Goal: Task Accomplishment & Management: Manage account settings

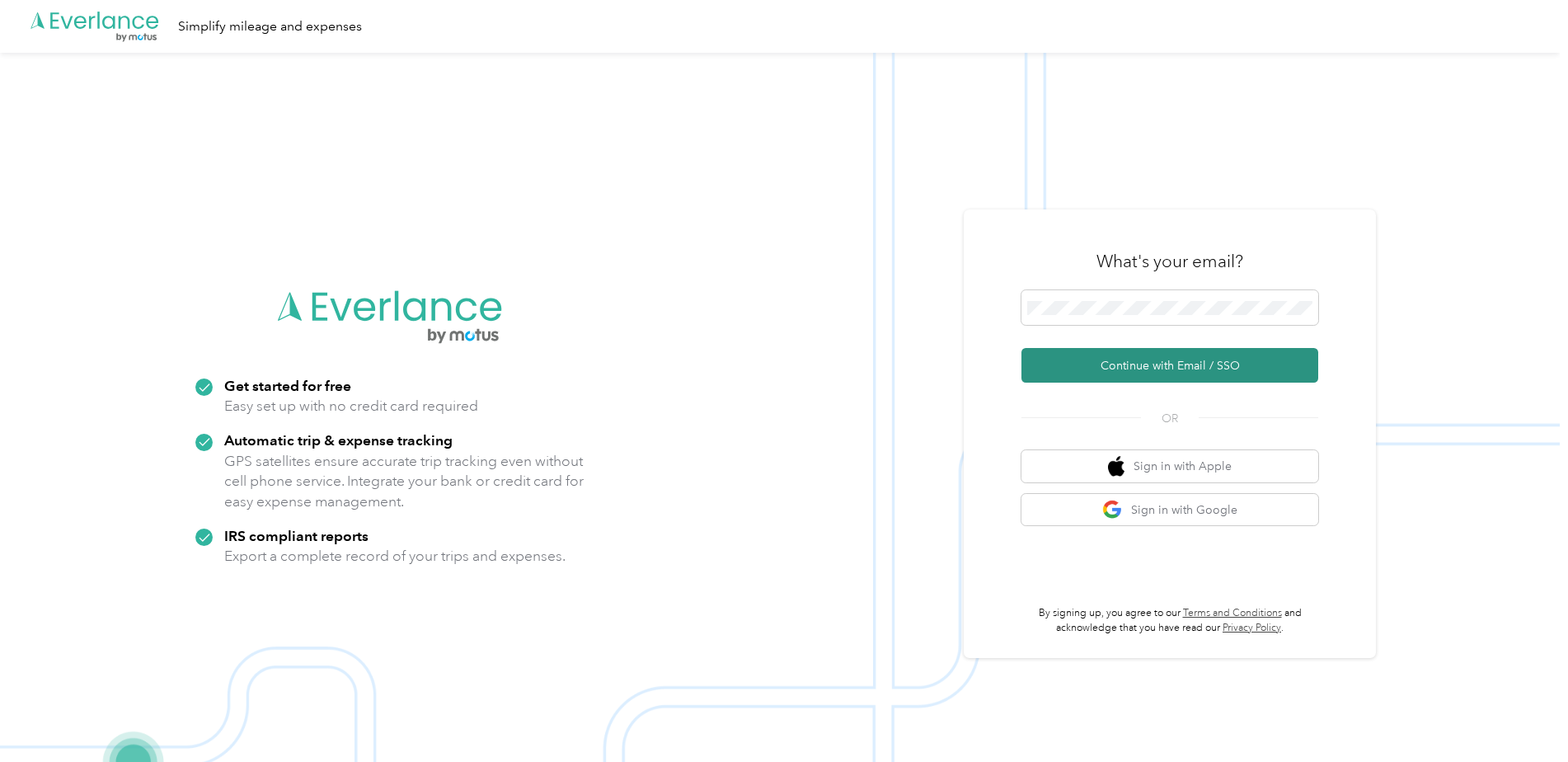
click at [1200, 374] on button "Continue with Email / SSO" at bounding box center [1170, 365] width 296 height 35
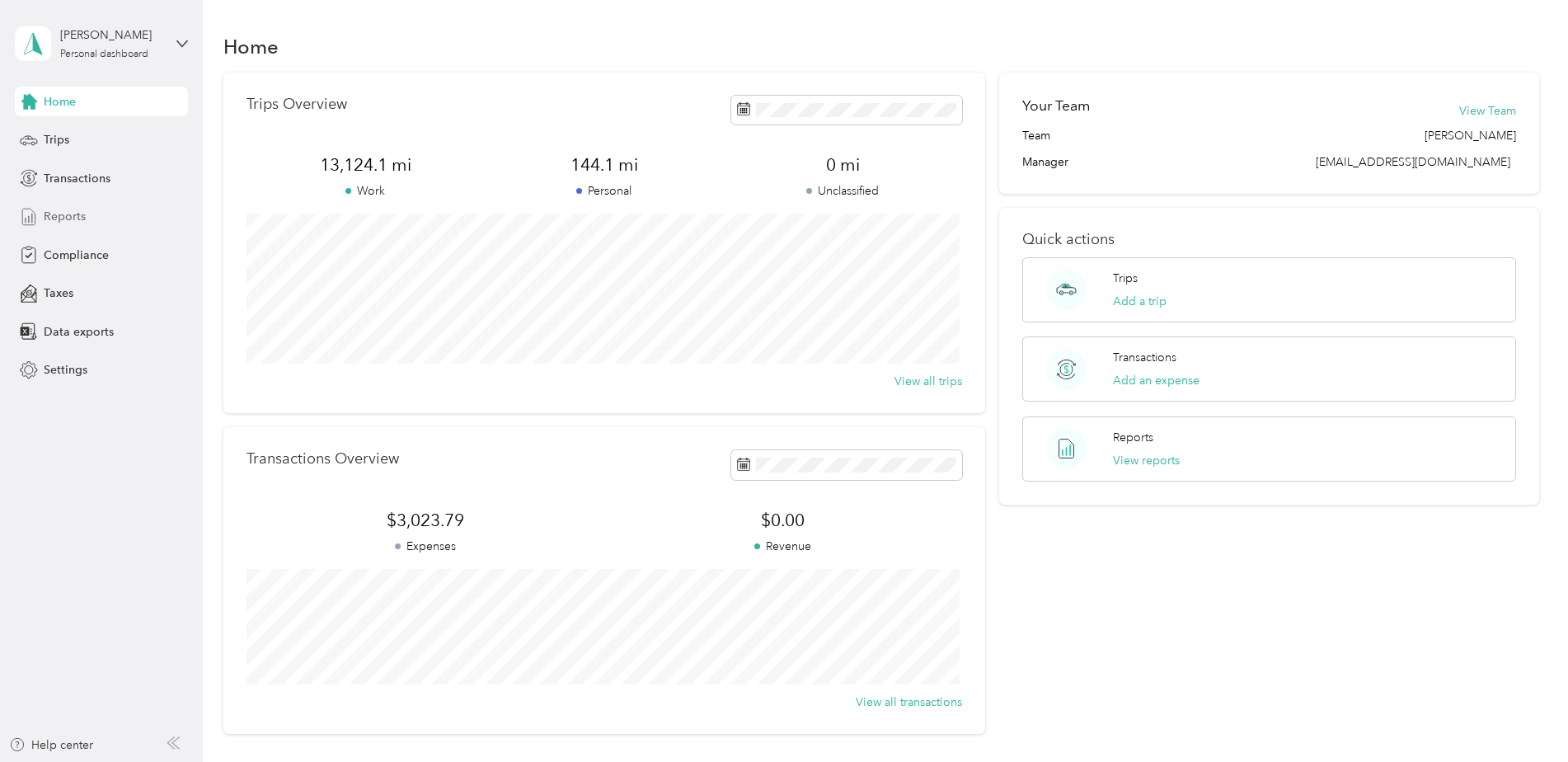
click at [80, 224] on span "Reports" at bounding box center [64, 216] width 42 height 17
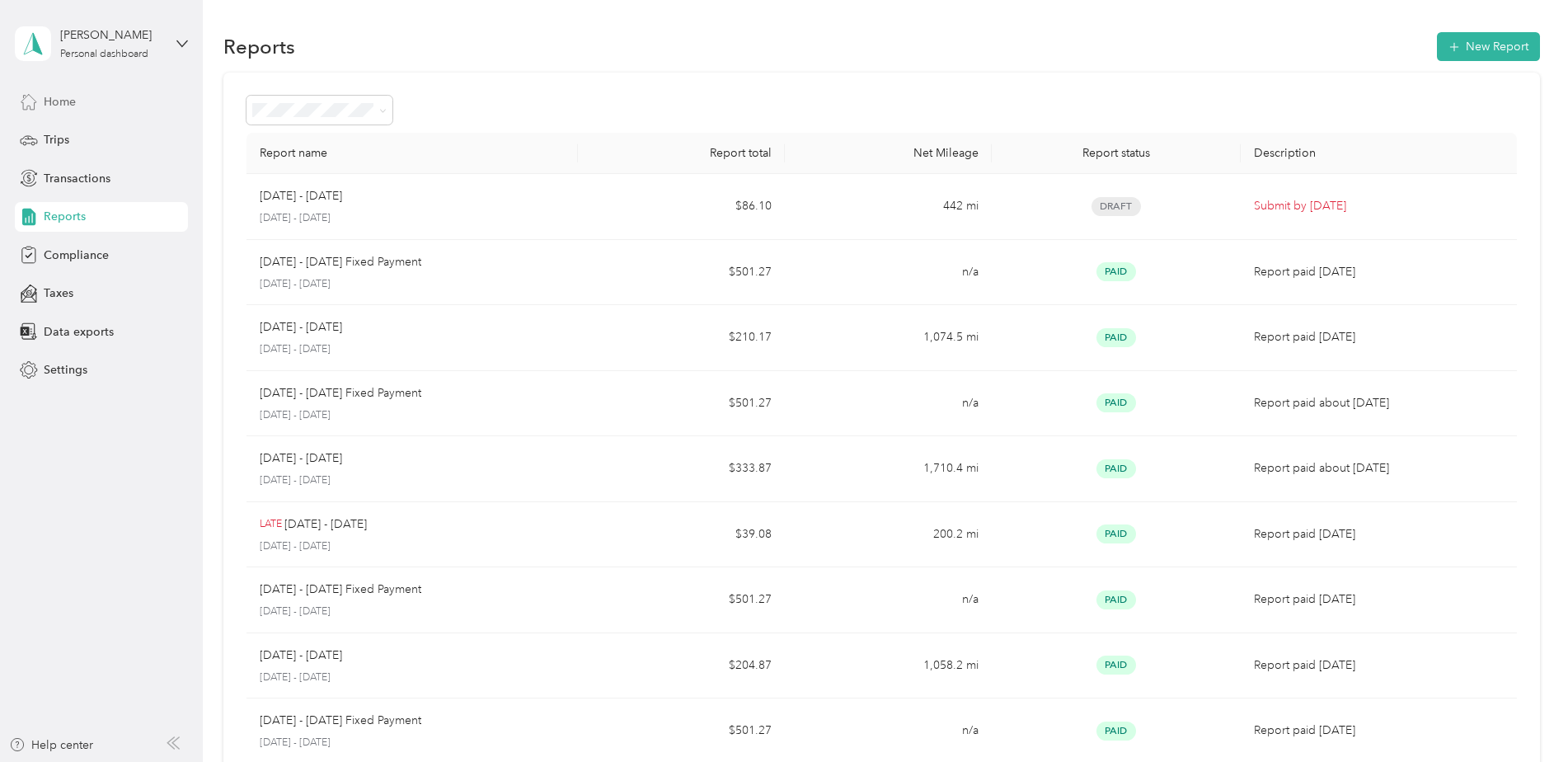
click at [94, 95] on div "Home" at bounding box center [102, 101] width 173 height 29
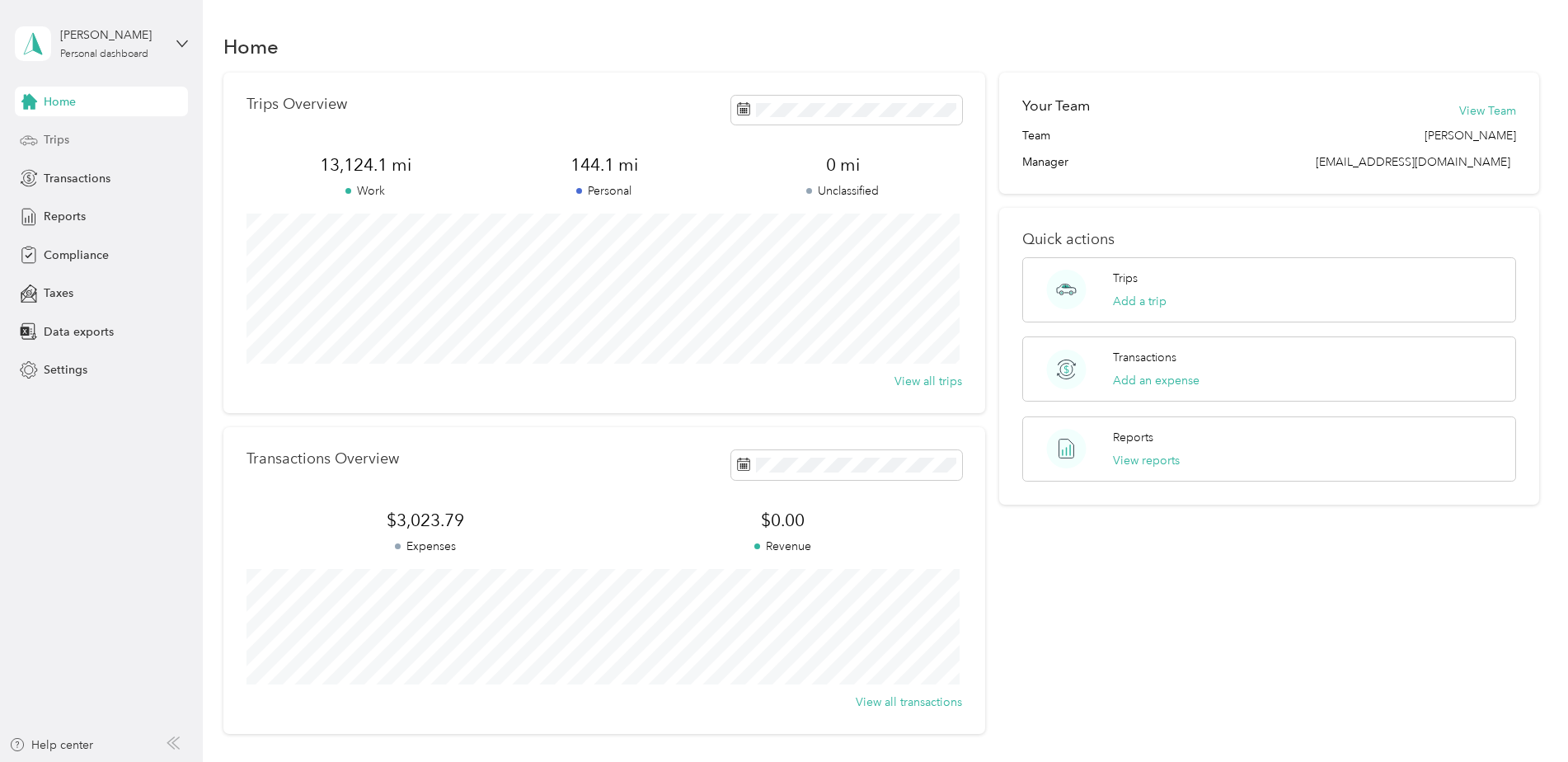
click at [74, 152] on div "Trips" at bounding box center [102, 139] width 173 height 29
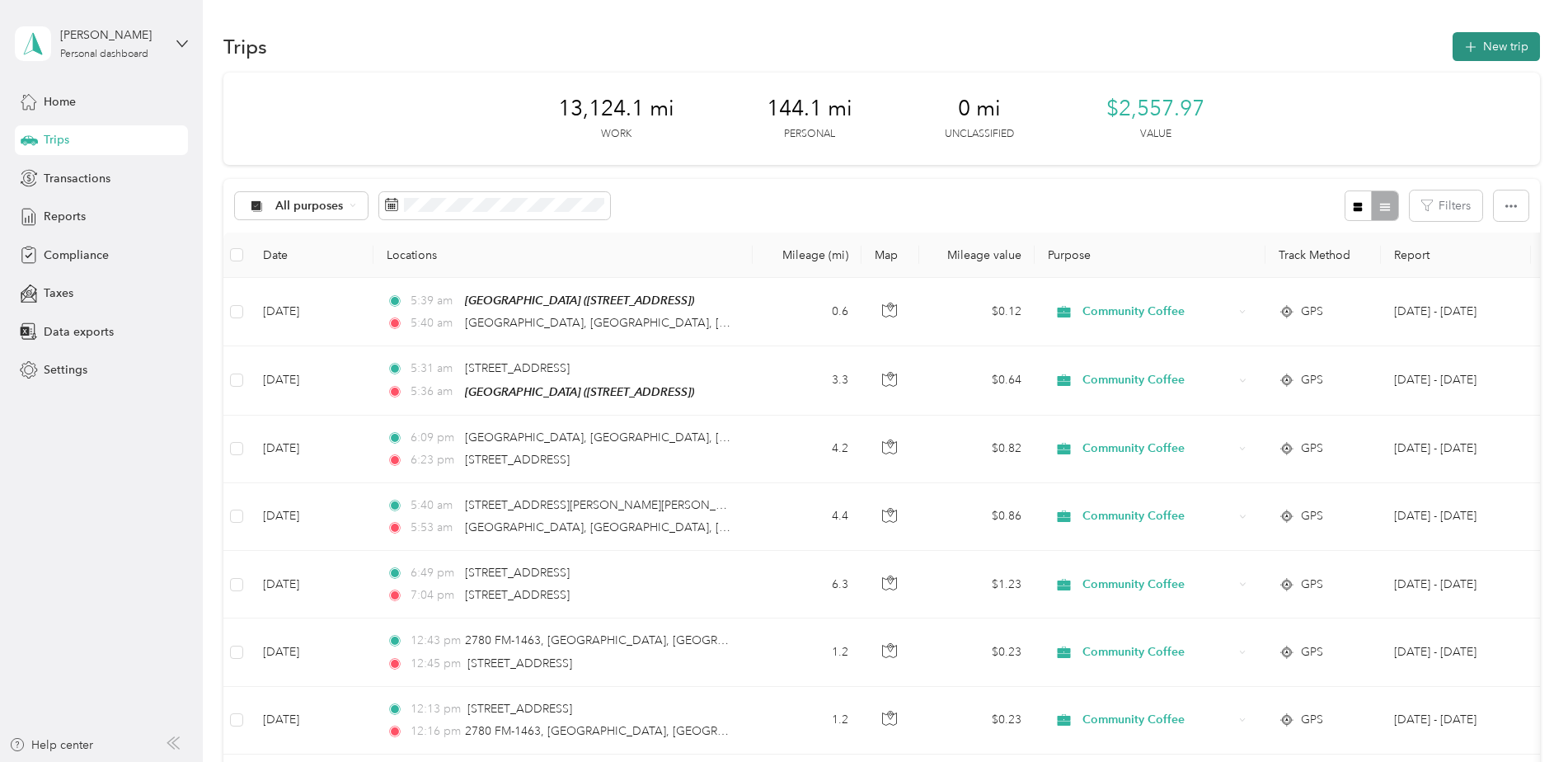
click at [1503, 57] on button "New trip" at bounding box center [1497, 46] width 88 height 29
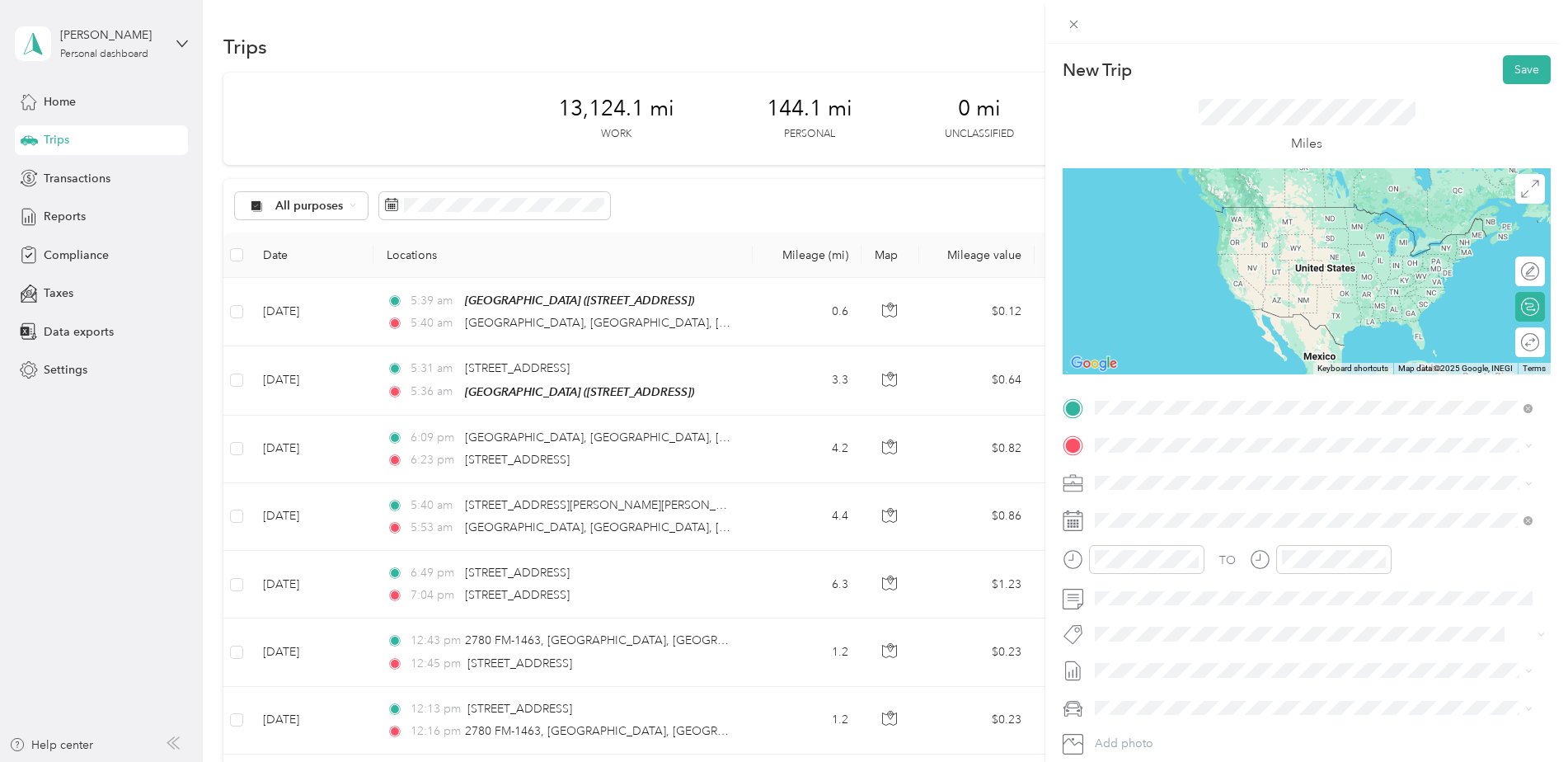
click at [1331, 470] on div "[STREET_ADDRESS][US_STATE]" at bounding box center [1313, 467] width 426 height 22
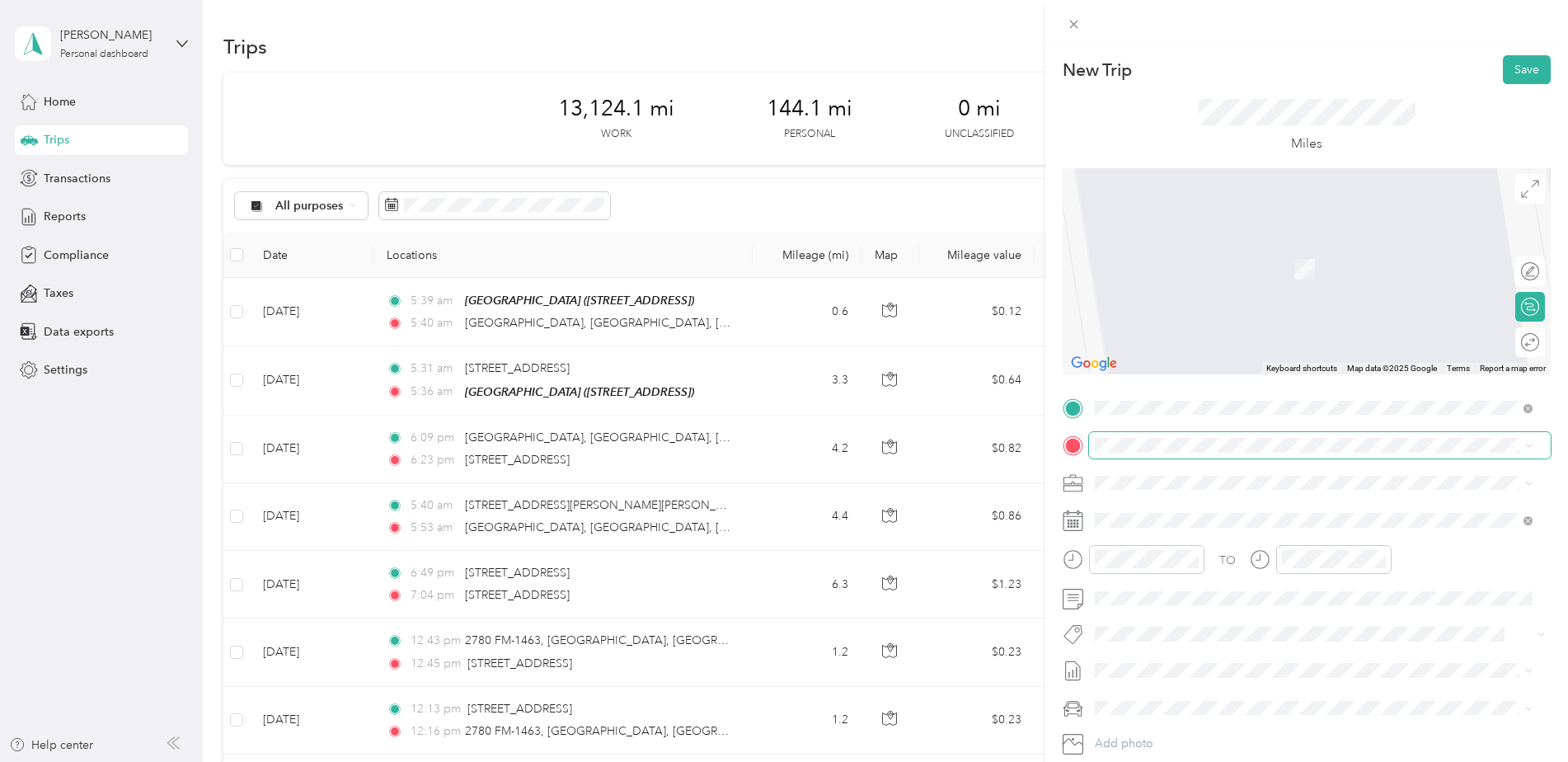
click at [1307, 456] on span at bounding box center [1320, 446] width 462 height 27
click at [1272, 500] on div "TEAM [GEOGRAPHIC_DATA] [STREET_ADDRESS]" at bounding box center [1313, 523] width 426 height 46
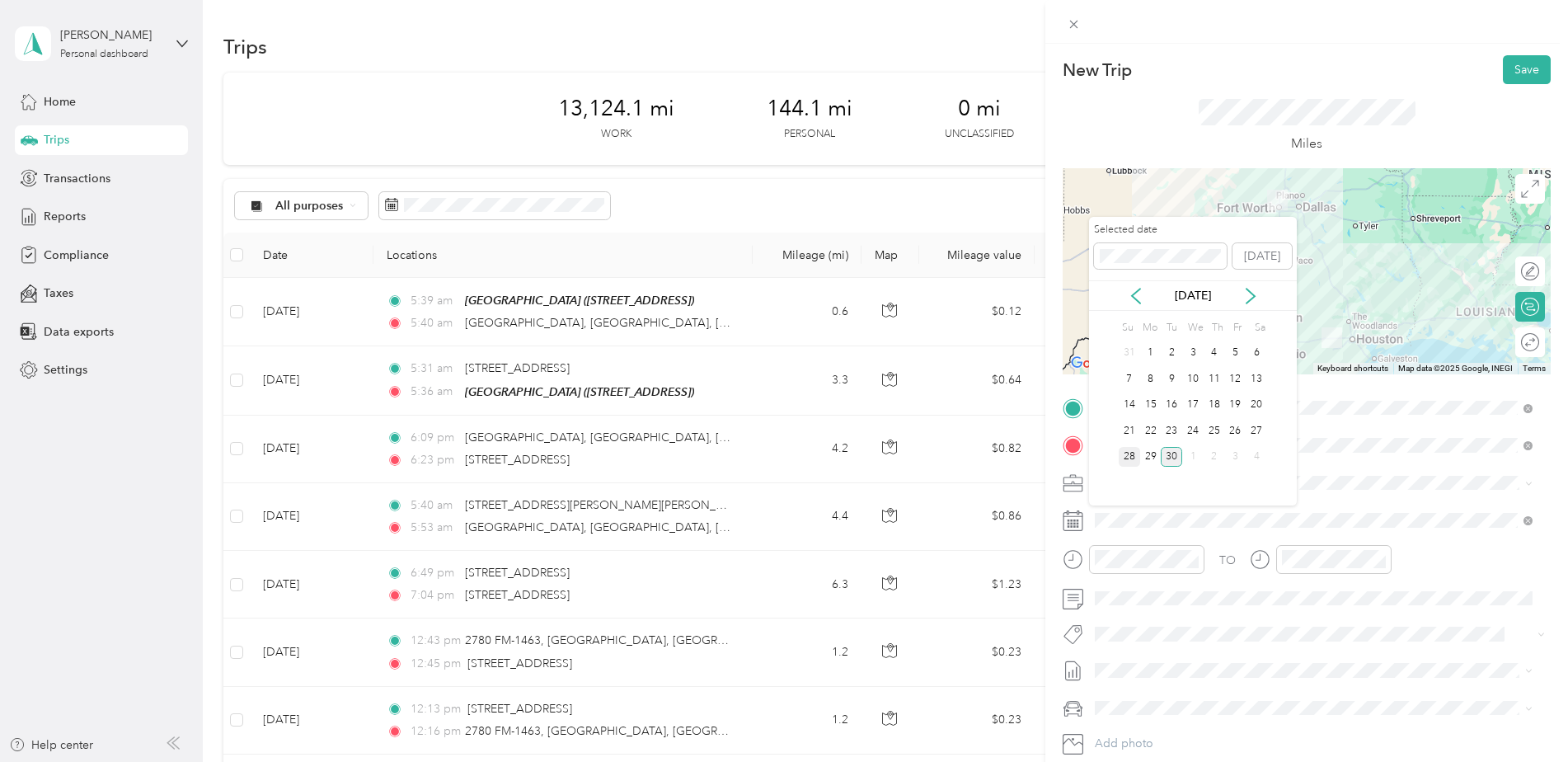
click at [1133, 456] on div "28" at bounding box center [1130, 456] width 21 height 21
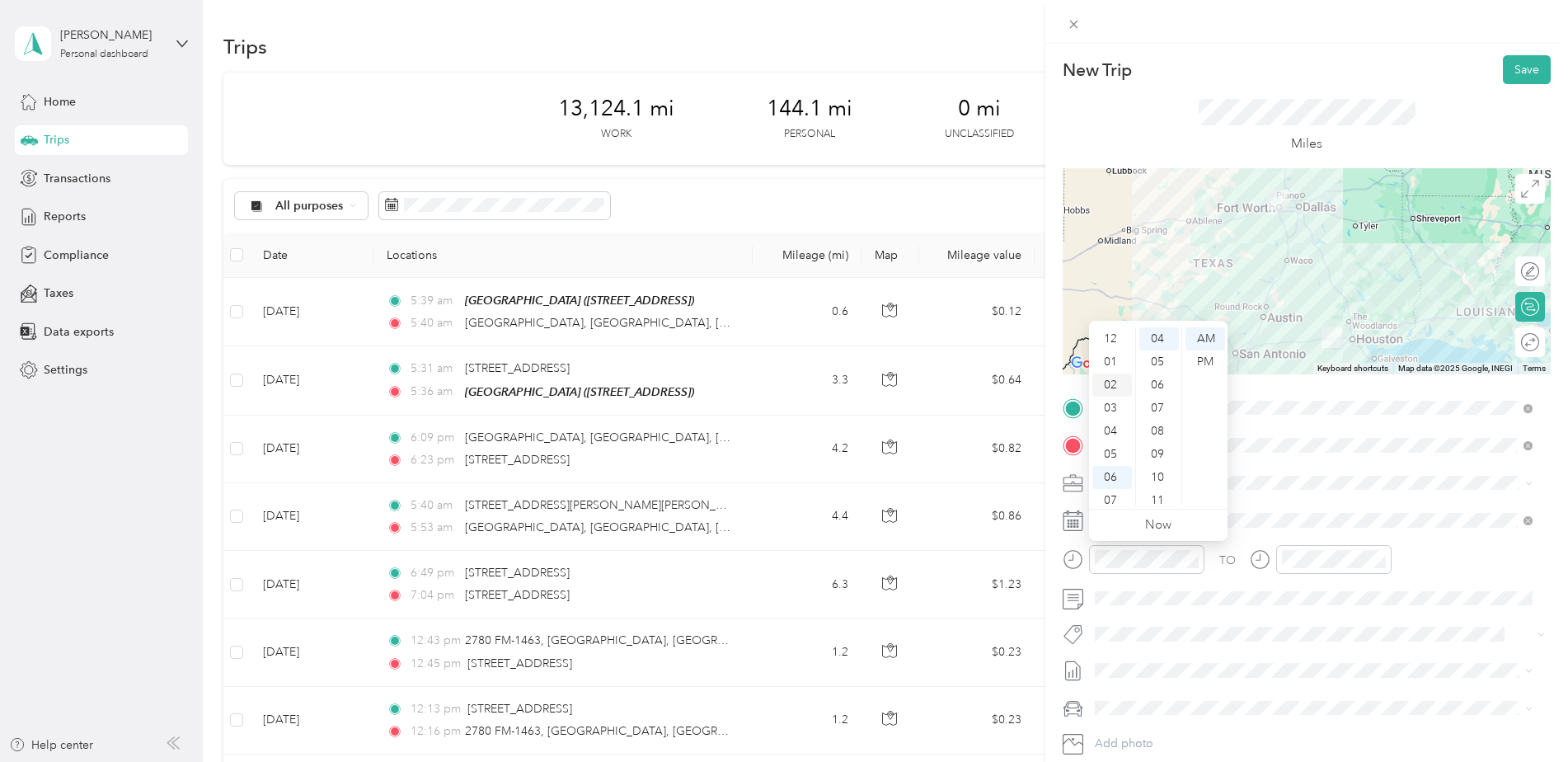
click at [1117, 385] on div "02" at bounding box center [1112, 385] width 39 height 23
click at [1205, 349] on div "AM" at bounding box center [1205, 339] width 39 height 23
click at [1208, 361] on div "PM" at bounding box center [1205, 362] width 39 height 23
drag, startPoint x: 1167, startPoint y: 368, endPoint x: 1163, endPoint y: 406, distance: 38.2
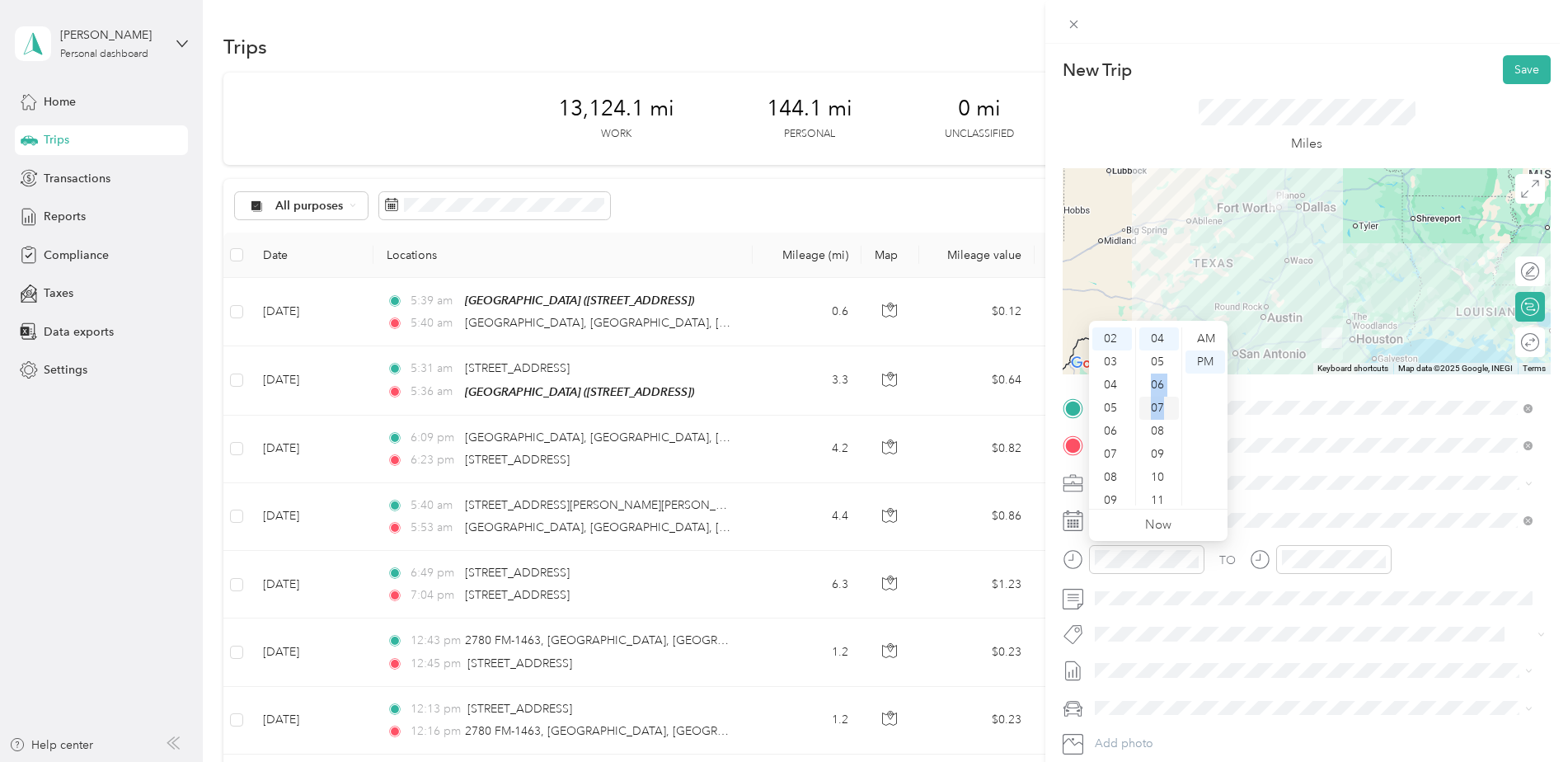
click at [1163, 406] on ul "00 01 02 03 04 05 06 07 08 09 10 11 12 13 14 15 16 17 18 19 20 21 22 23 24 25 2…" at bounding box center [1158, 416] width 46 height 178
click at [1165, 339] on div "00" at bounding box center [1159, 339] width 39 height 23
click at [1162, 519] on link "Now" at bounding box center [1158, 525] width 27 height 16
click at [1118, 381] on div "02" at bounding box center [1112, 385] width 39 height 23
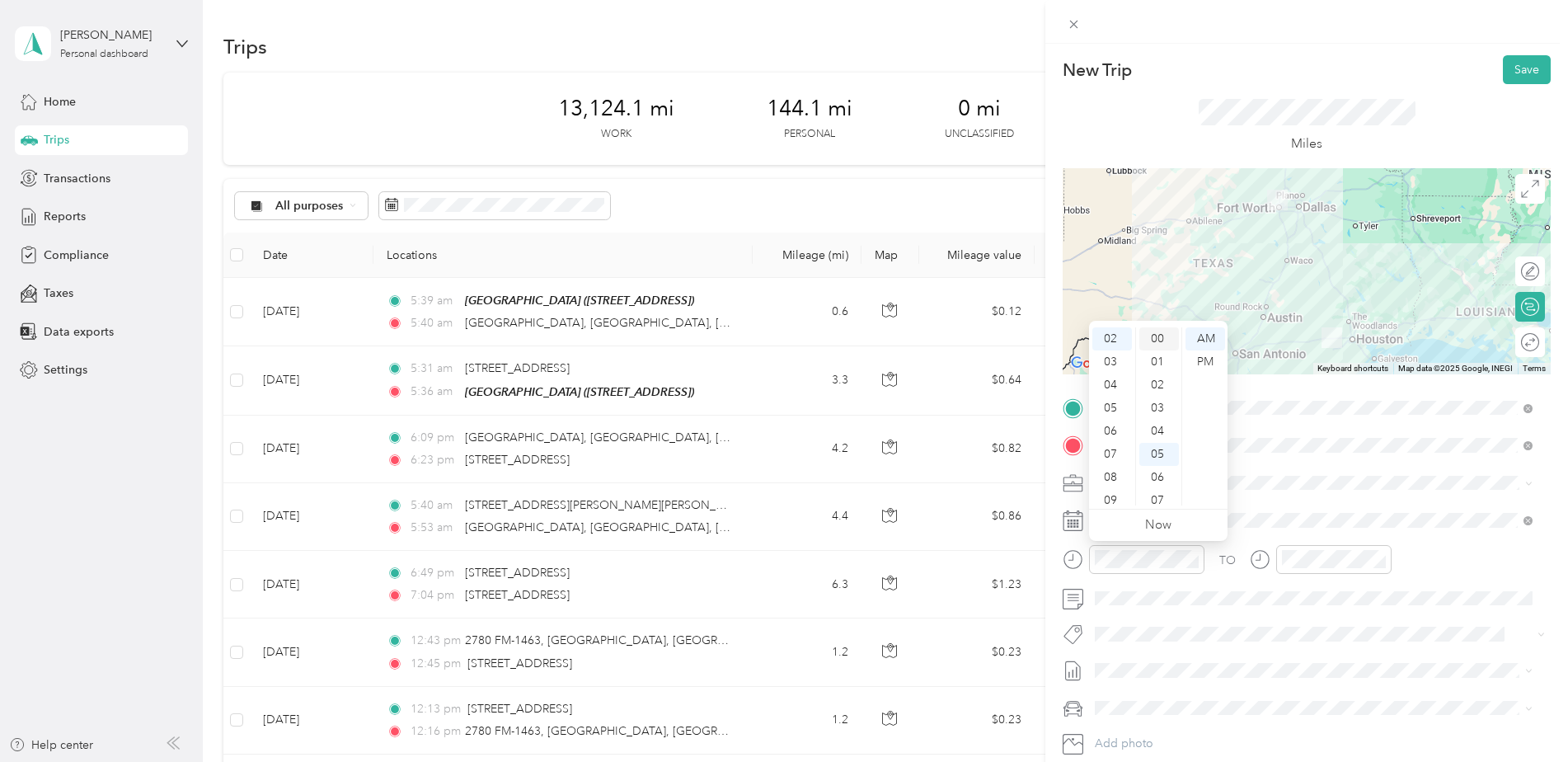
click at [1165, 340] on div "00" at bounding box center [1159, 339] width 39 height 23
click at [1203, 352] on div "PM" at bounding box center [1205, 362] width 39 height 23
click at [1401, 494] on span at bounding box center [1320, 483] width 462 height 27
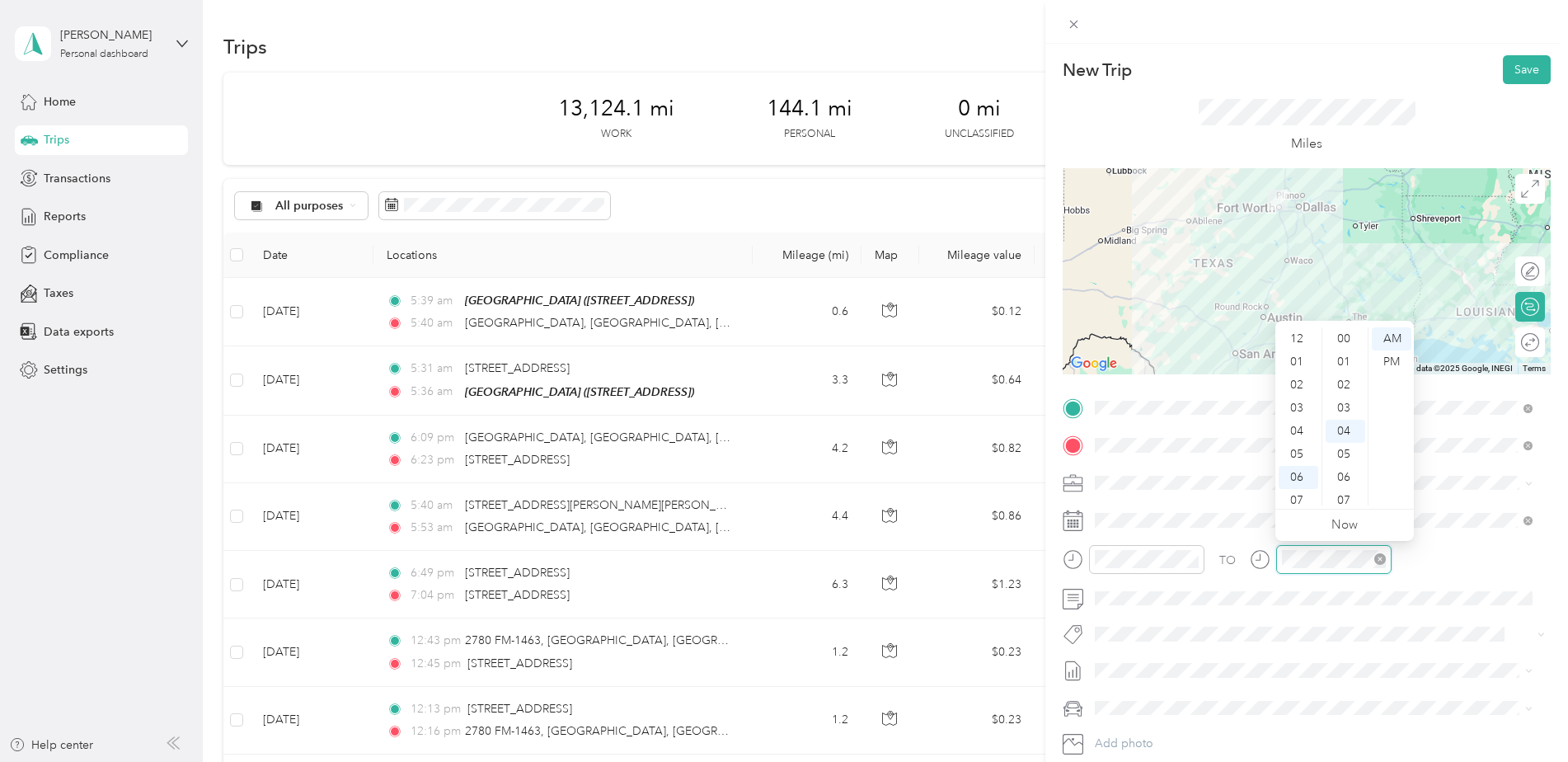
scroll to position [99, 0]
click at [1397, 364] on div "PM" at bounding box center [1391, 362] width 39 height 23
click at [1154, 313] on div at bounding box center [1306, 271] width 488 height 206
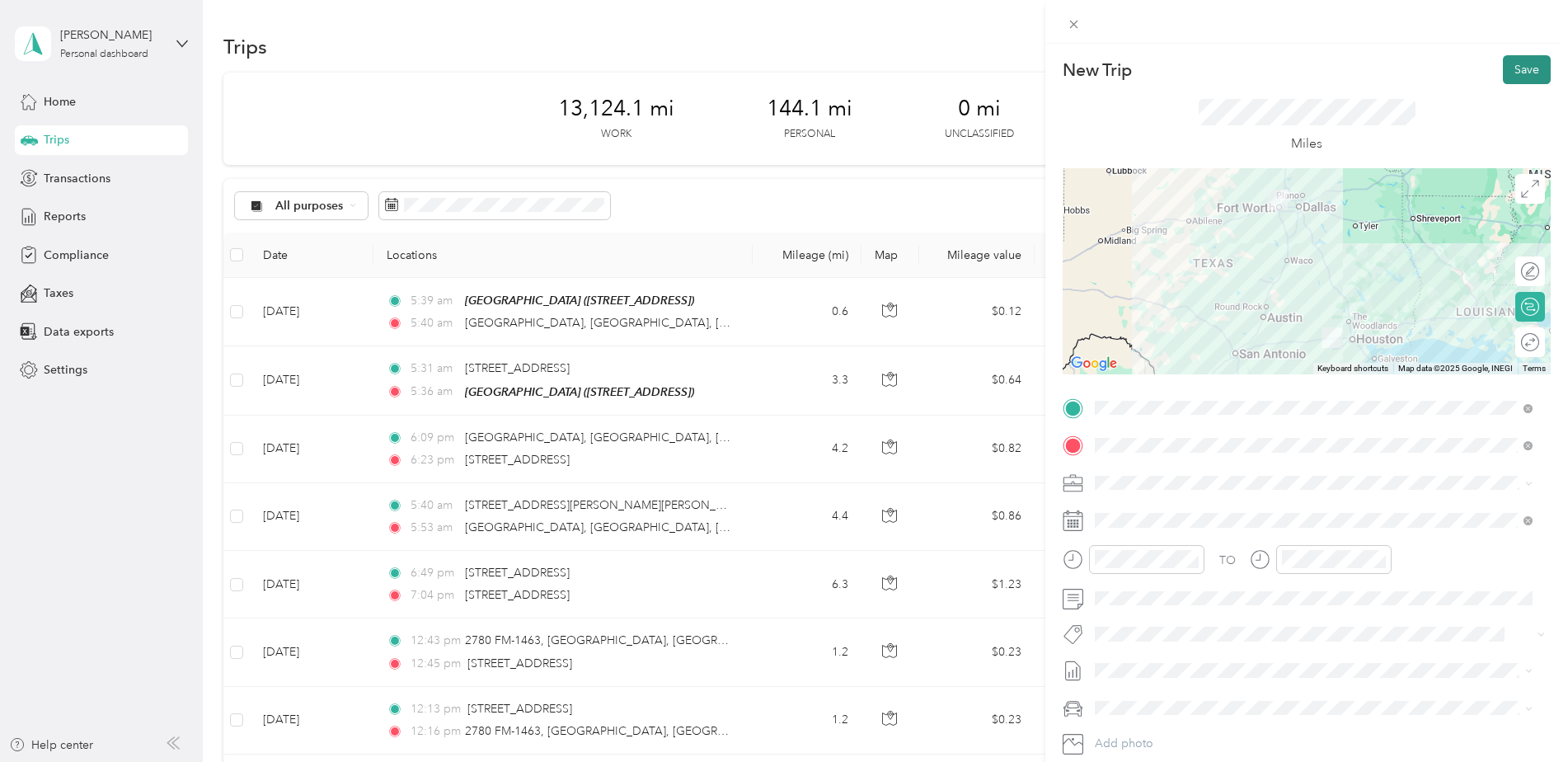
click at [1519, 79] on button "Save" at bounding box center [1527, 70] width 48 height 29
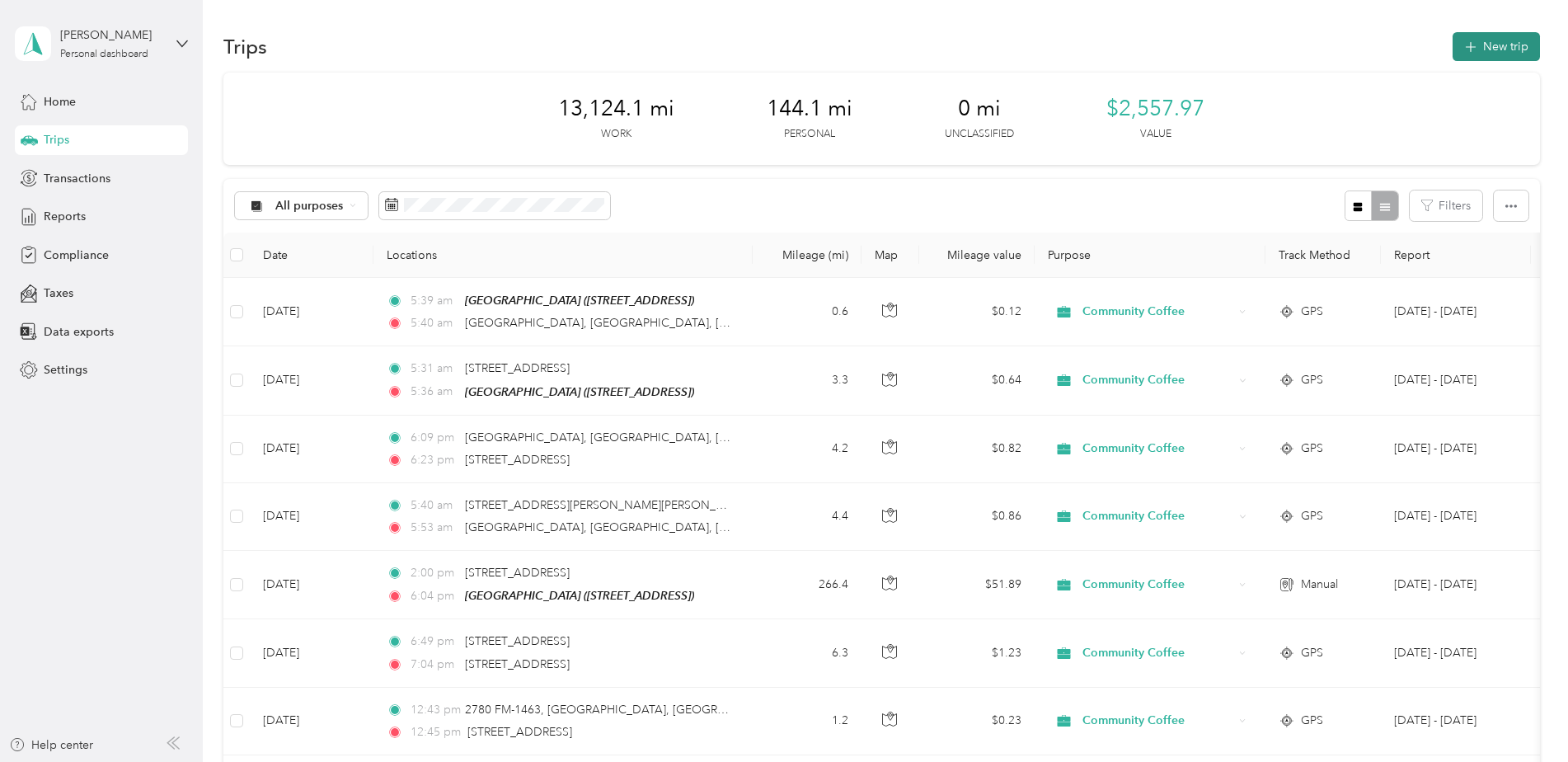
click at [1481, 54] on button "New trip" at bounding box center [1497, 46] width 88 height 29
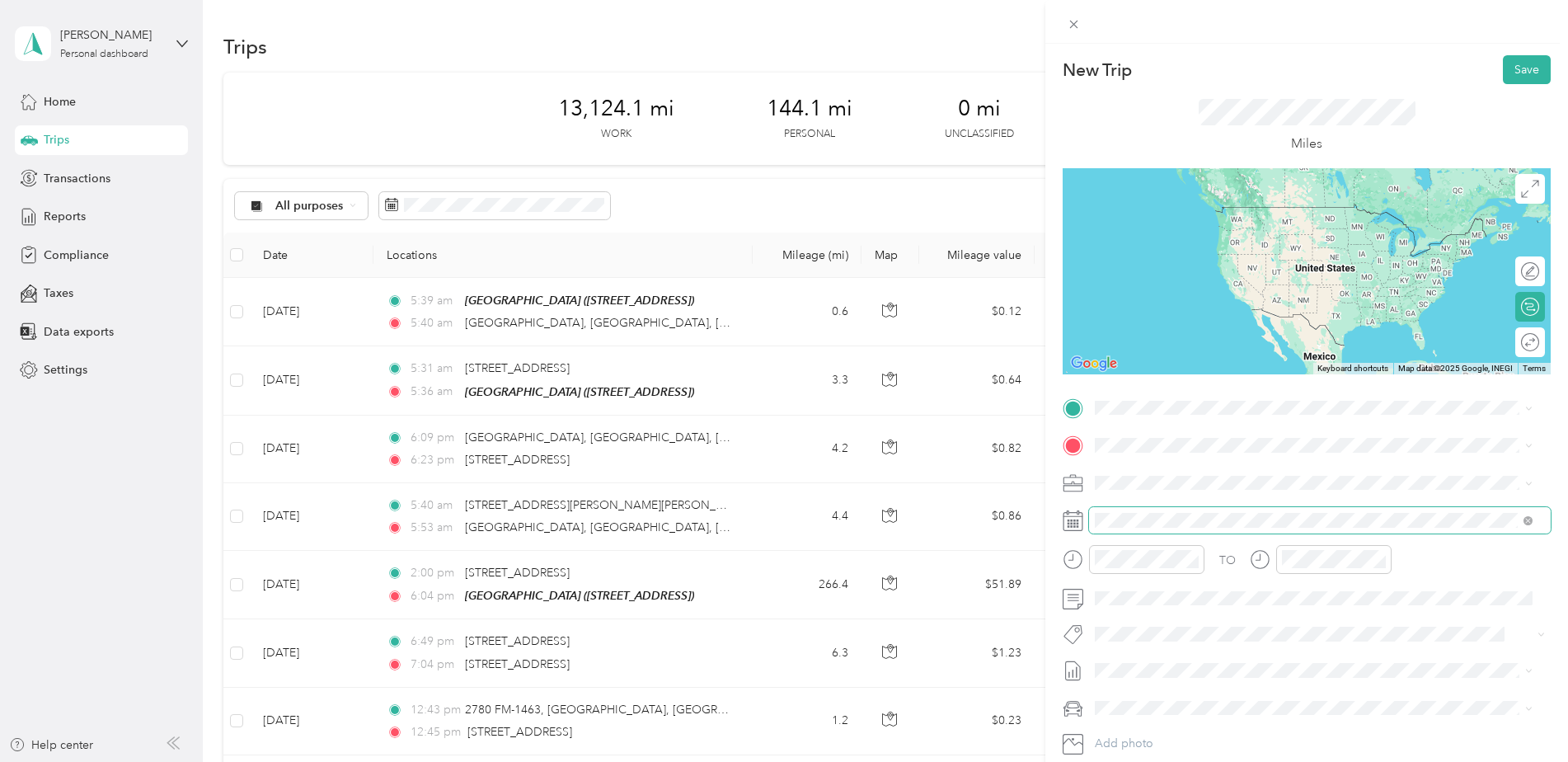
click at [1133, 507] on span at bounding box center [1320, 521] width 462 height 27
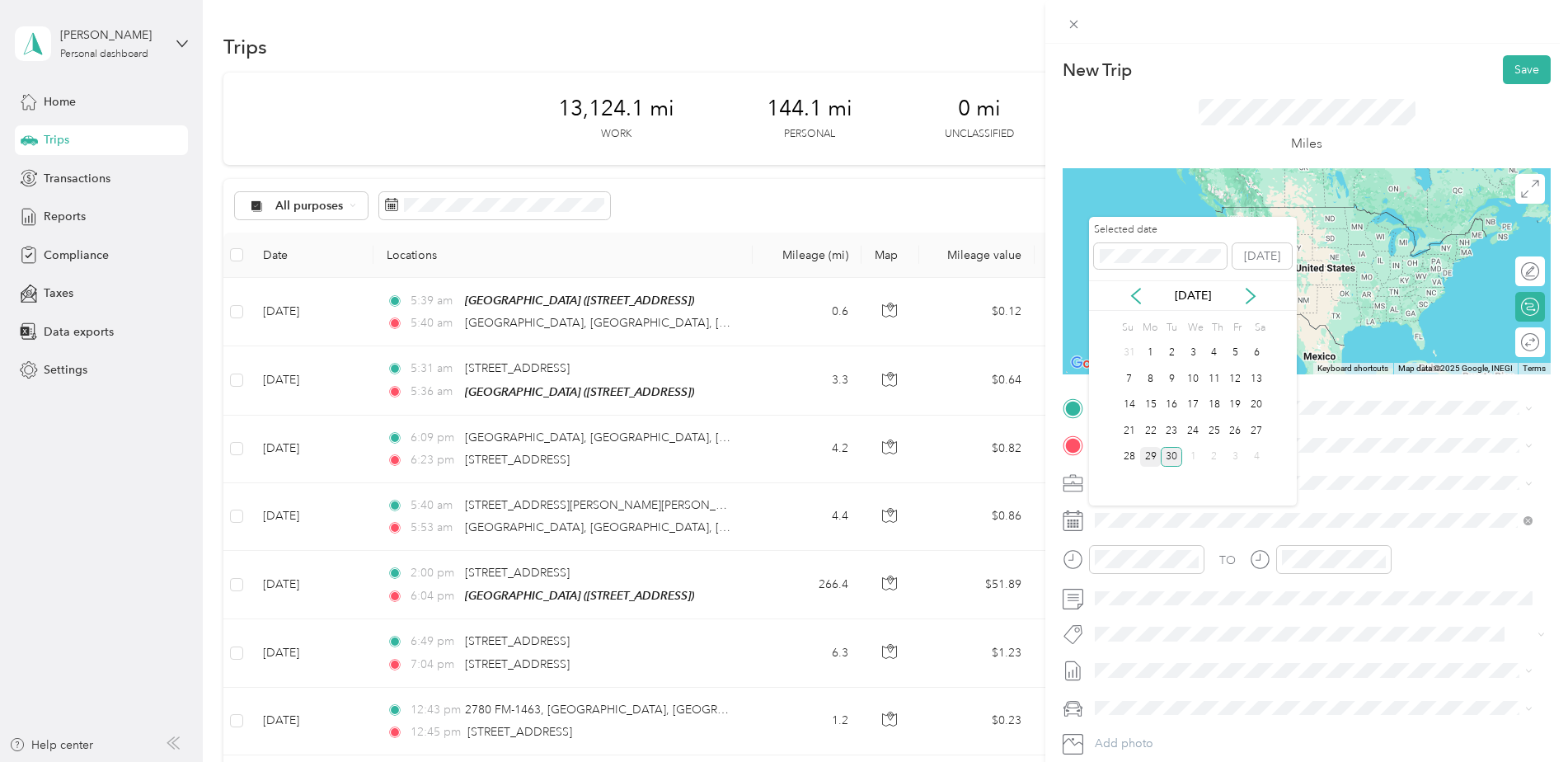
click at [1144, 456] on div "29" at bounding box center [1151, 456] width 21 height 21
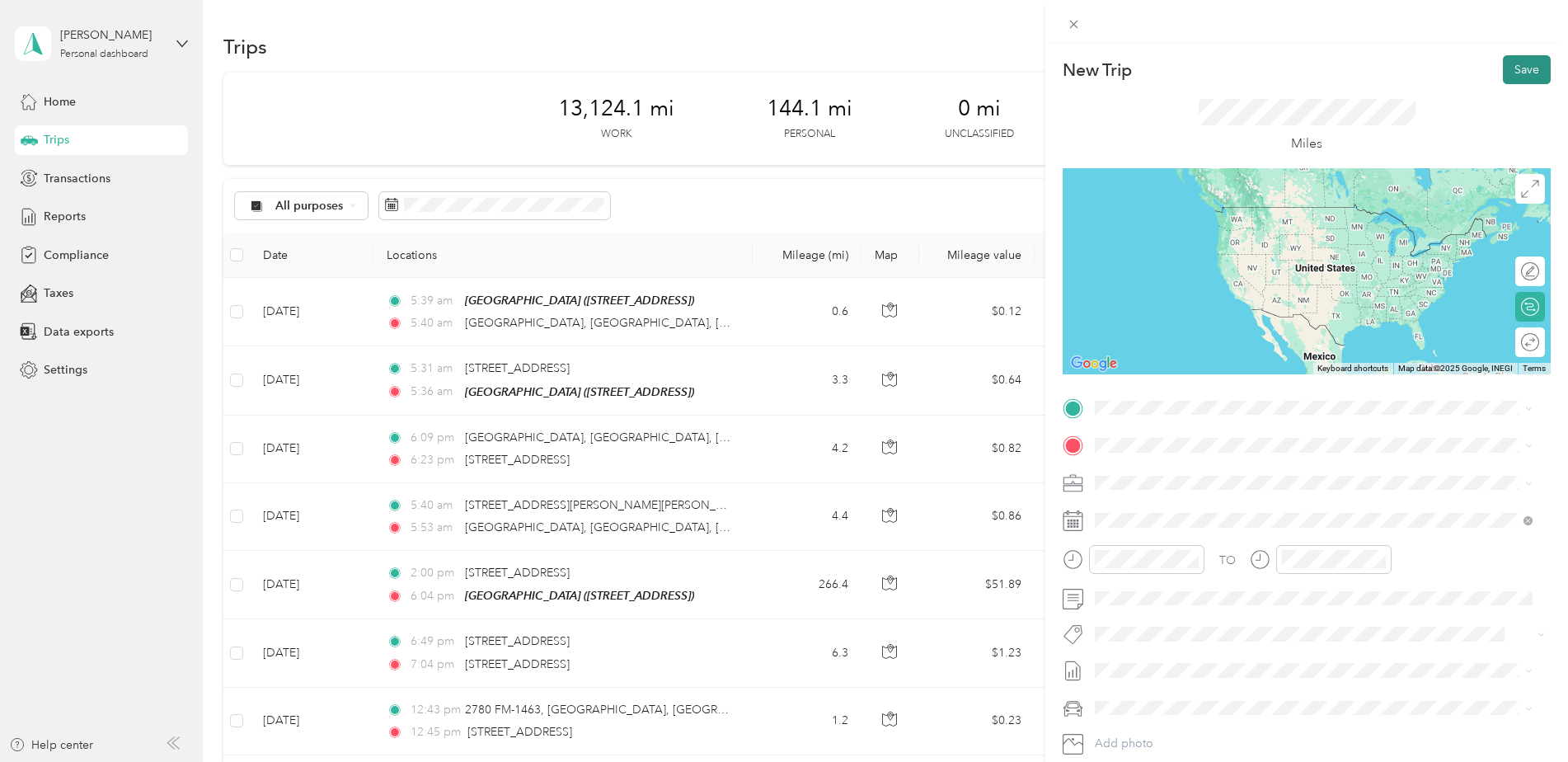
click at [1505, 71] on button "Save" at bounding box center [1527, 70] width 48 height 29
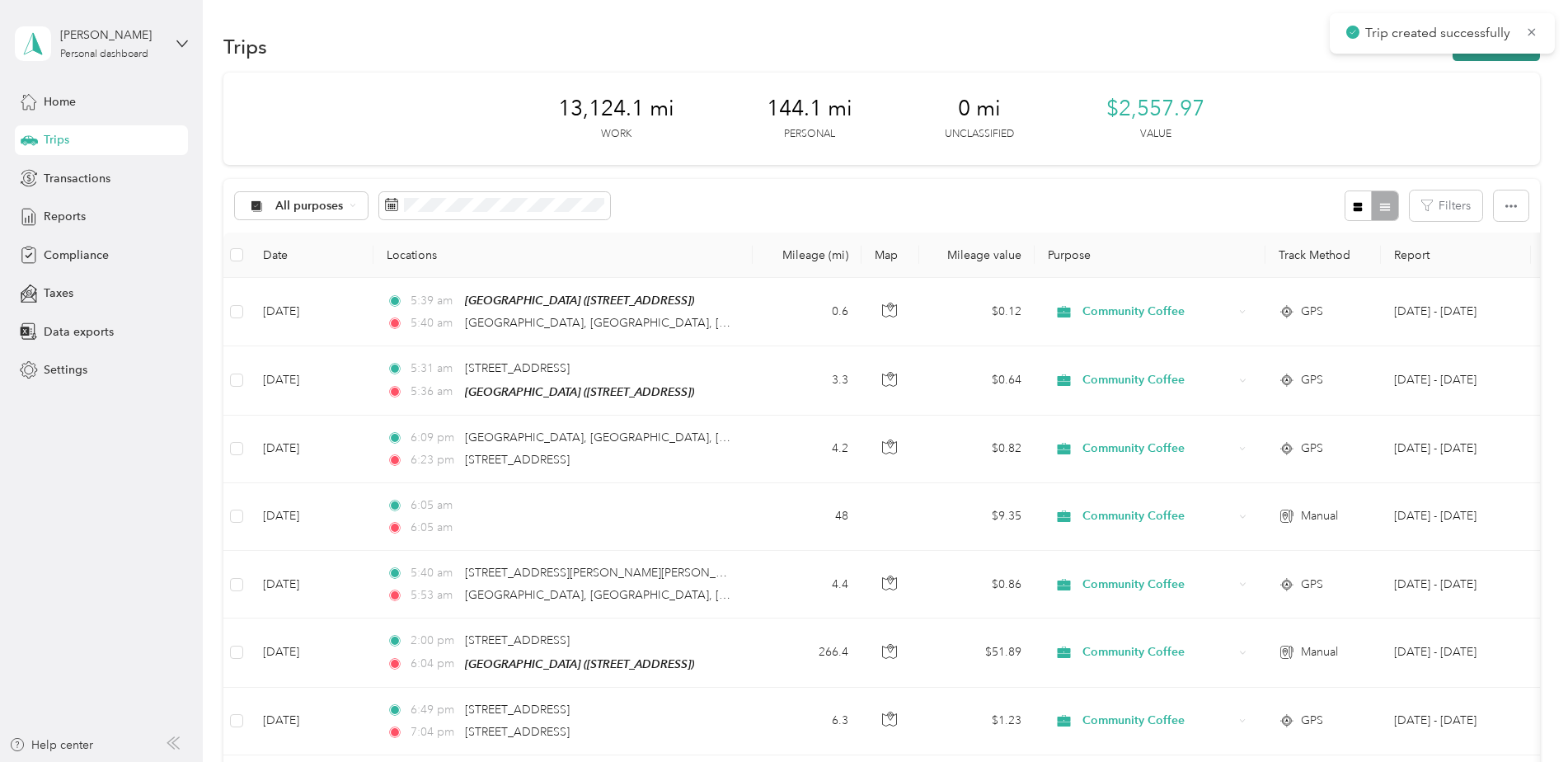
click at [1476, 58] on button "New trip" at bounding box center [1497, 46] width 88 height 29
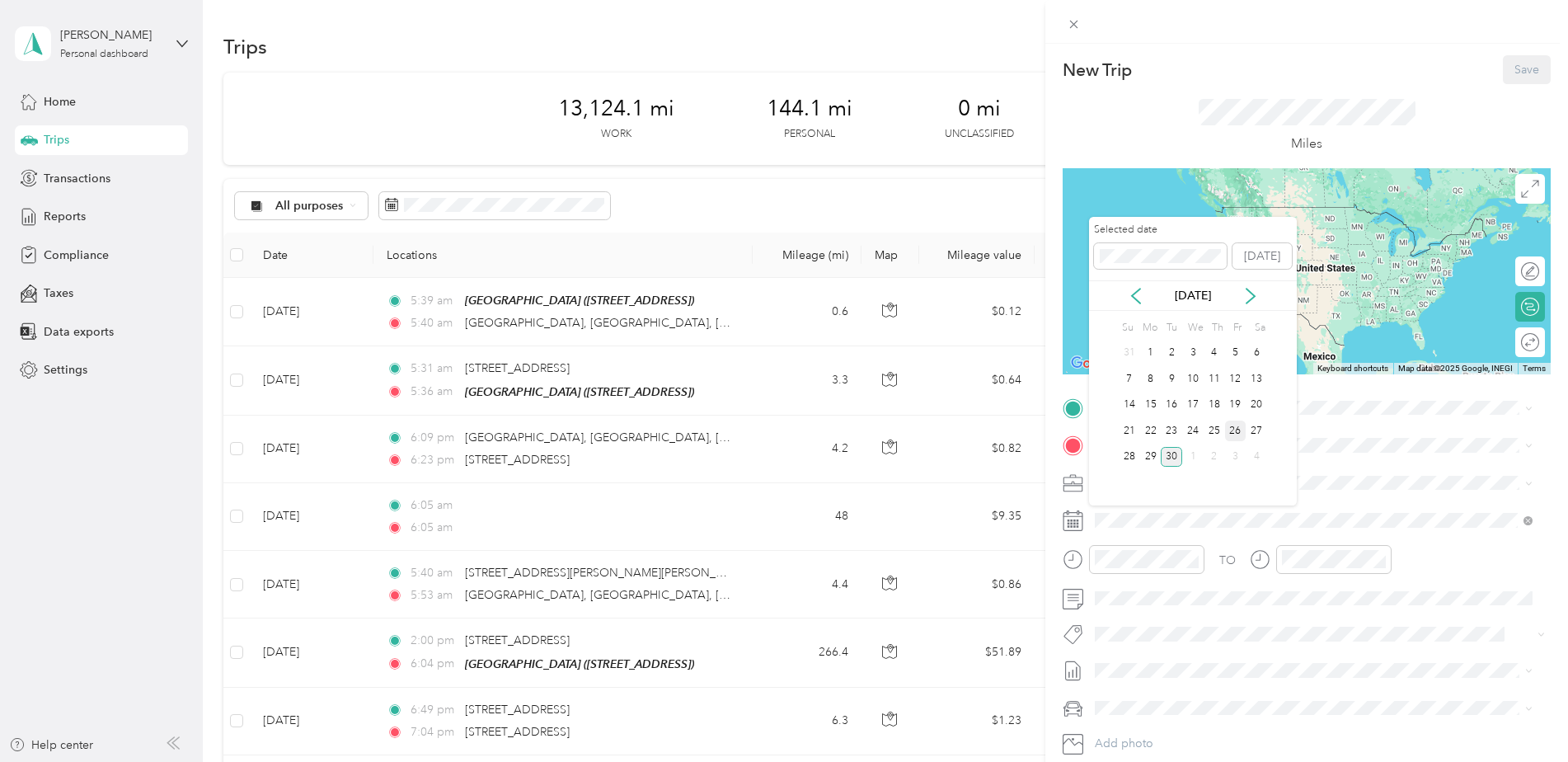
click at [1231, 423] on div "26" at bounding box center [1236, 431] width 21 height 21
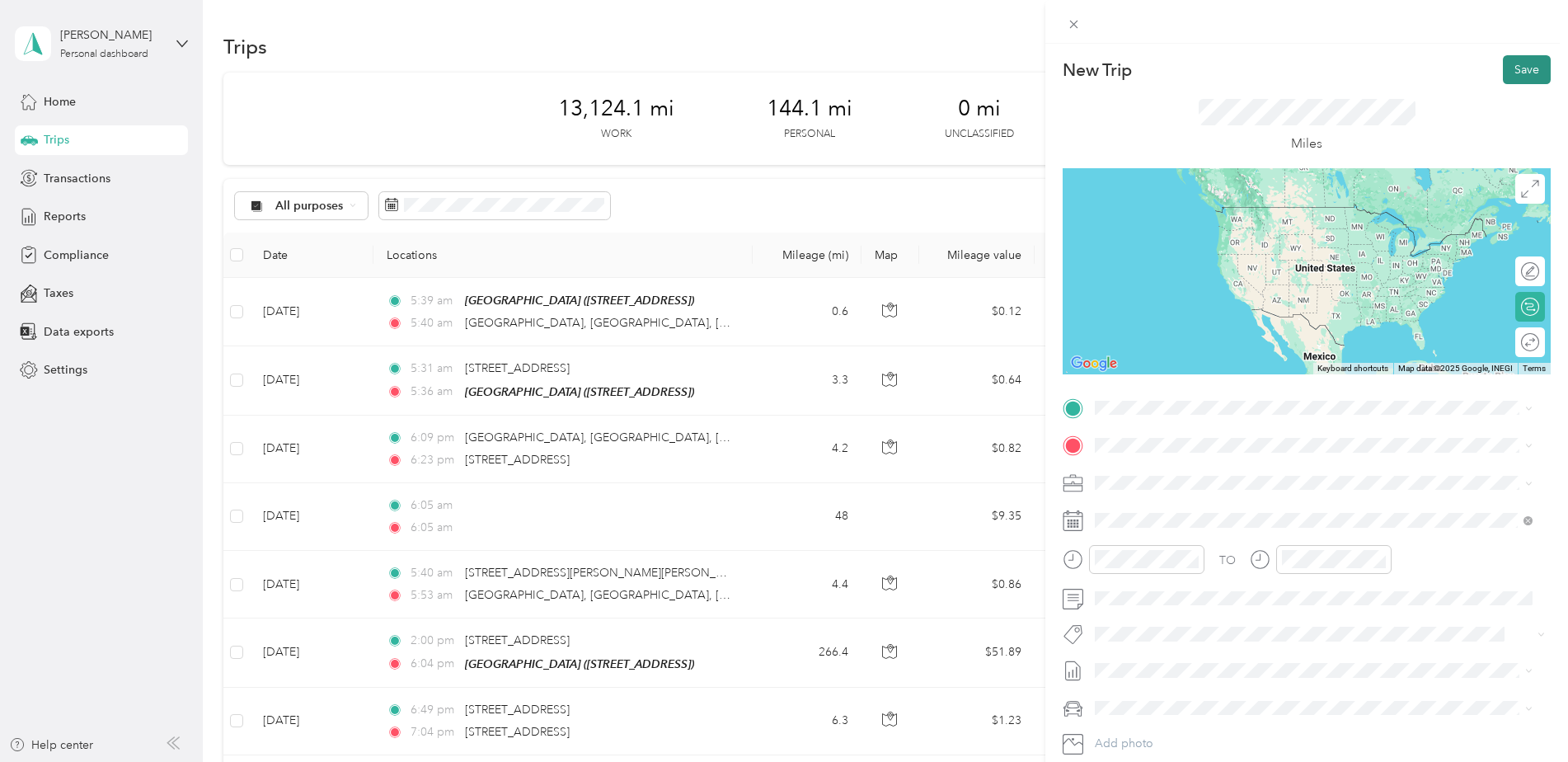
click at [1506, 68] on button "Save" at bounding box center [1527, 70] width 48 height 29
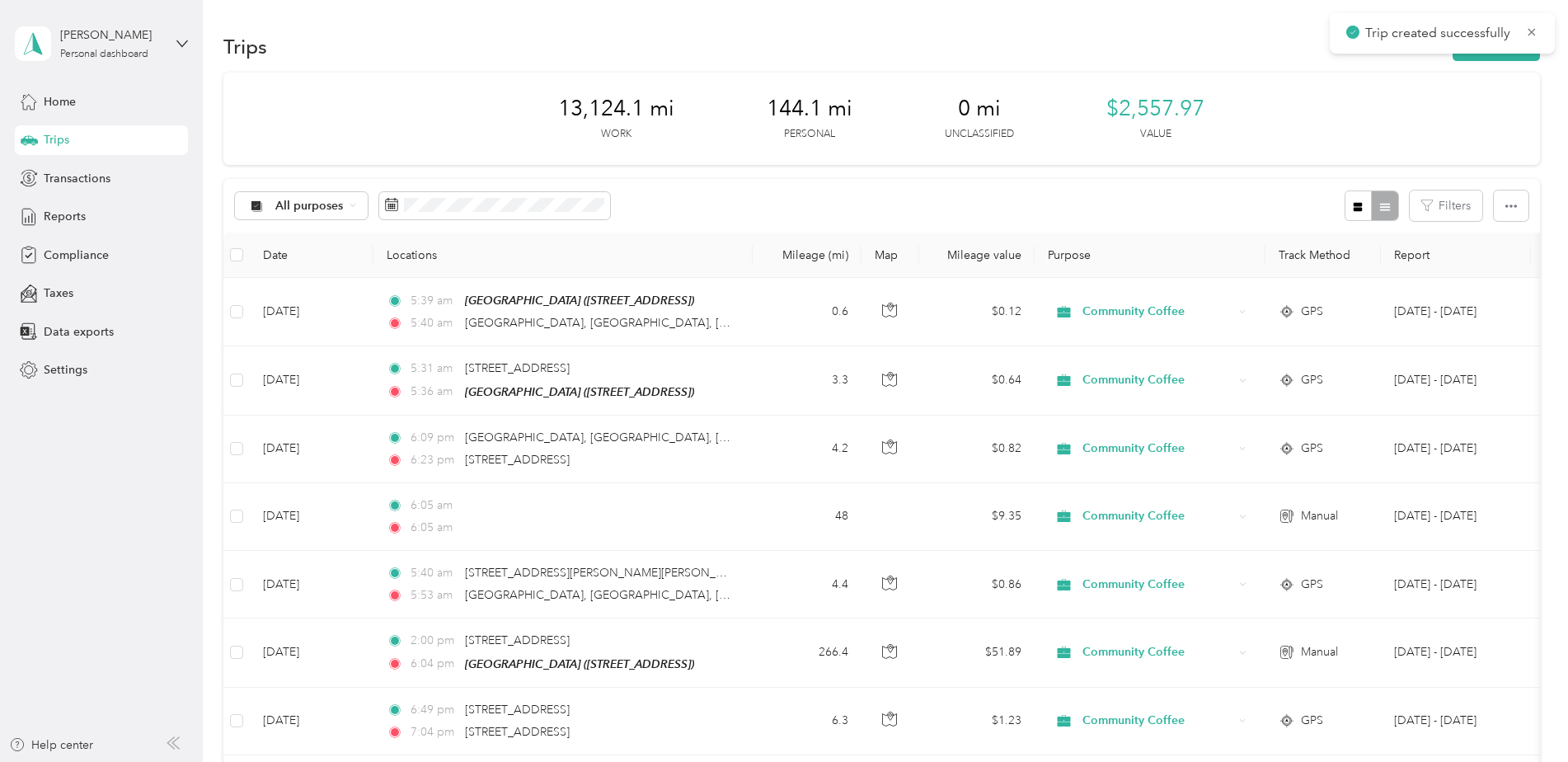
click at [1489, 63] on div "Trips New trip" at bounding box center [881, 46] width 1316 height 35
click at [1492, 57] on button "New trip" at bounding box center [1497, 46] width 88 height 29
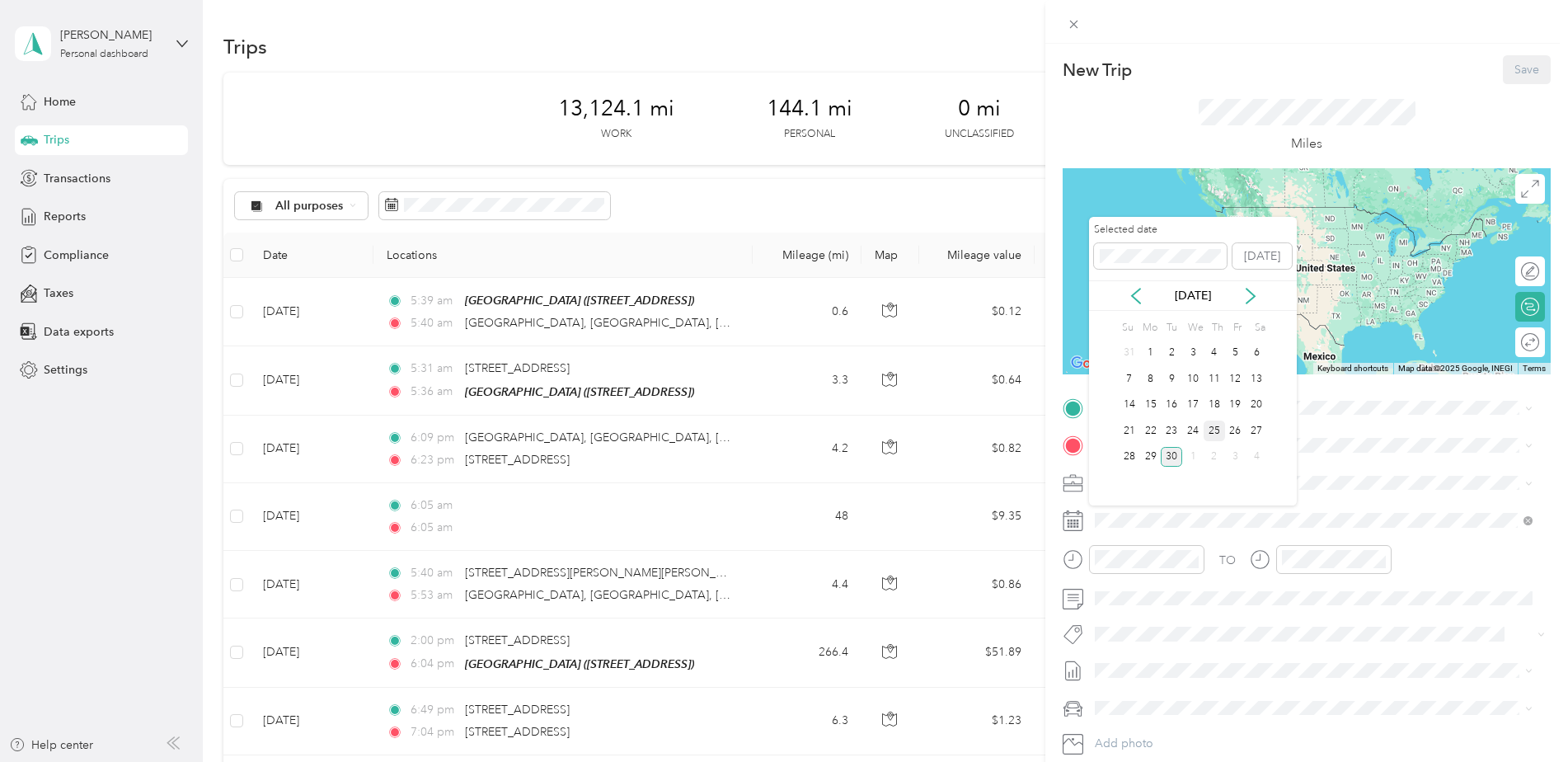
click at [1218, 432] on div "25" at bounding box center [1214, 431] width 21 height 21
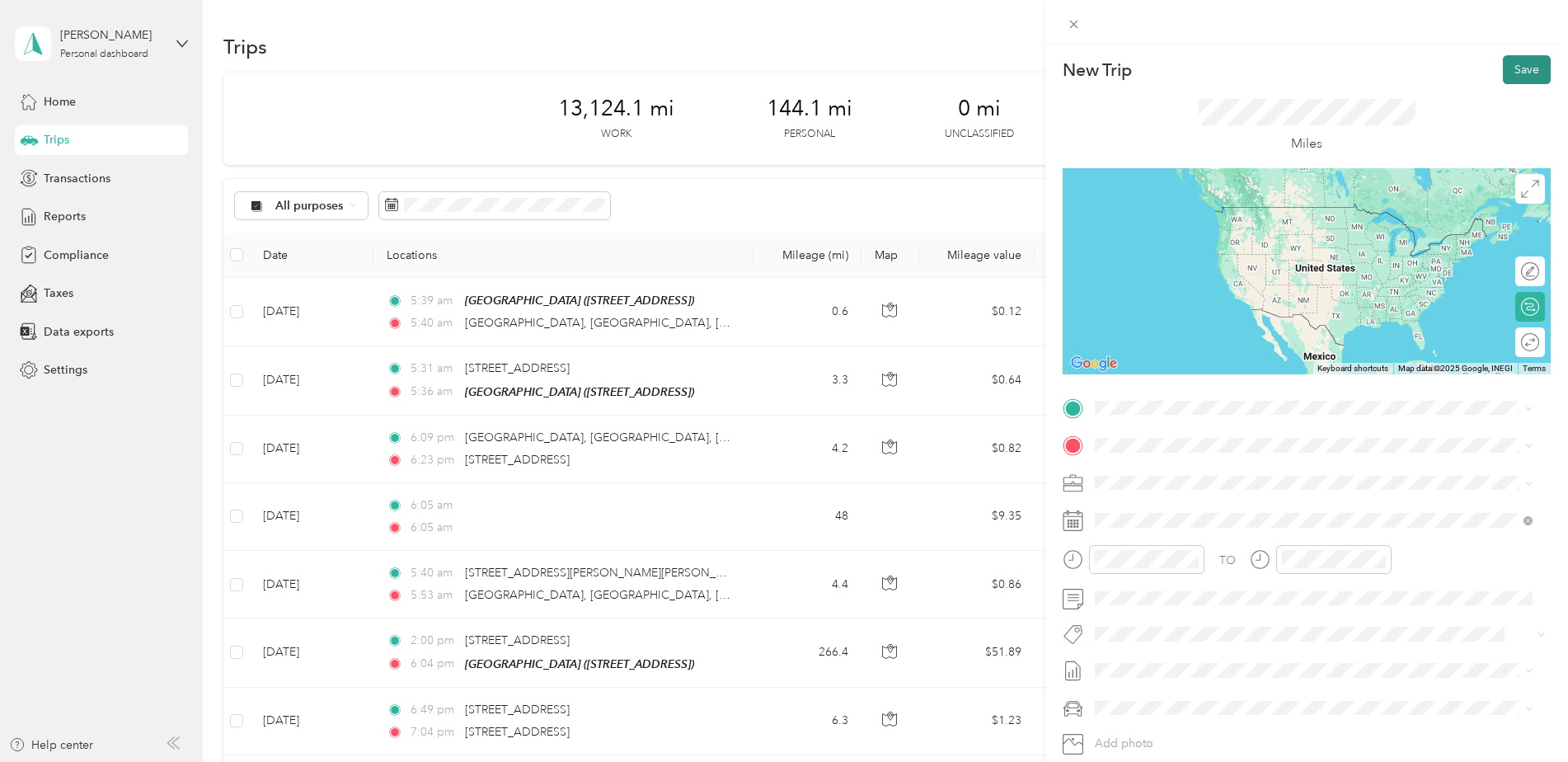
click at [1507, 69] on button "Save" at bounding box center [1527, 70] width 48 height 29
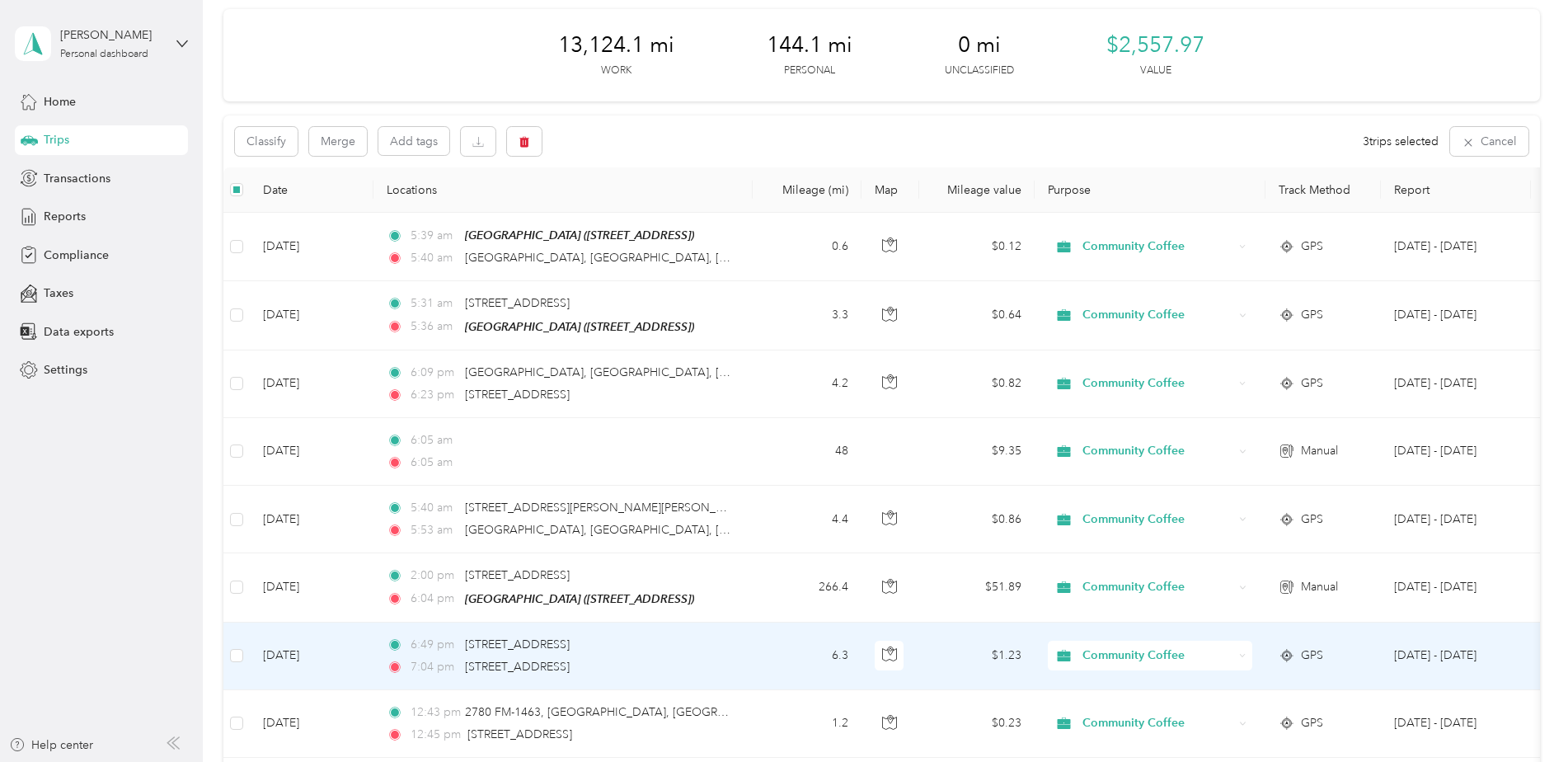
scroll to position [0, 0]
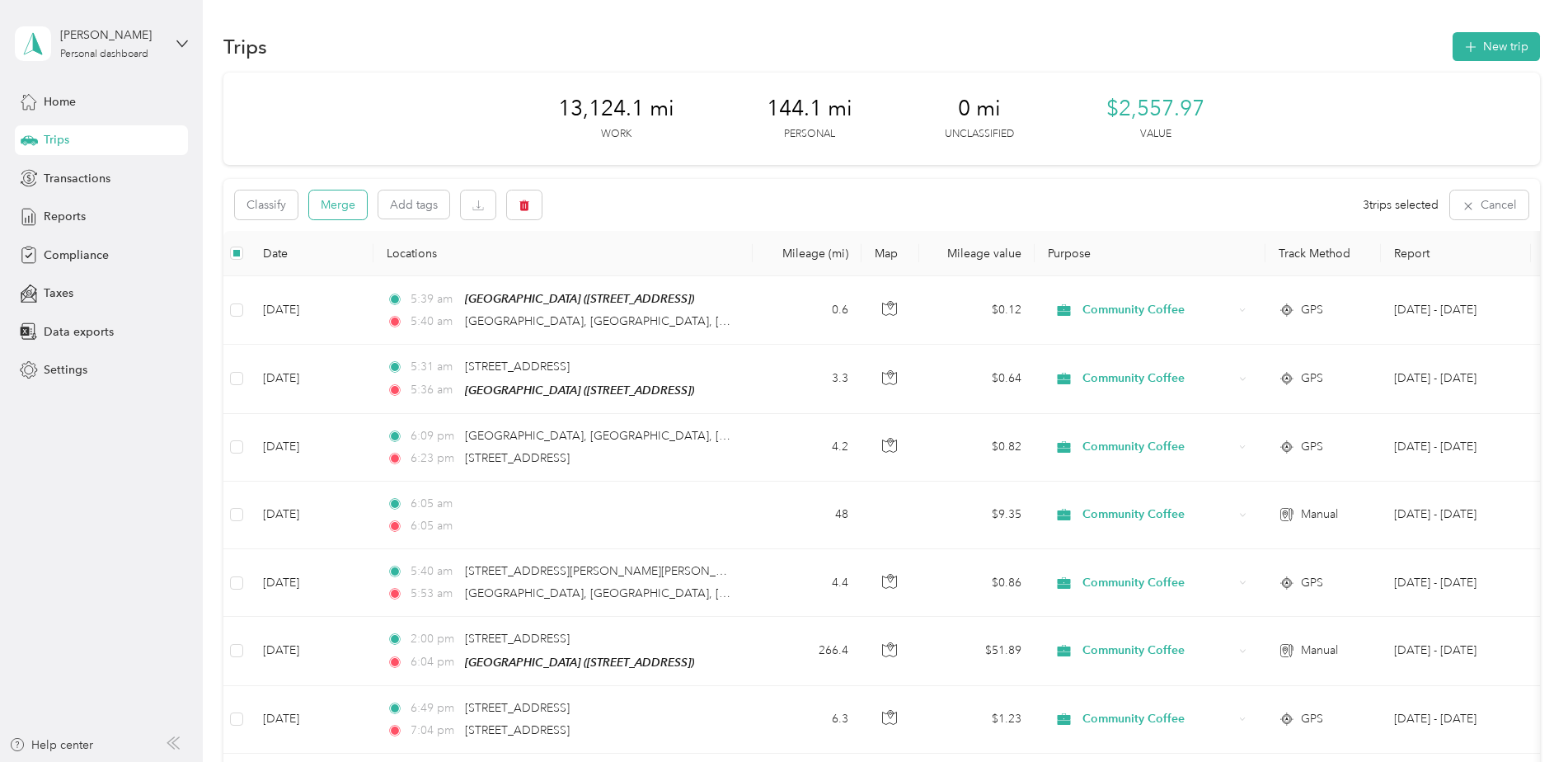
click at [332, 210] on button "Merge" at bounding box center [338, 205] width 58 height 29
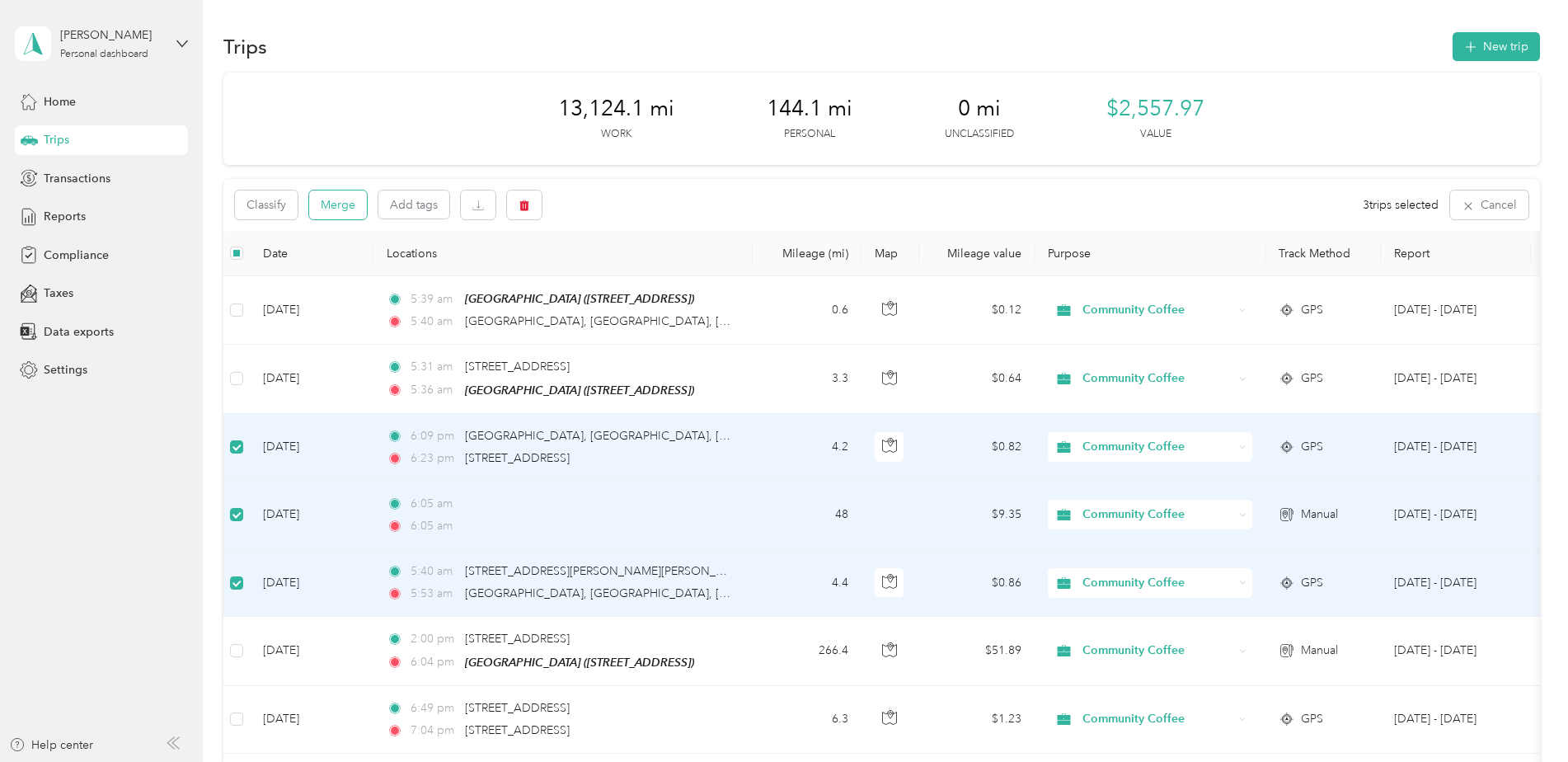
click at [337, 205] on button "Merge" at bounding box center [338, 205] width 58 height 29
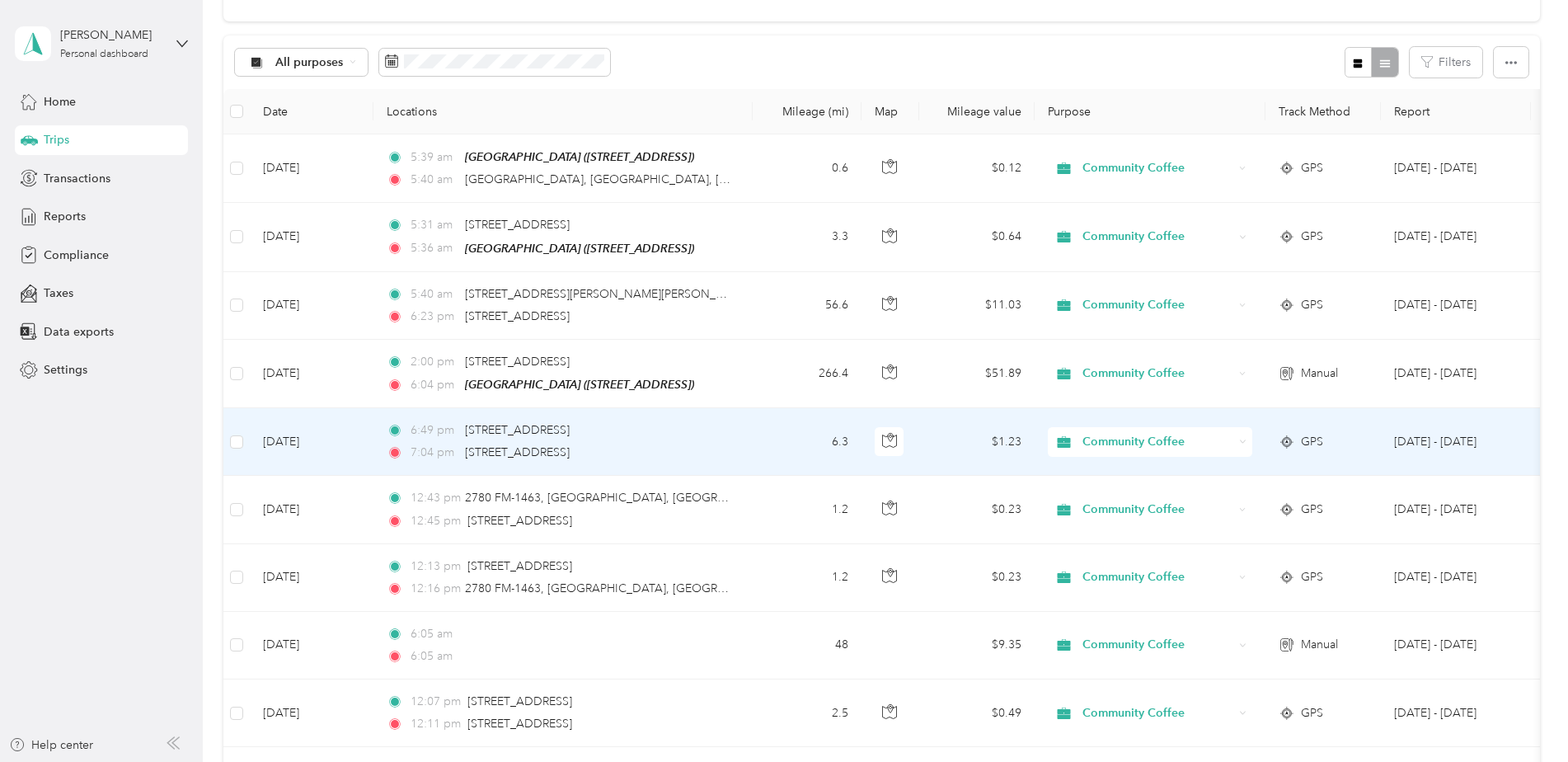
scroll to position [165, 0]
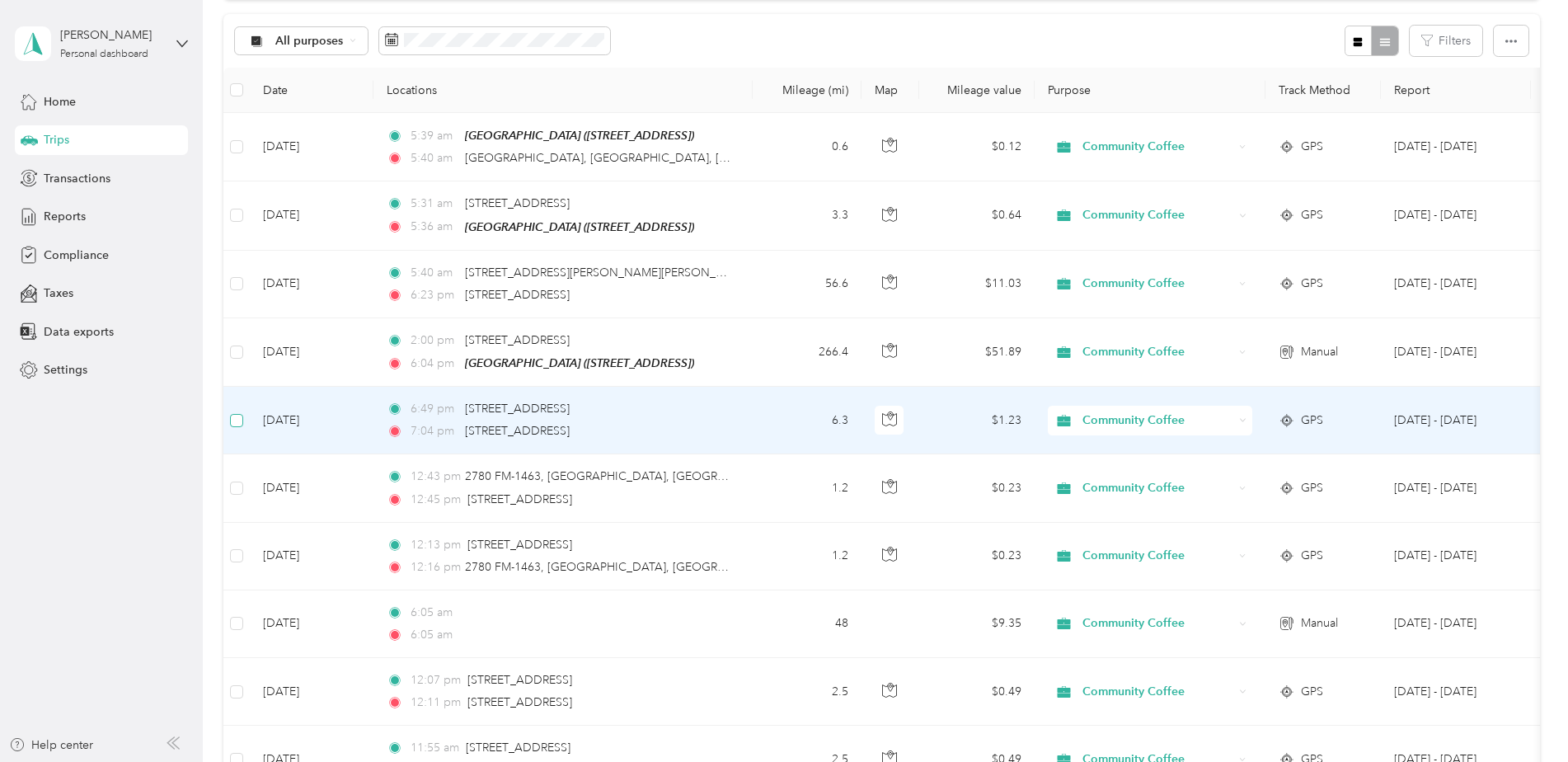
click at [237, 425] on label at bounding box center [237, 421] width 13 height 18
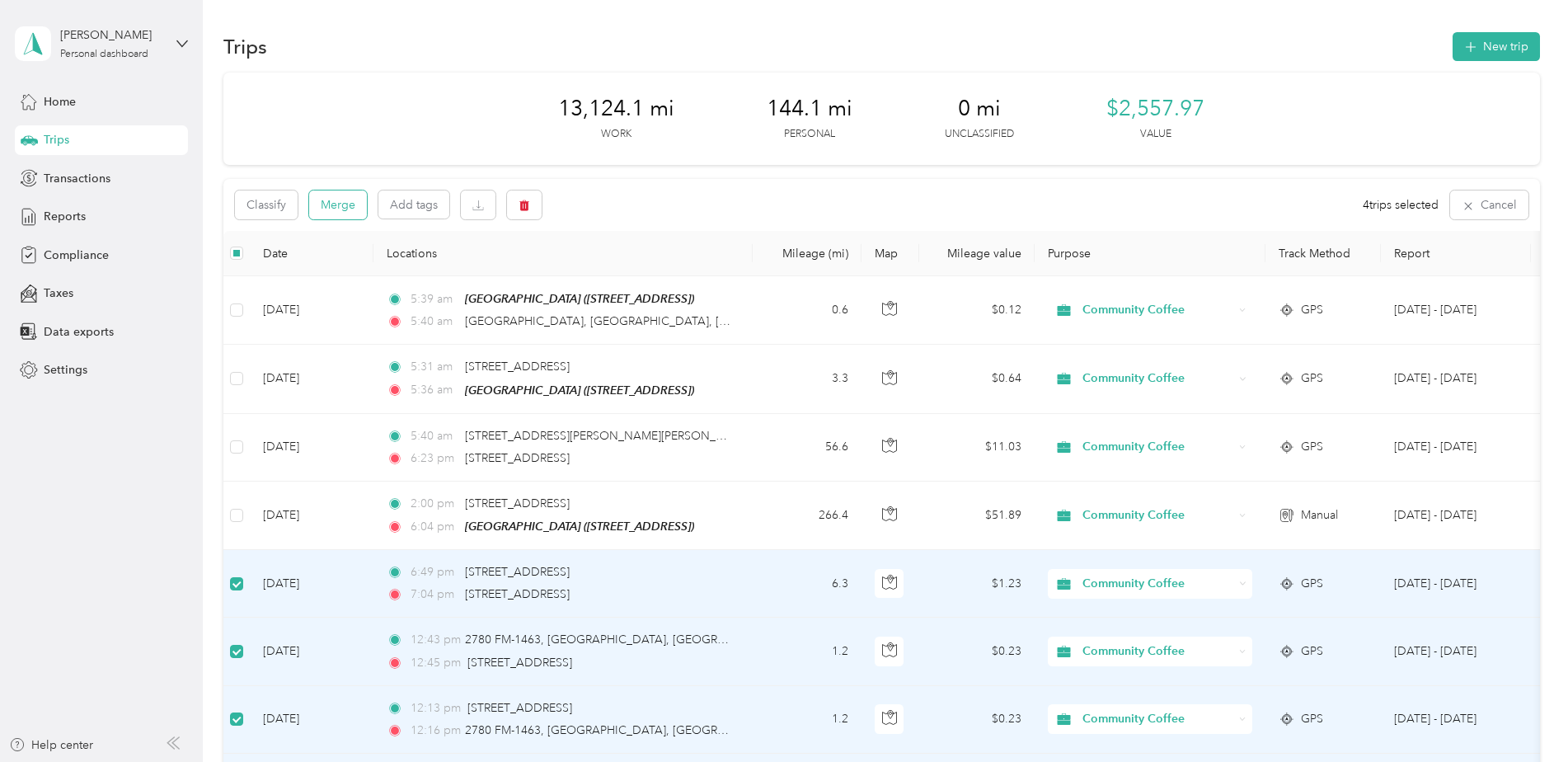
click at [353, 194] on button "Merge" at bounding box center [338, 205] width 58 height 29
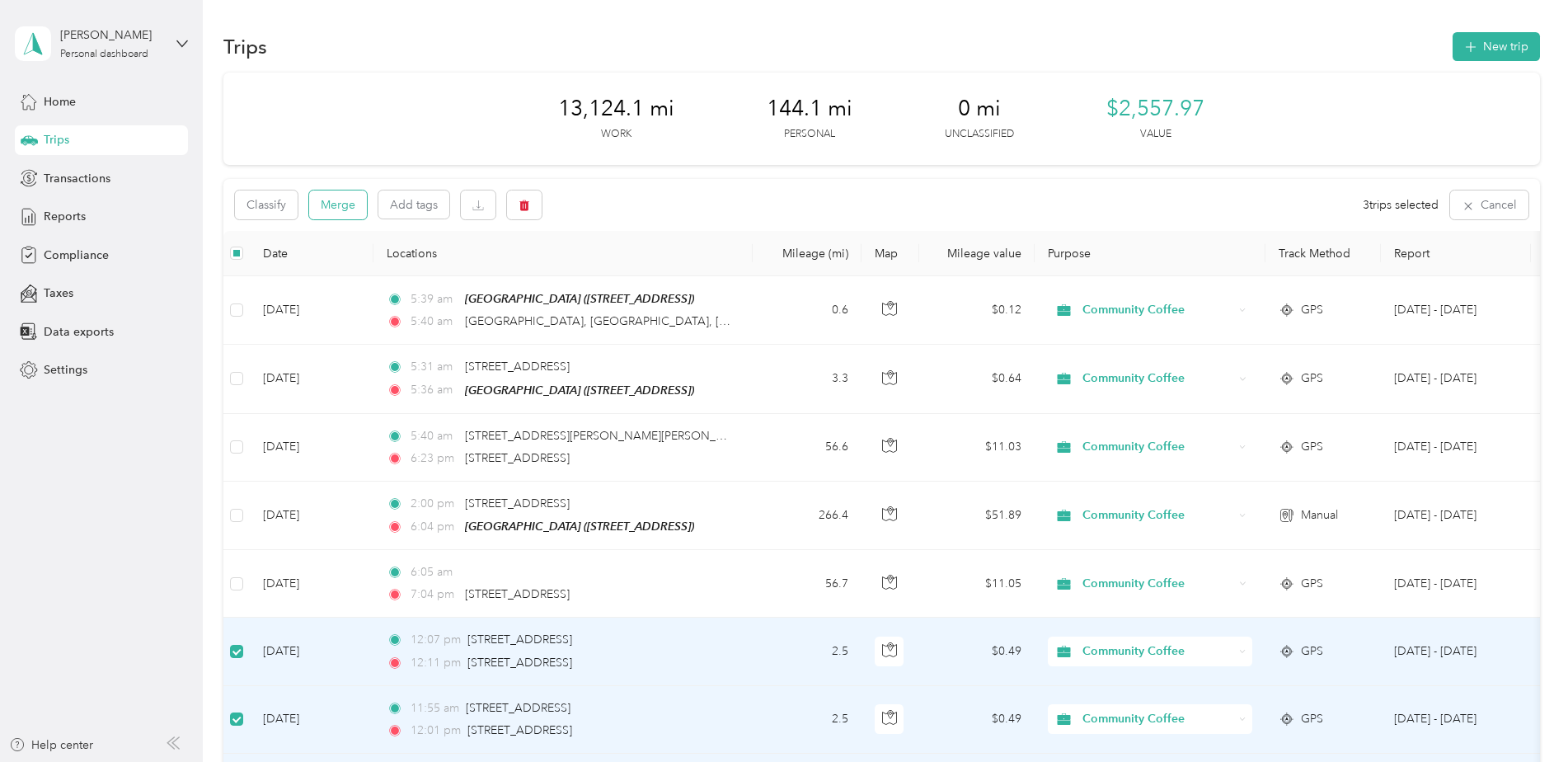
click at [341, 207] on button "Merge" at bounding box center [338, 205] width 58 height 29
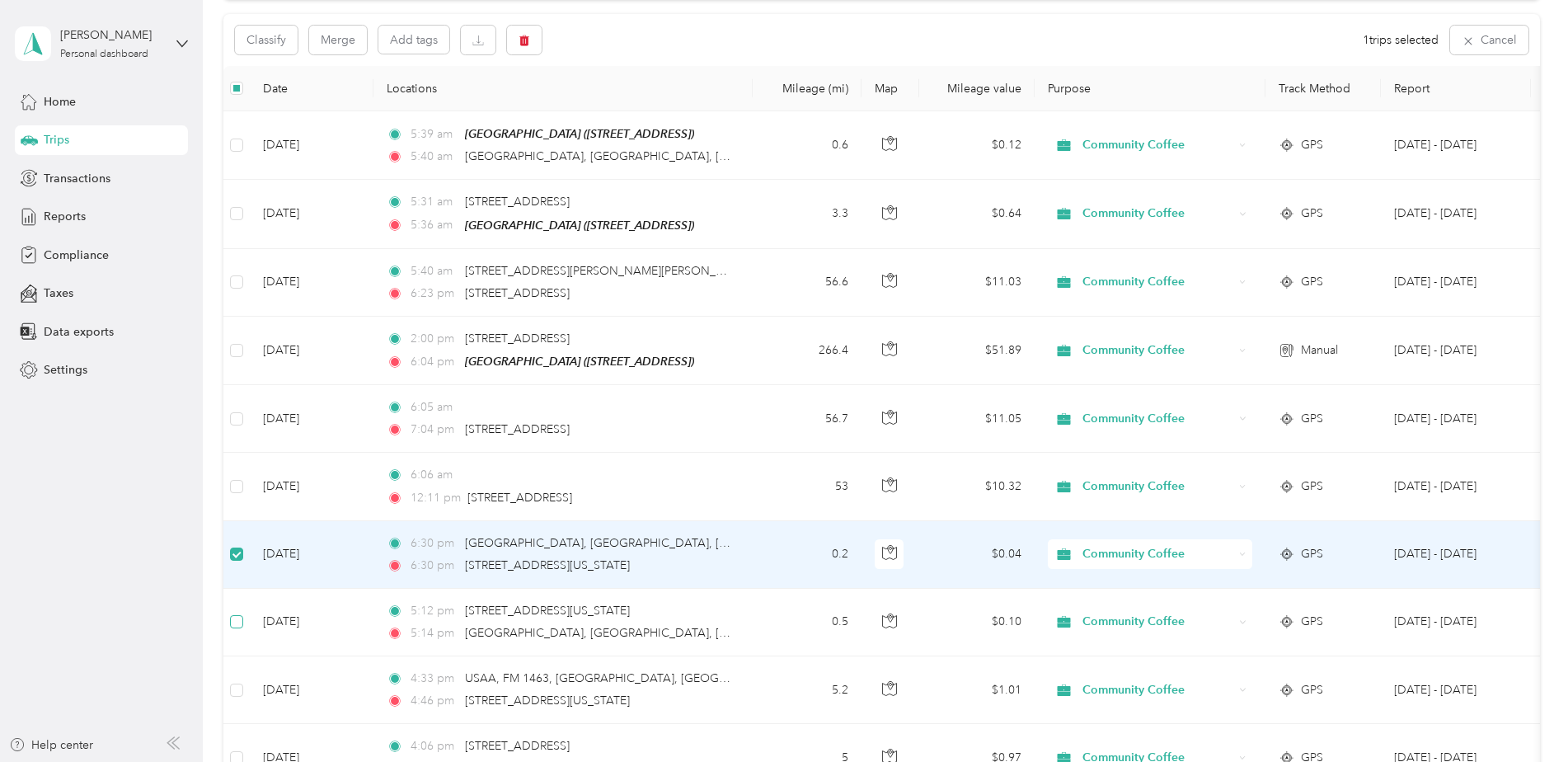
scroll to position [163, 0]
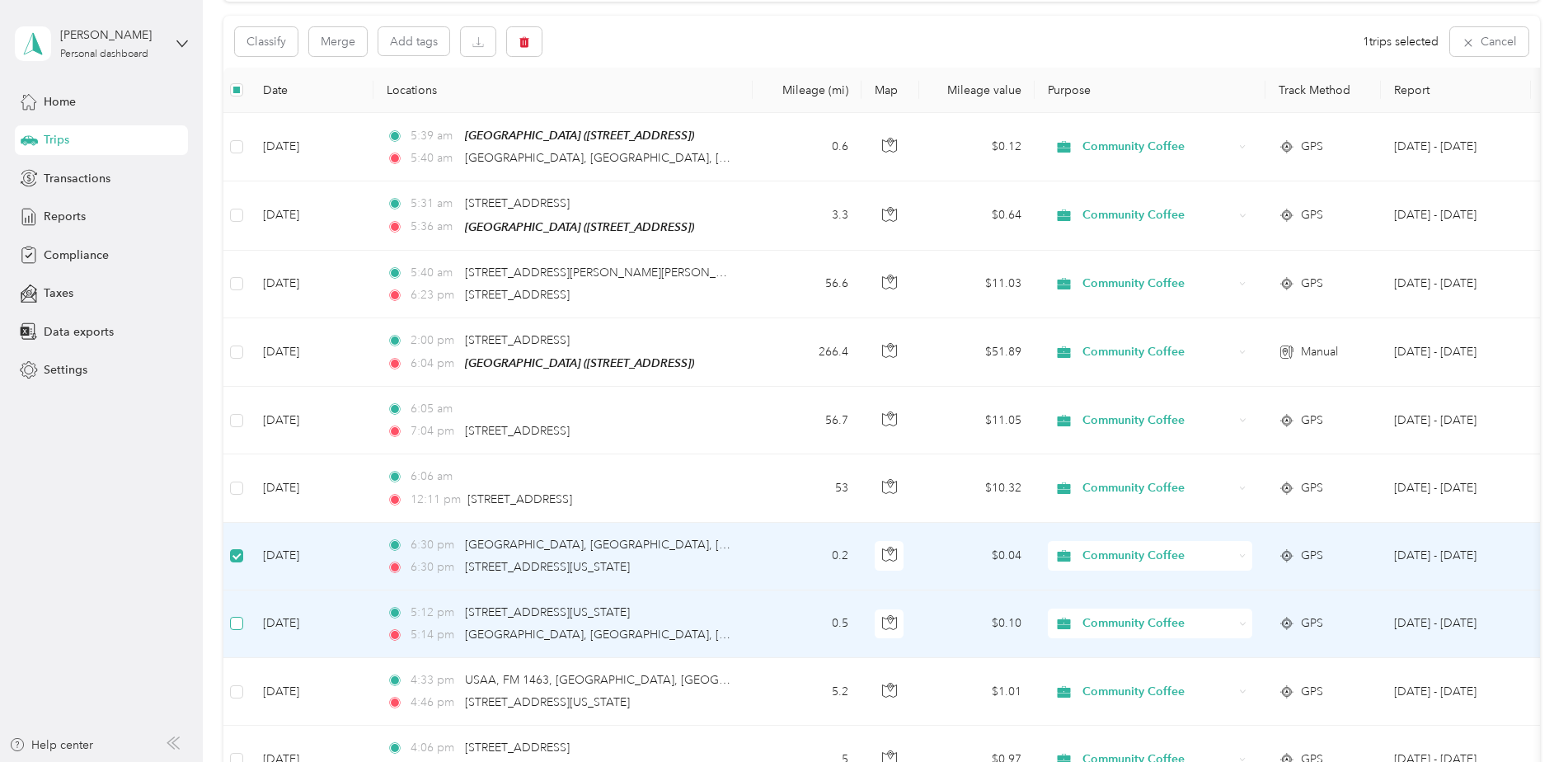
click at [236, 630] on label at bounding box center [237, 624] width 13 height 18
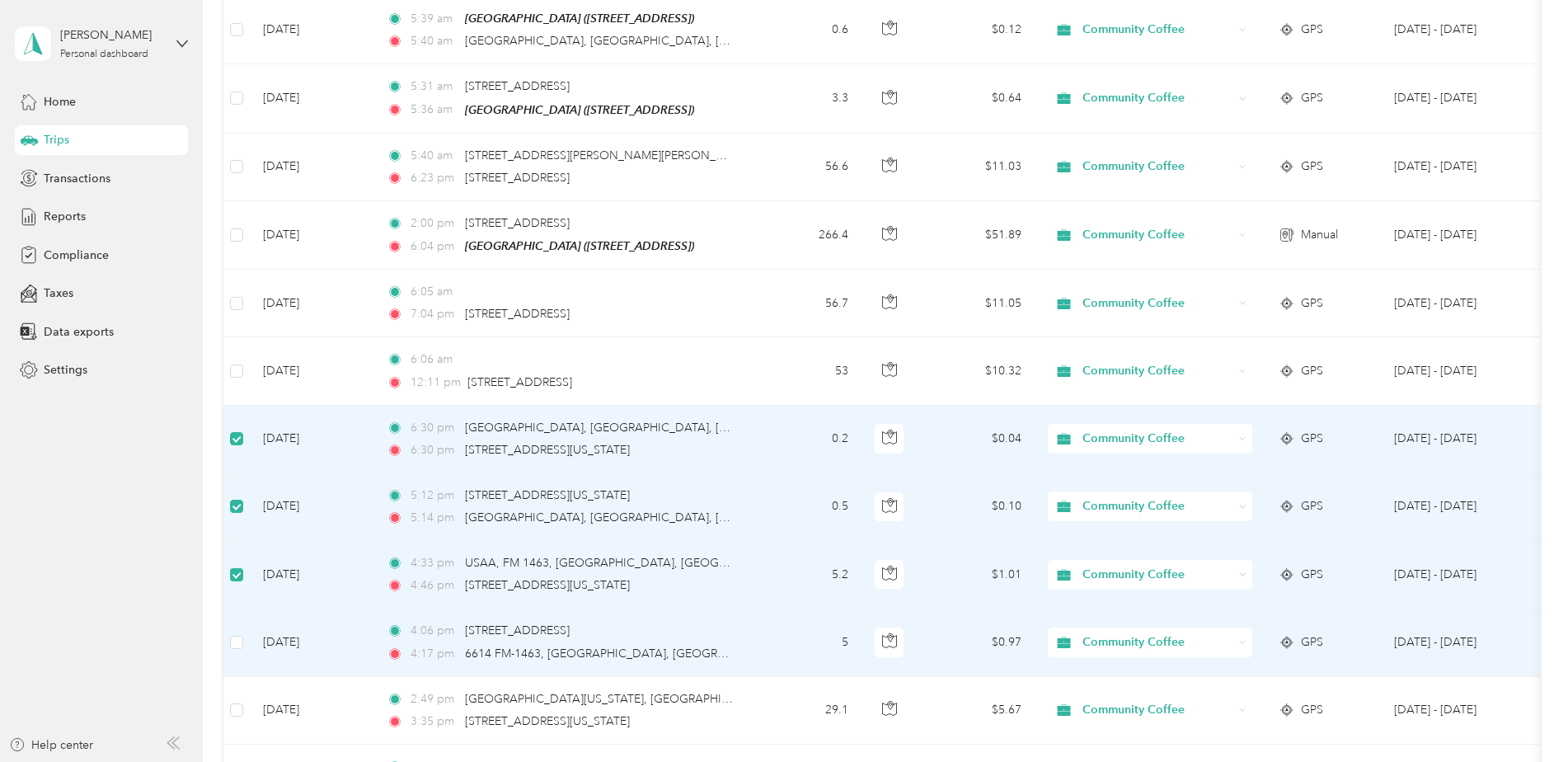
scroll to position [328, 0]
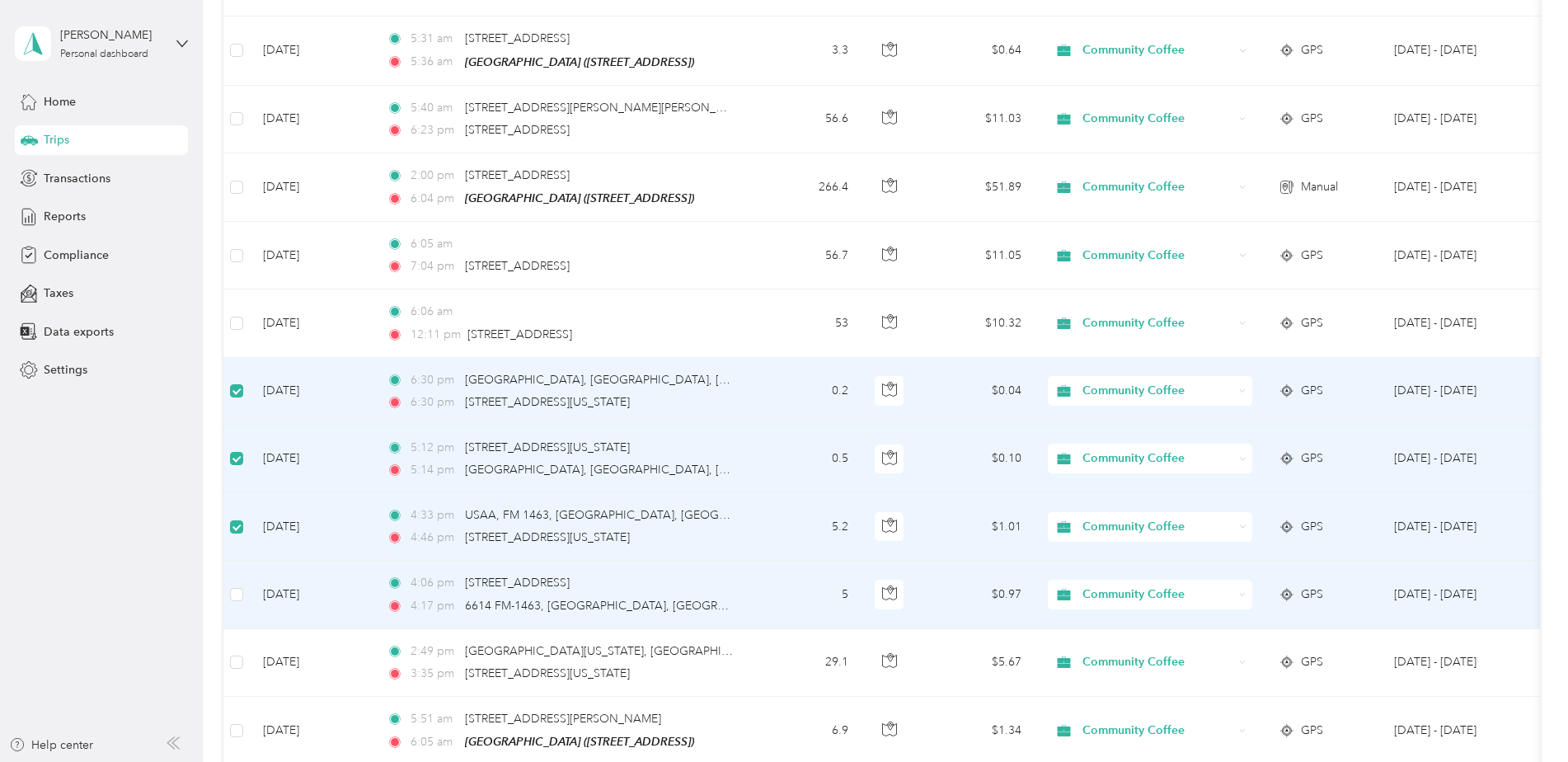
click at [243, 599] on td at bounding box center [237, 595] width 27 height 68
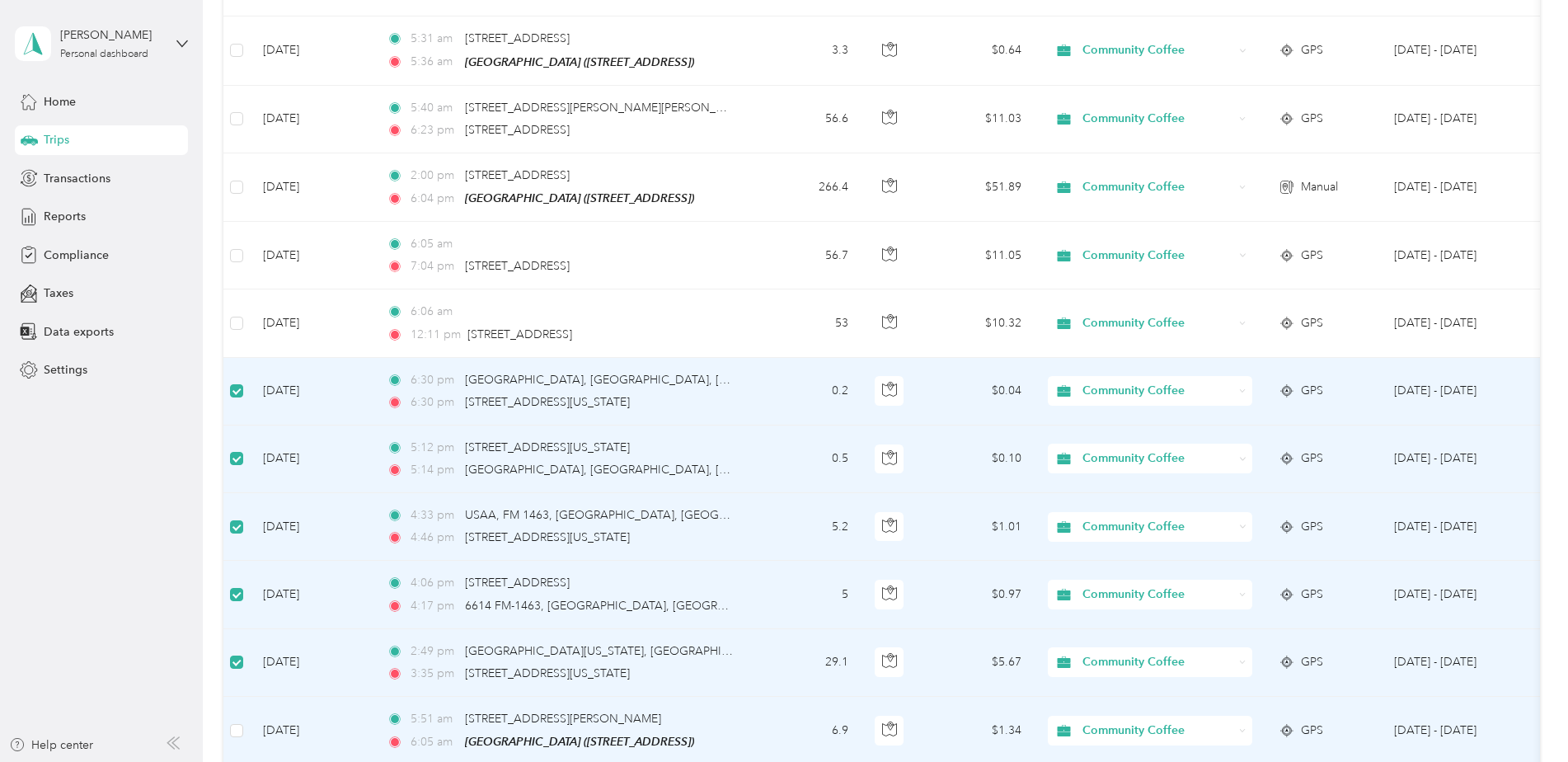
click at [243, 723] on td at bounding box center [237, 731] width 27 height 69
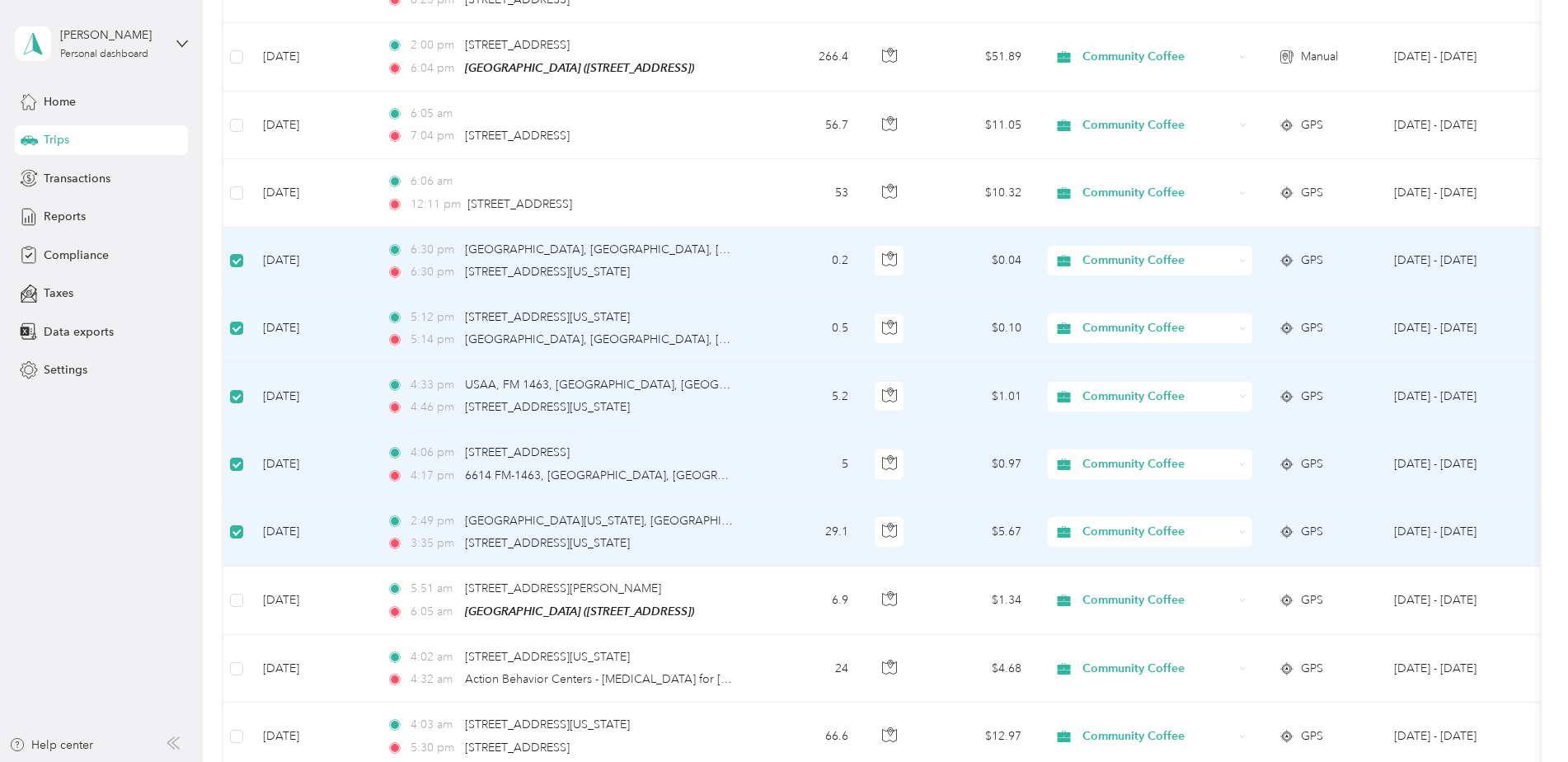
scroll to position [493, 0]
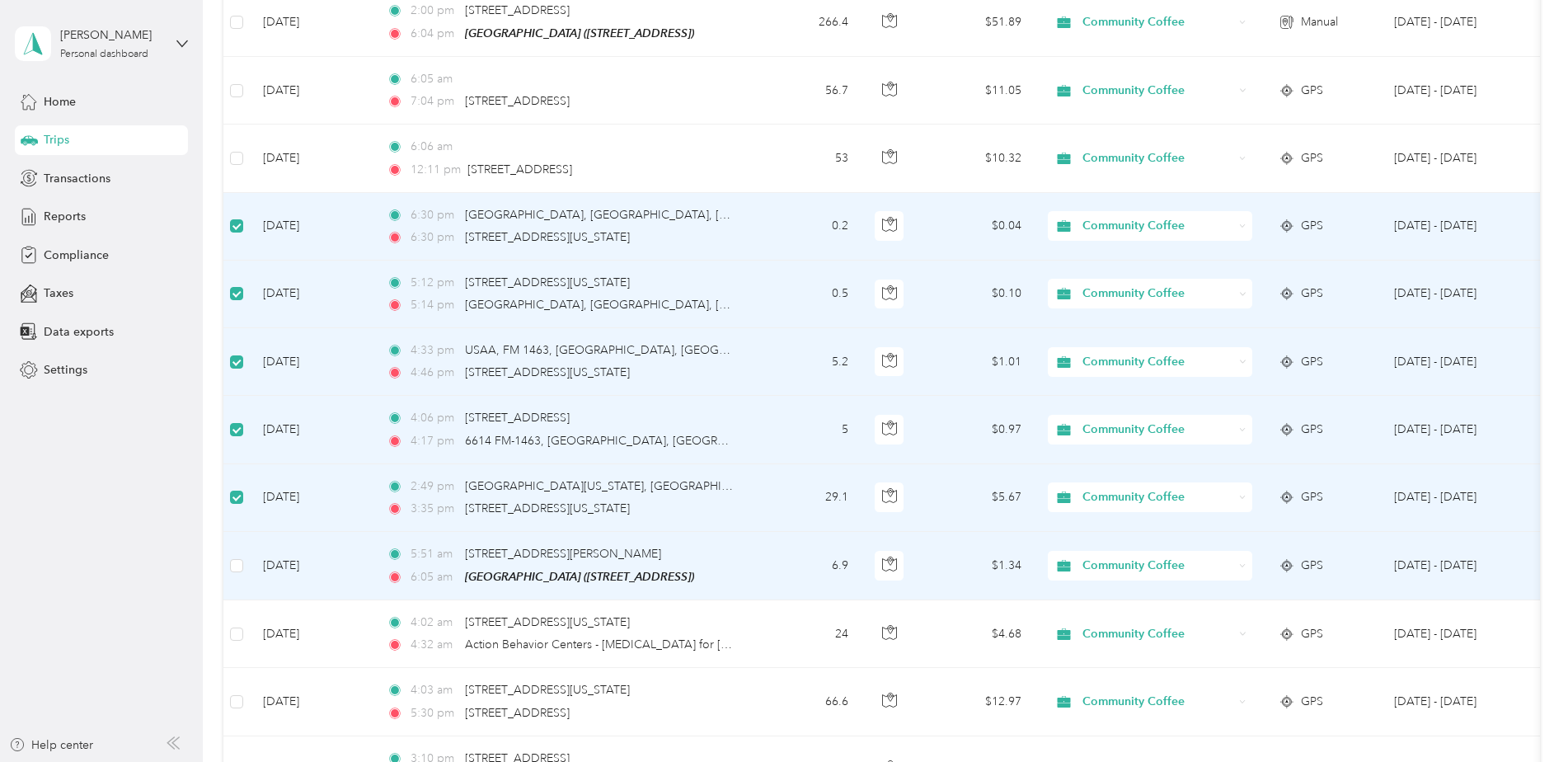
click at [229, 553] on td at bounding box center [237, 565] width 27 height 69
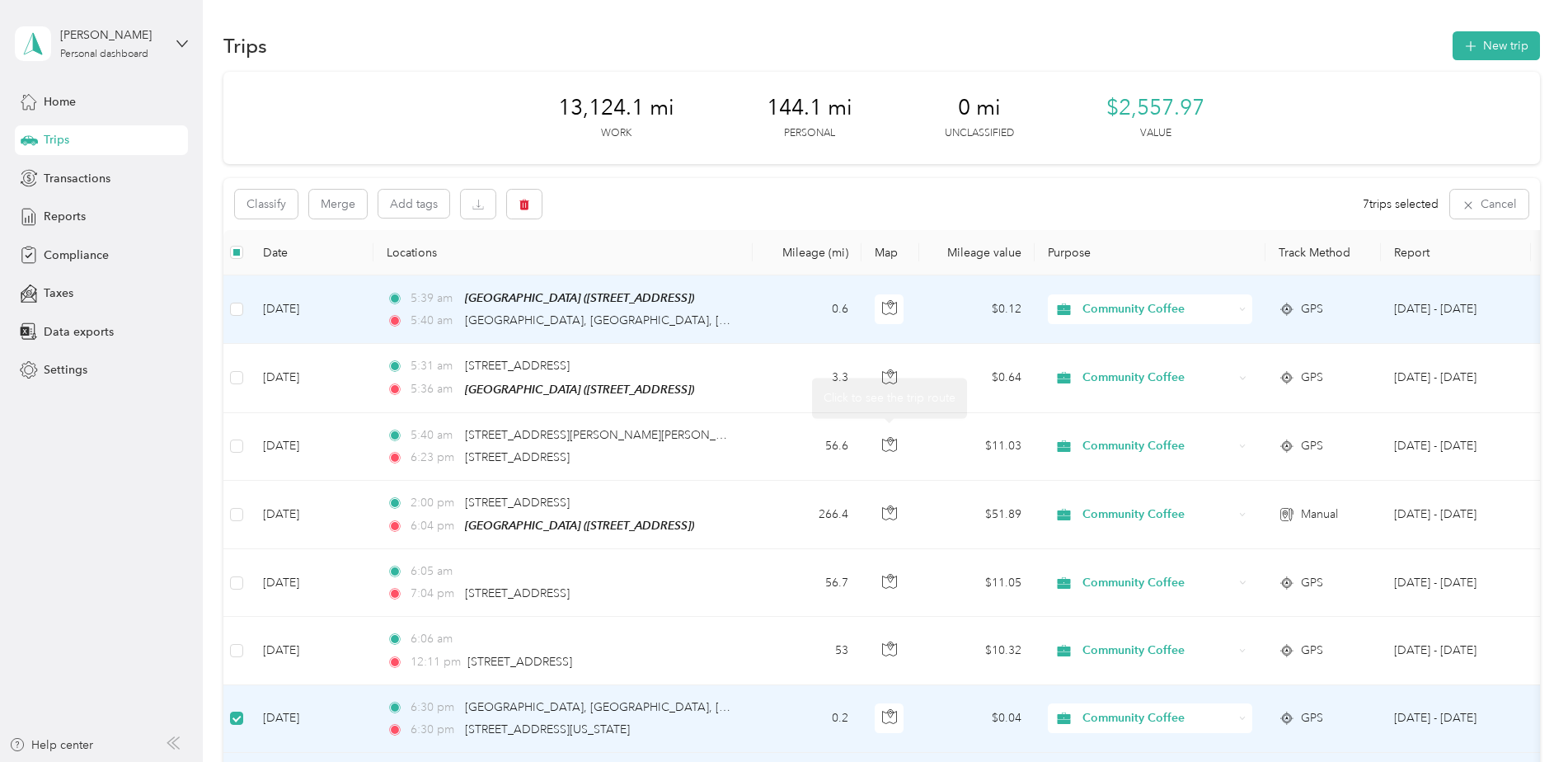
scroll to position [0, 0]
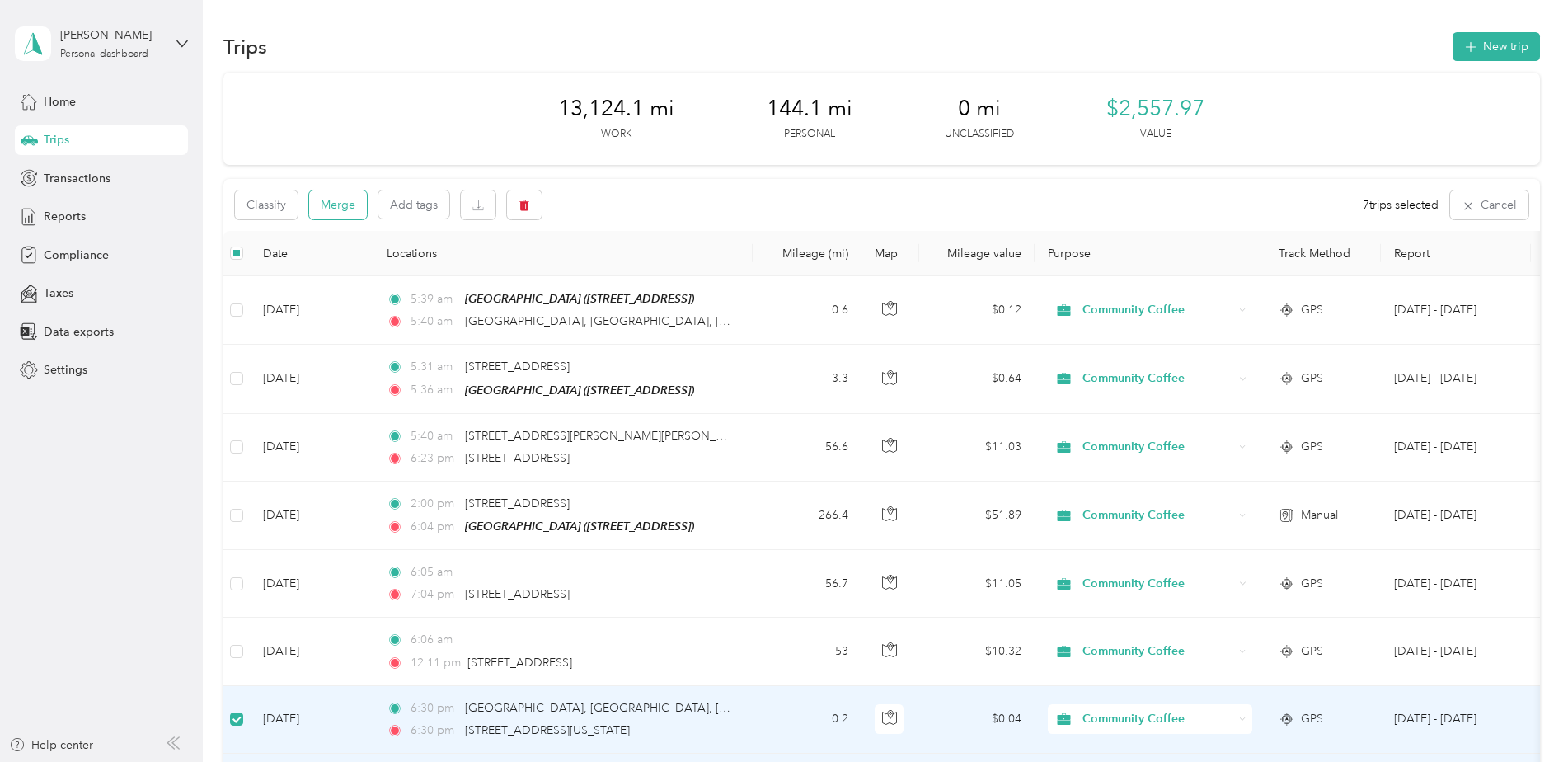
click at [332, 199] on button "Merge" at bounding box center [338, 205] width 58 height 29
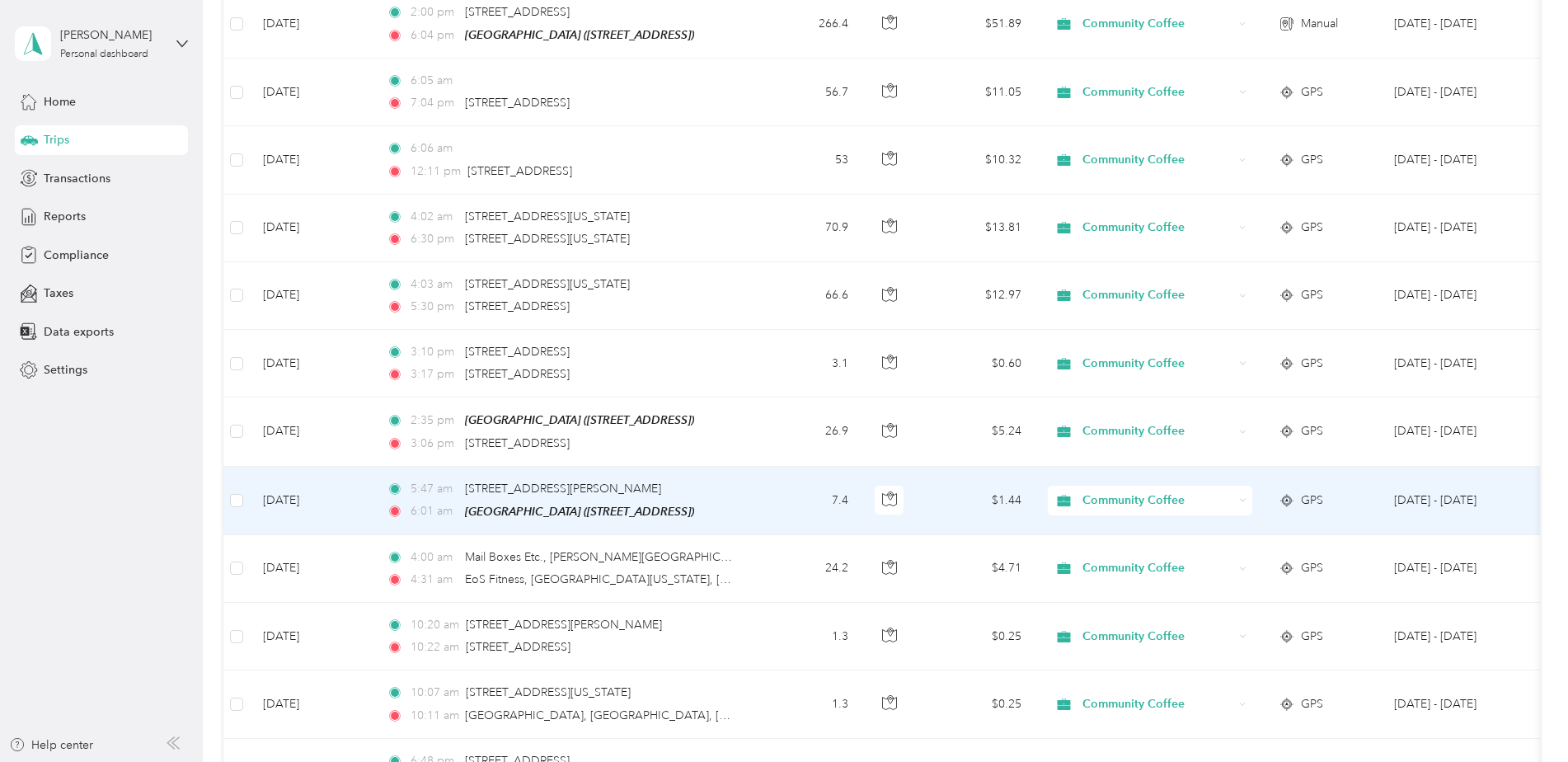
scroll to position [495, 0]
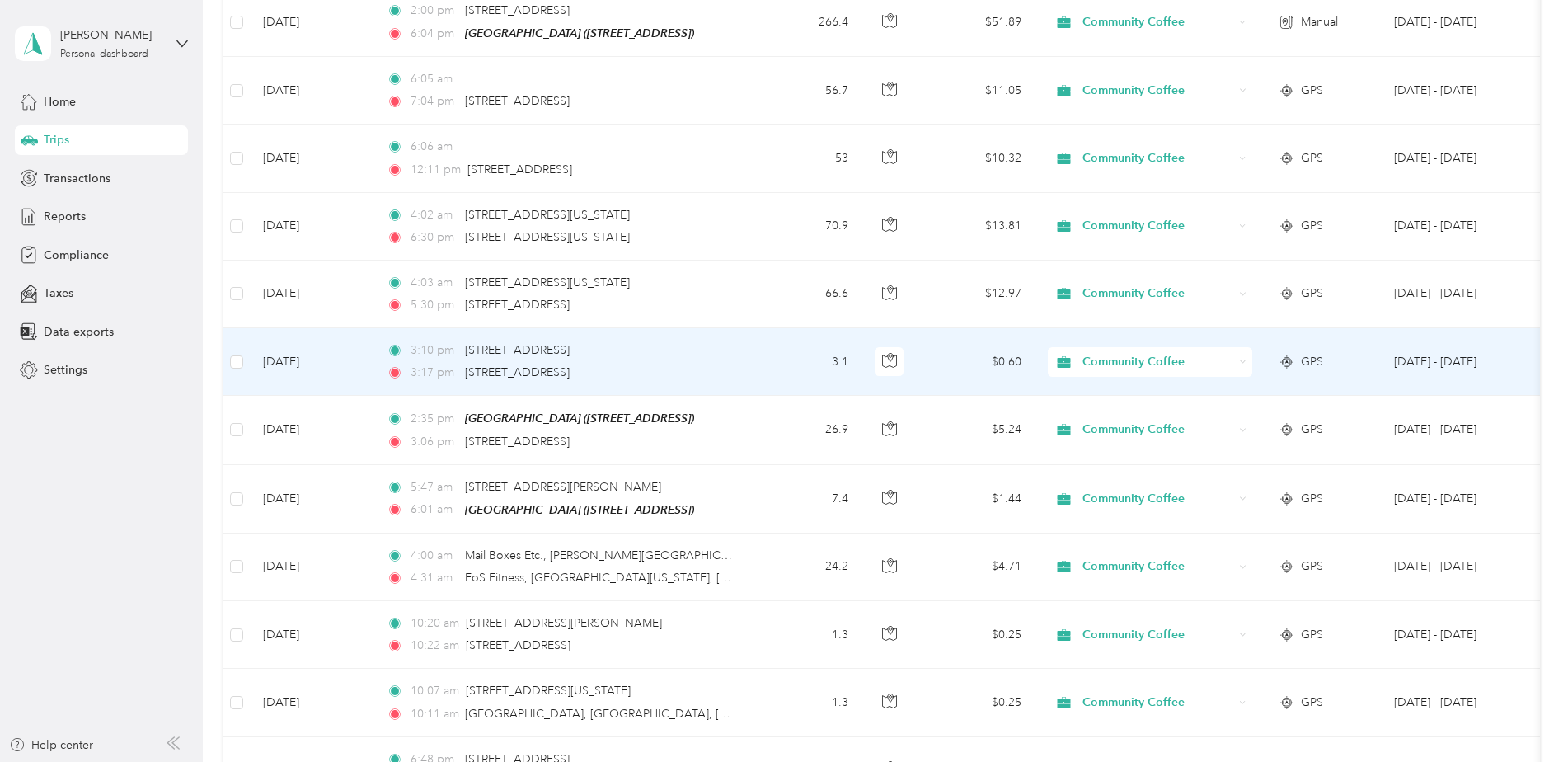
click at [242, 357] on td at bounding box center [237, 362] width 27 height 68
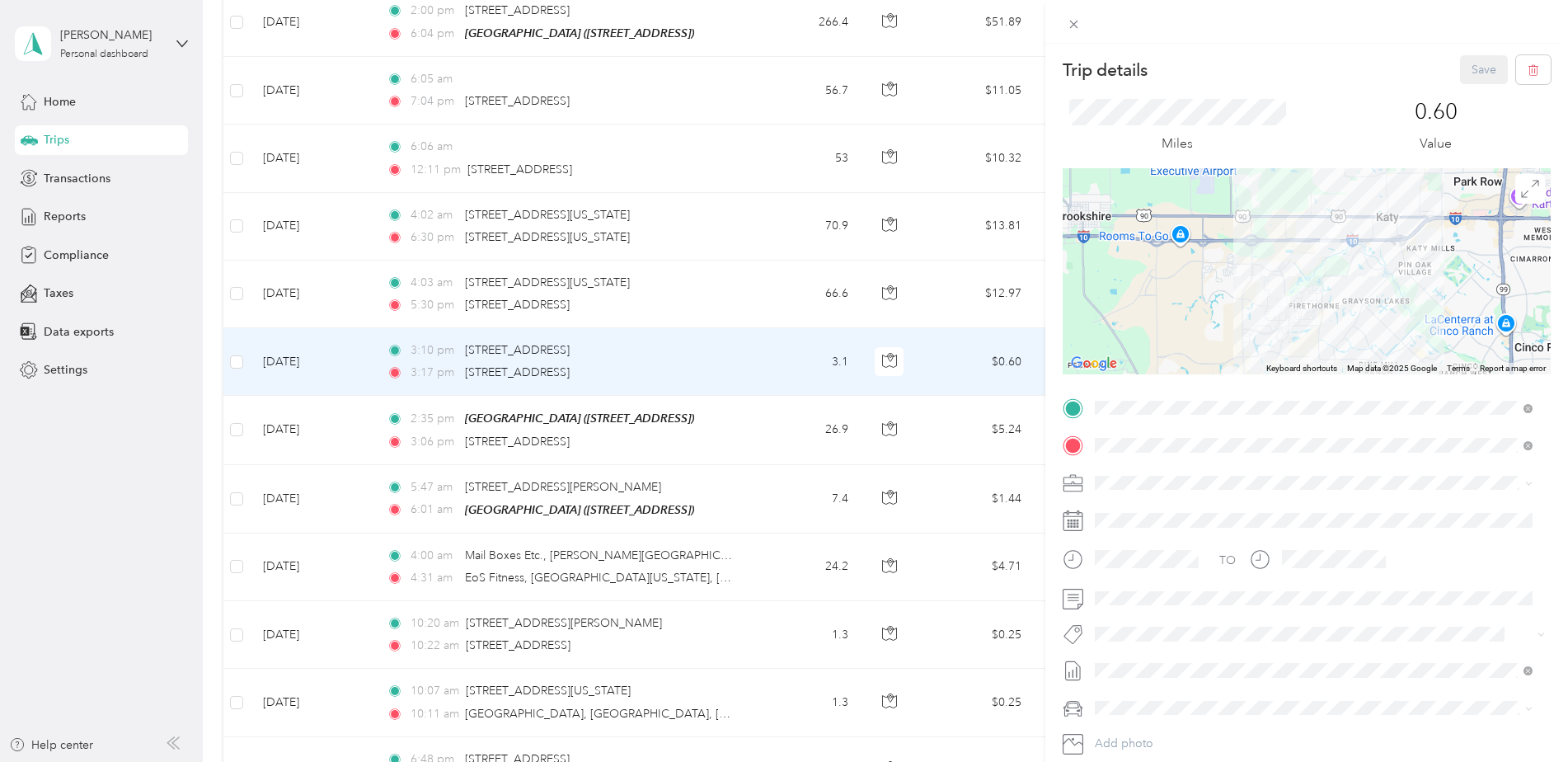
click at [238, 357] on div "Trip details Save This trip cannot be edited because it is either under review,…" at bounding box center [784, 381] width 1568 height 762
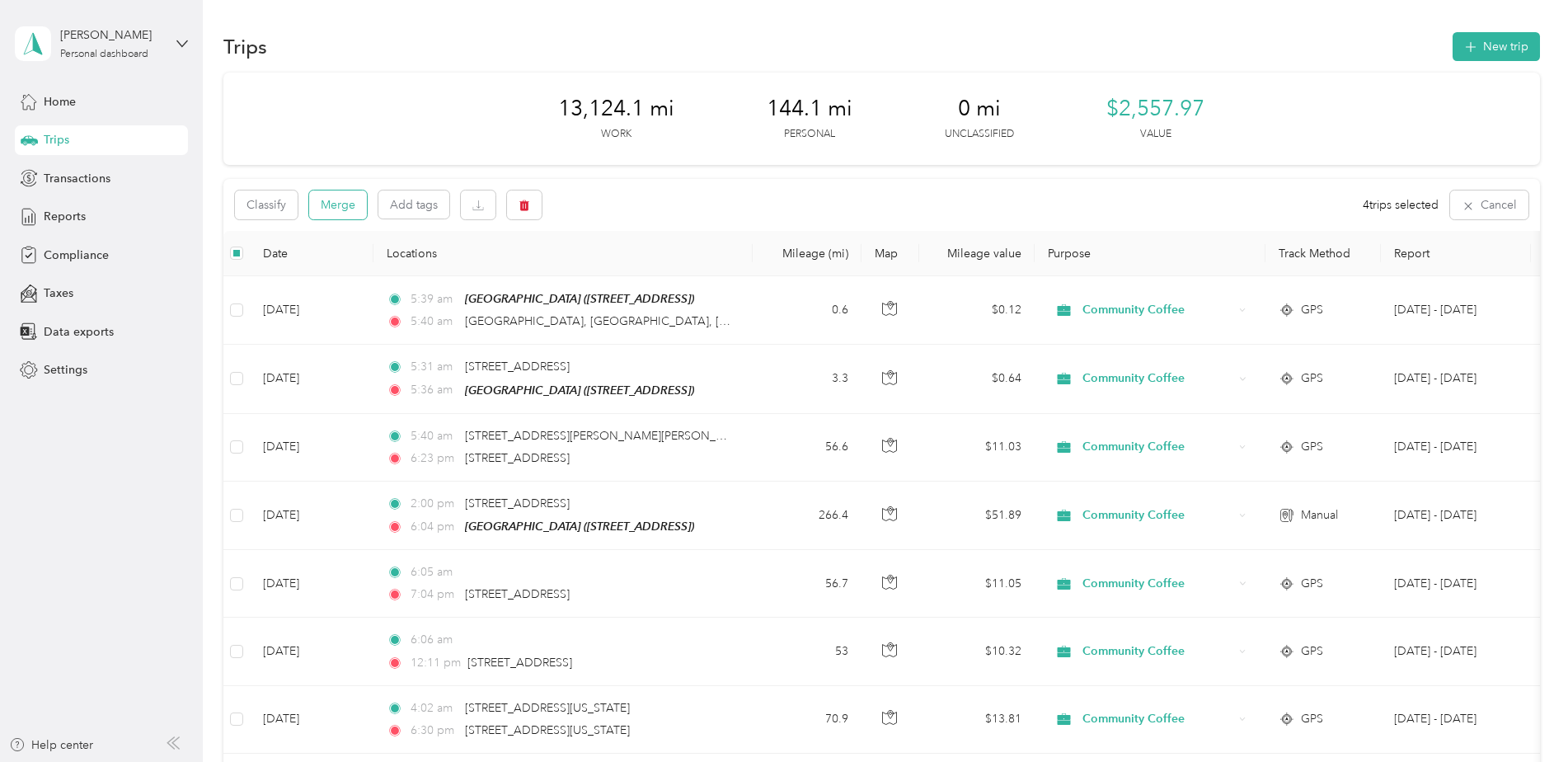
click at [343, 212] on button "Merge" at bounding box center [338, 205] width 58 height 29
click at [1484, 38] on button "New trip" at bounding box center [1497, 46] width 88 height 29
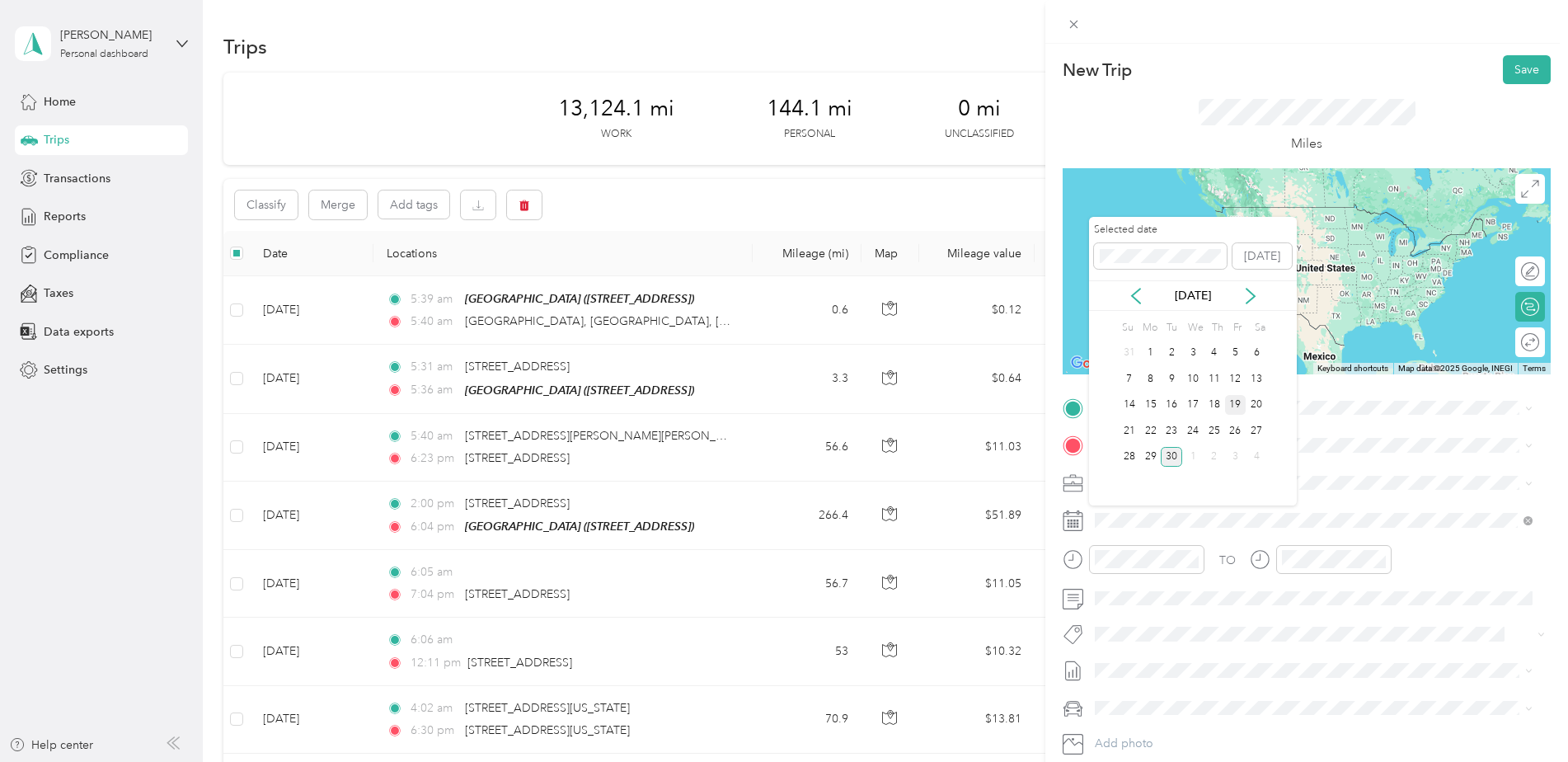
click at [1231, 406] on div "19" at bounding box center [1236, 405] width 21 height 21
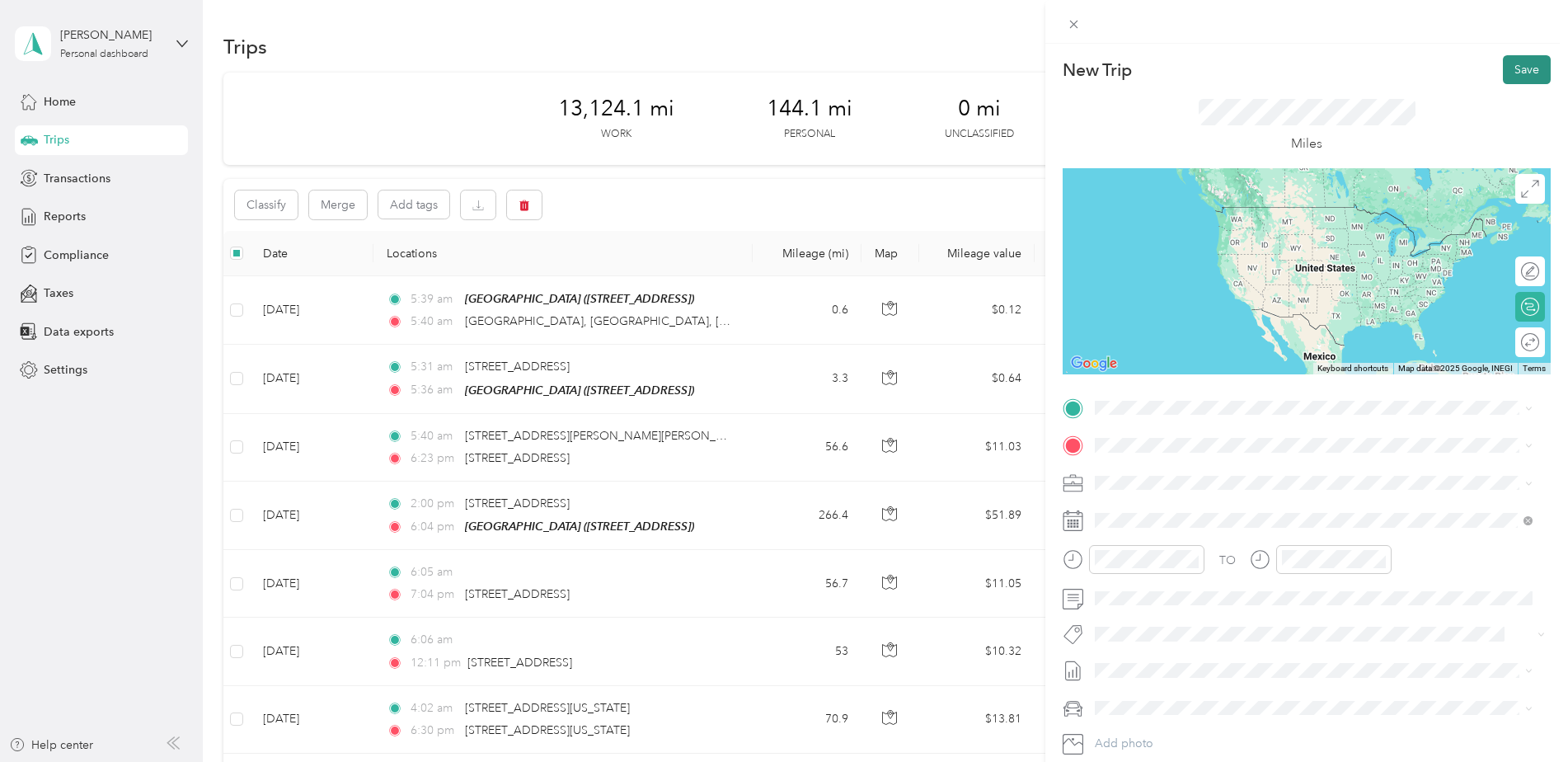
click at [1527, 59] on button "Save" at bounding box center [1527, 70] width 48 height 29
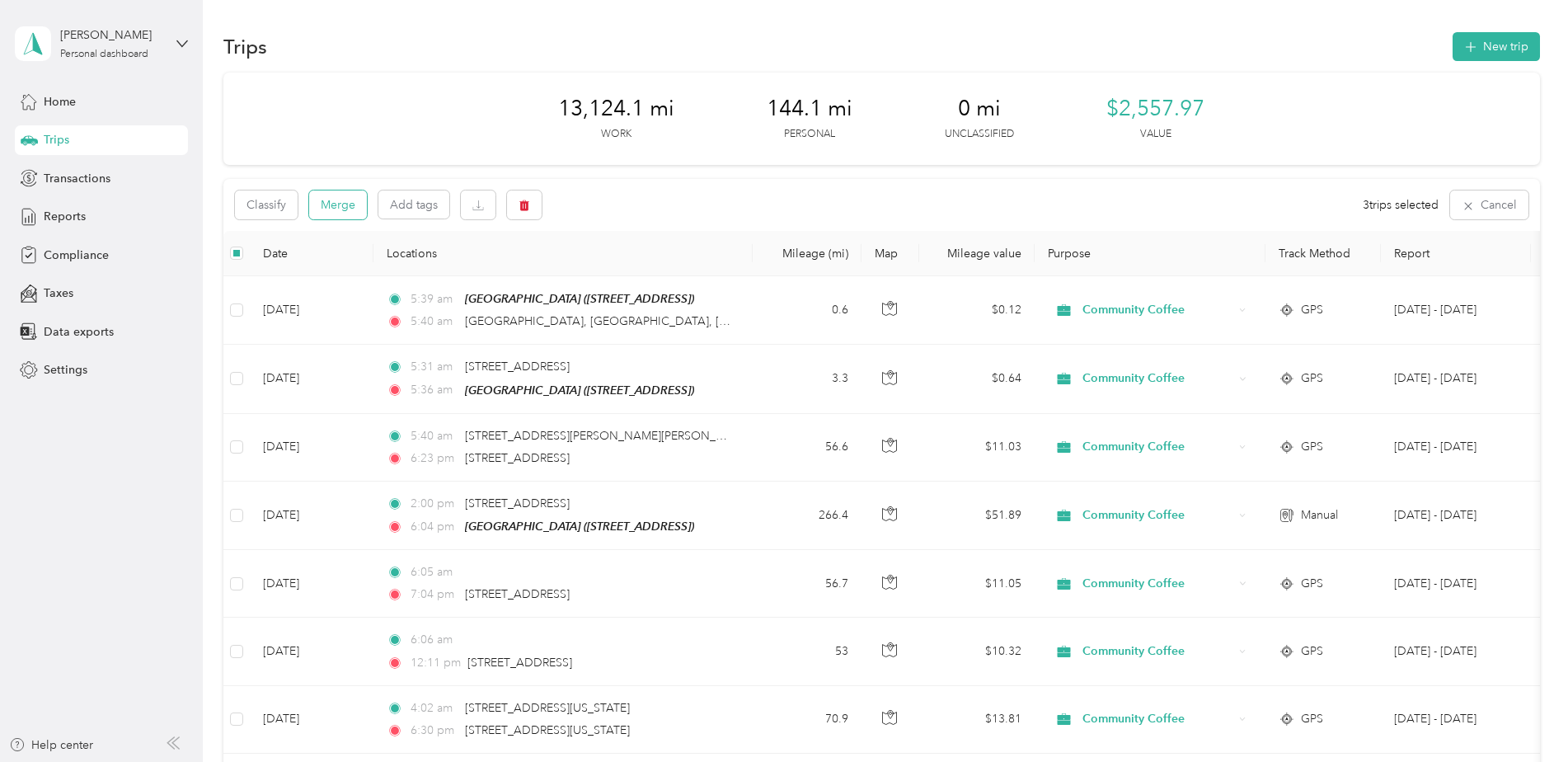
click at [346, 208] on button "Merge" at bounding box center [338, 205] width 58 height 29
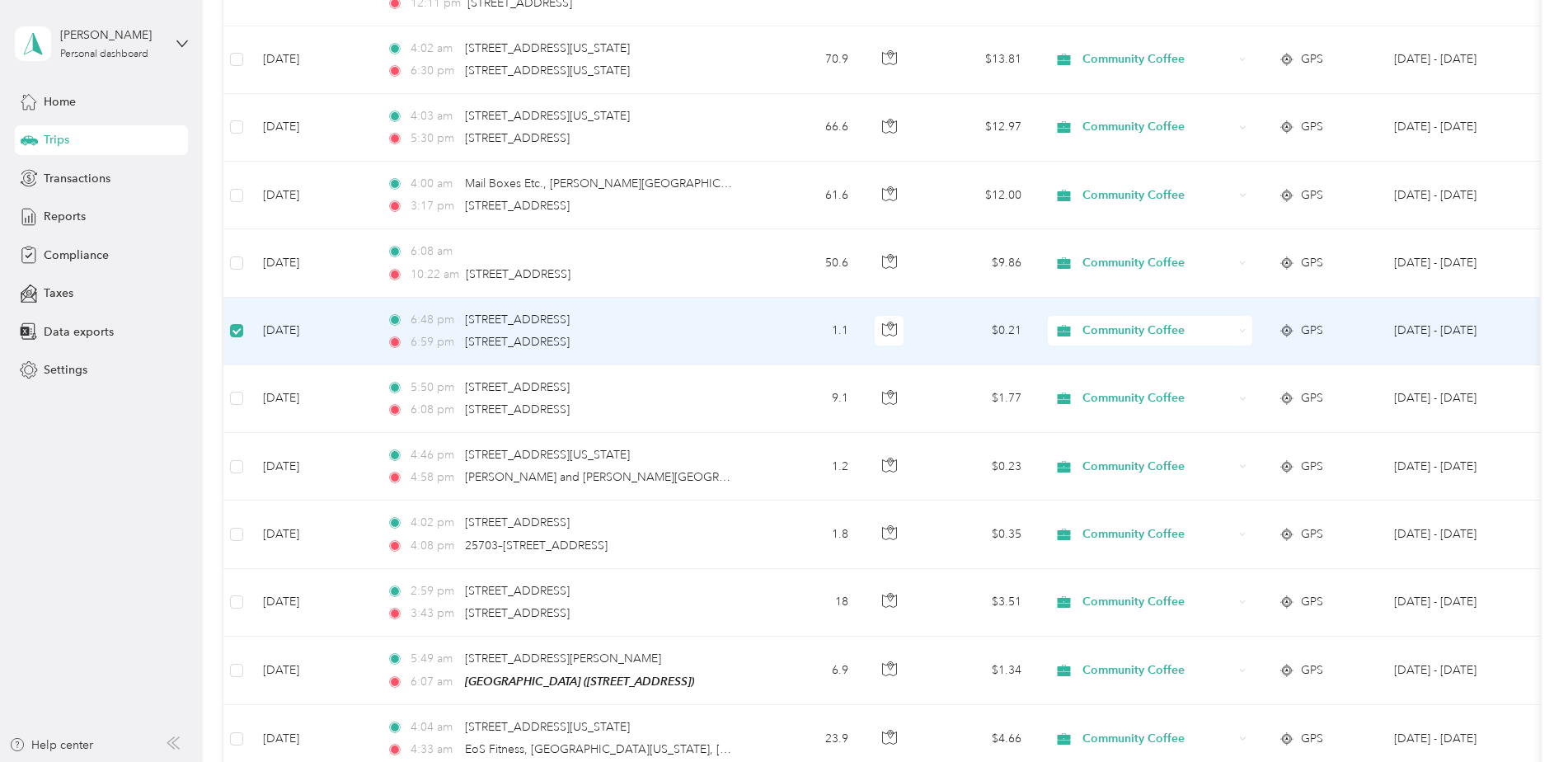
scroll to position [658, 0]
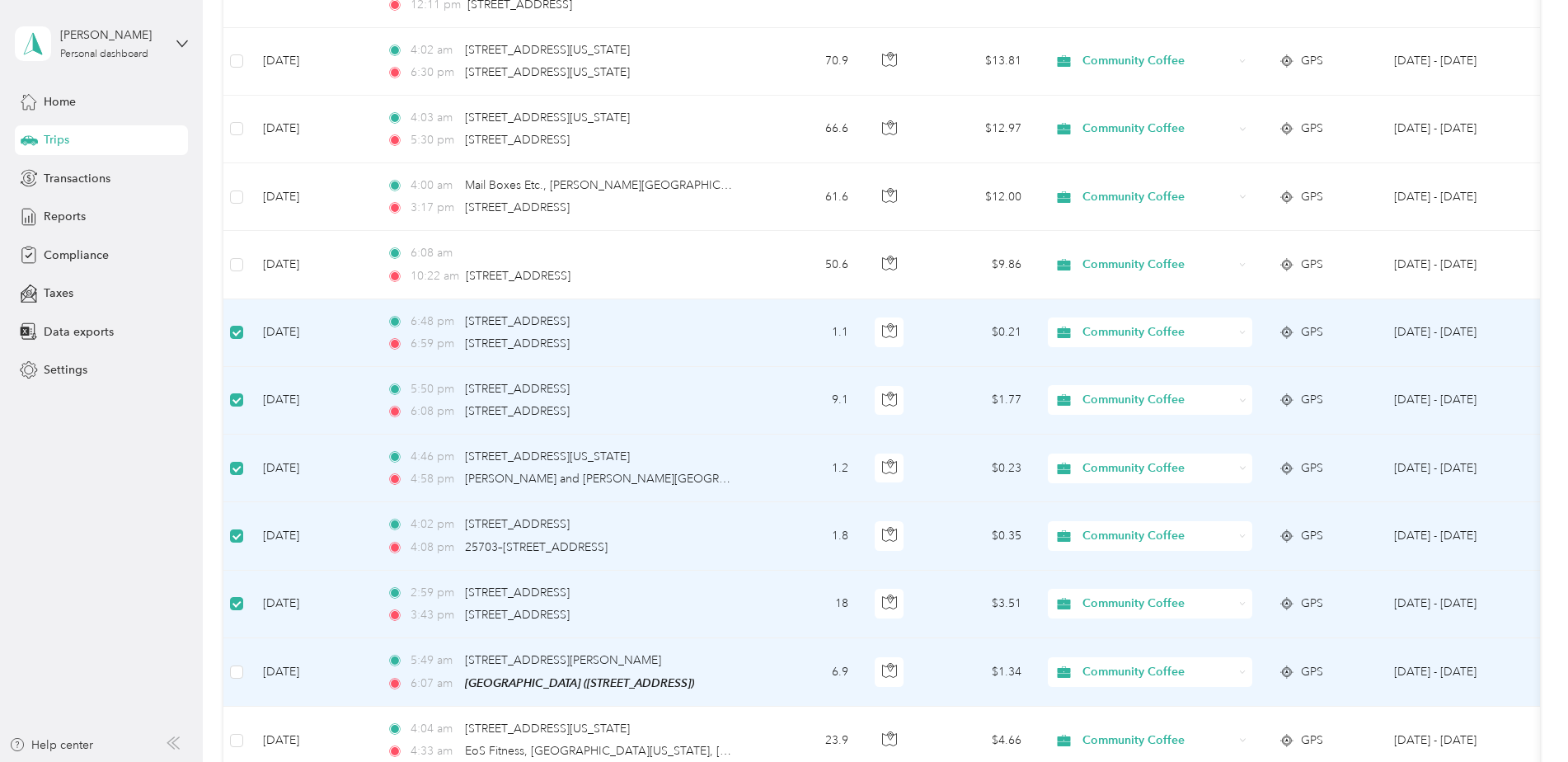
click at [244, 676] on td at bounding box center [237, 673] width 27 height 69
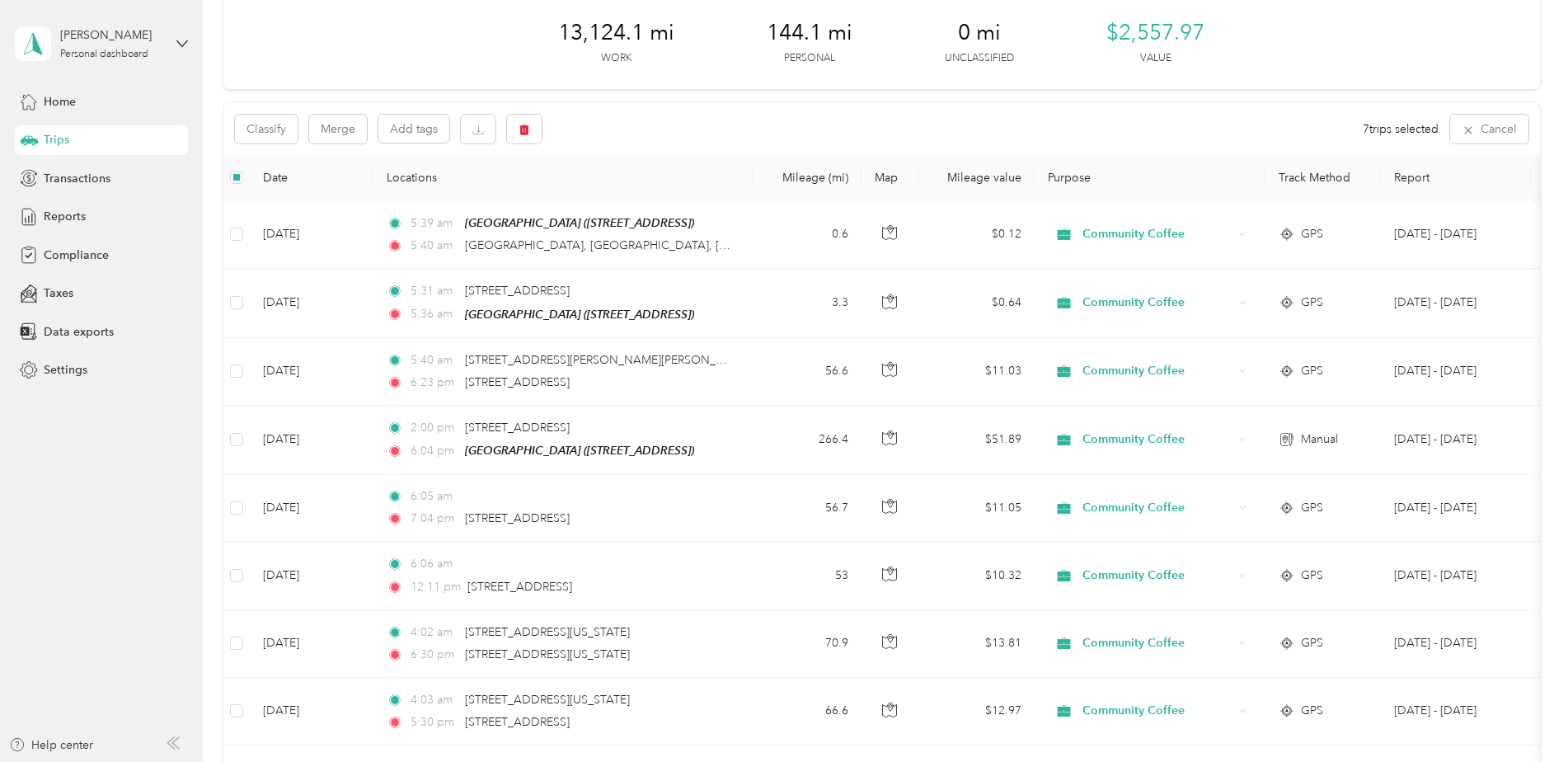
scroll to position [0, 0]
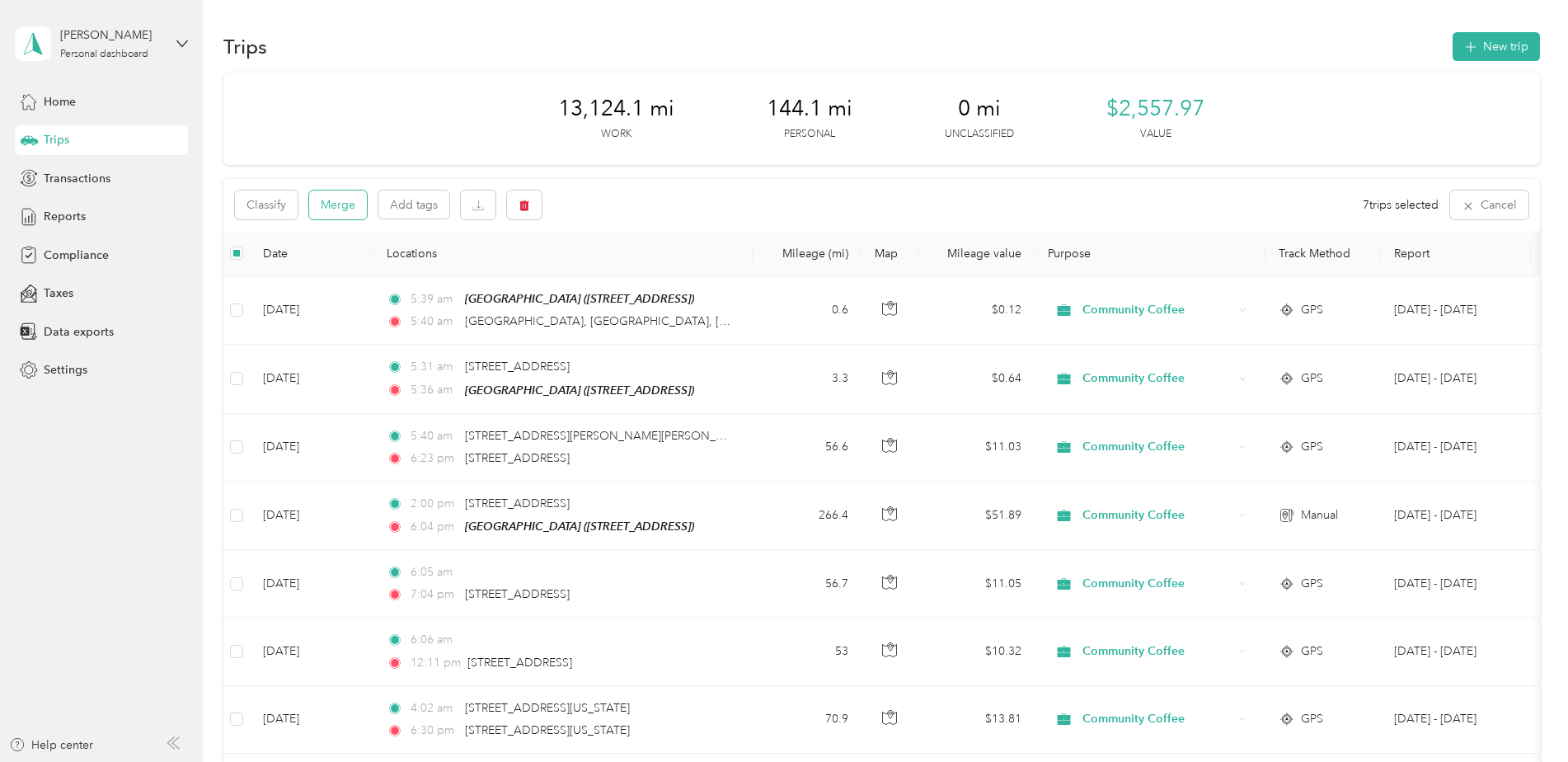
click at [338, 213] on button "Merge" at bounding box center [338, 205] width 58 height 29
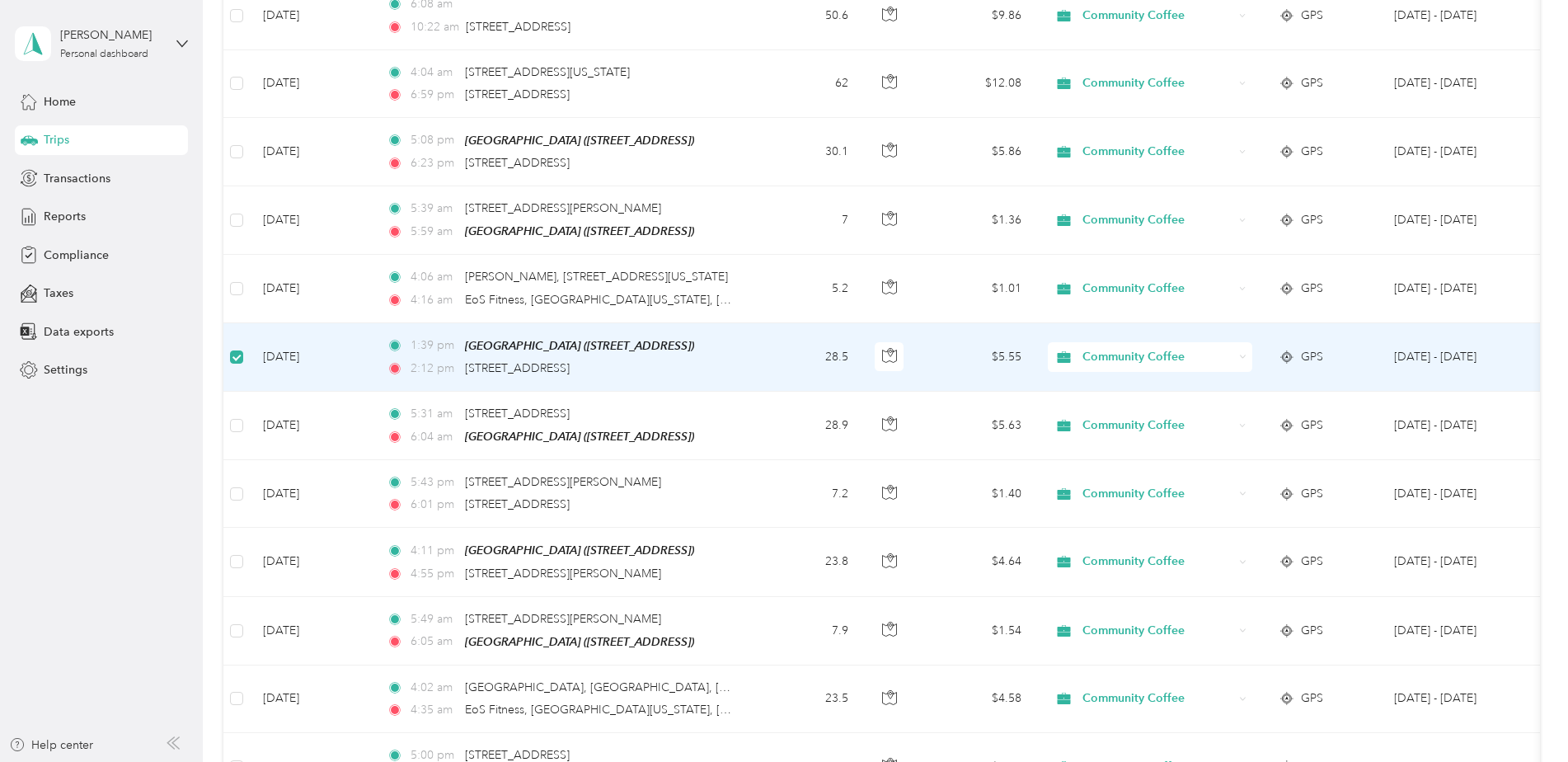
scroll to position [906, 0]
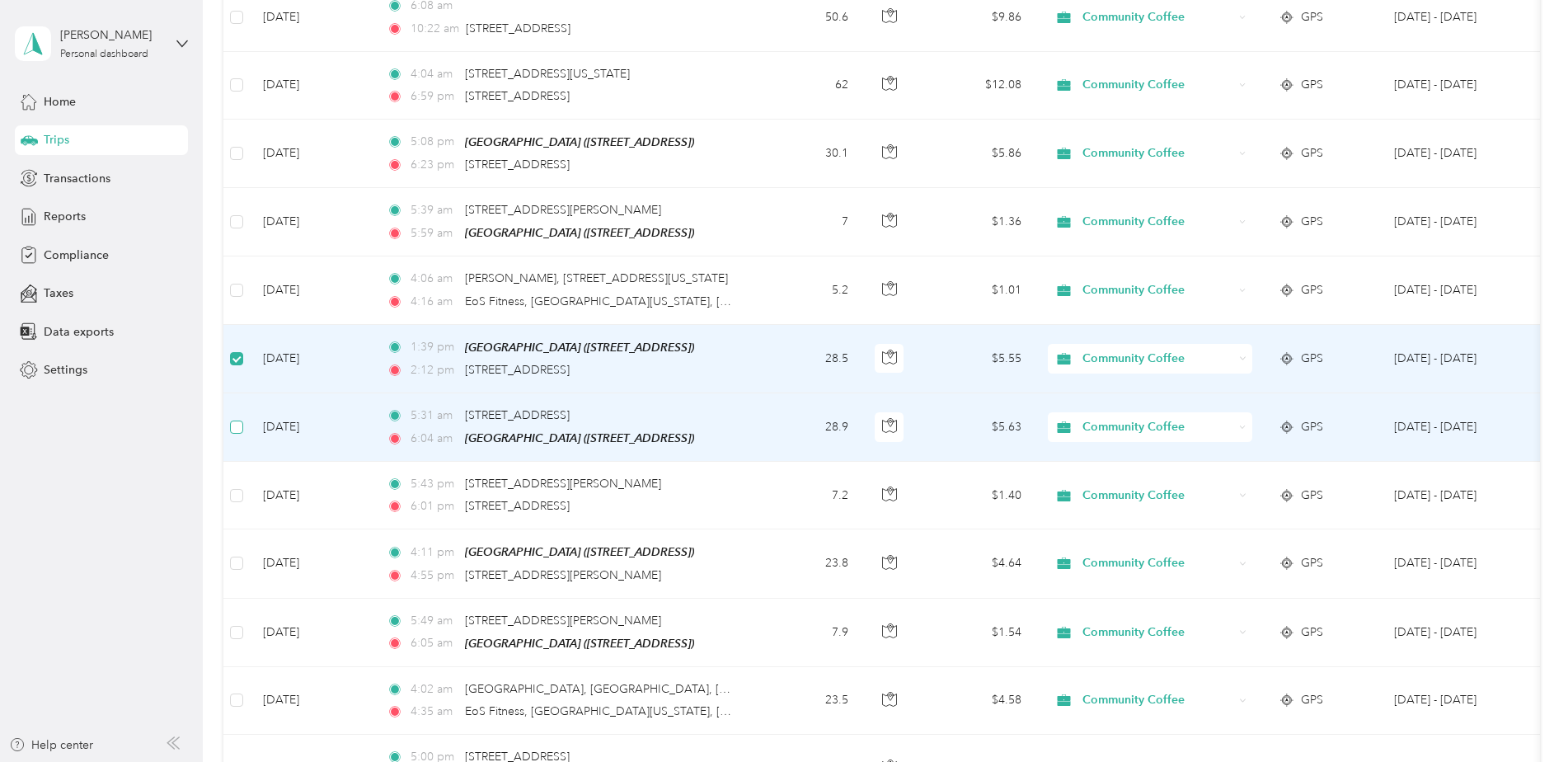
click at [232, 418] on label at bounding box center [237, 427] width 13 height 18
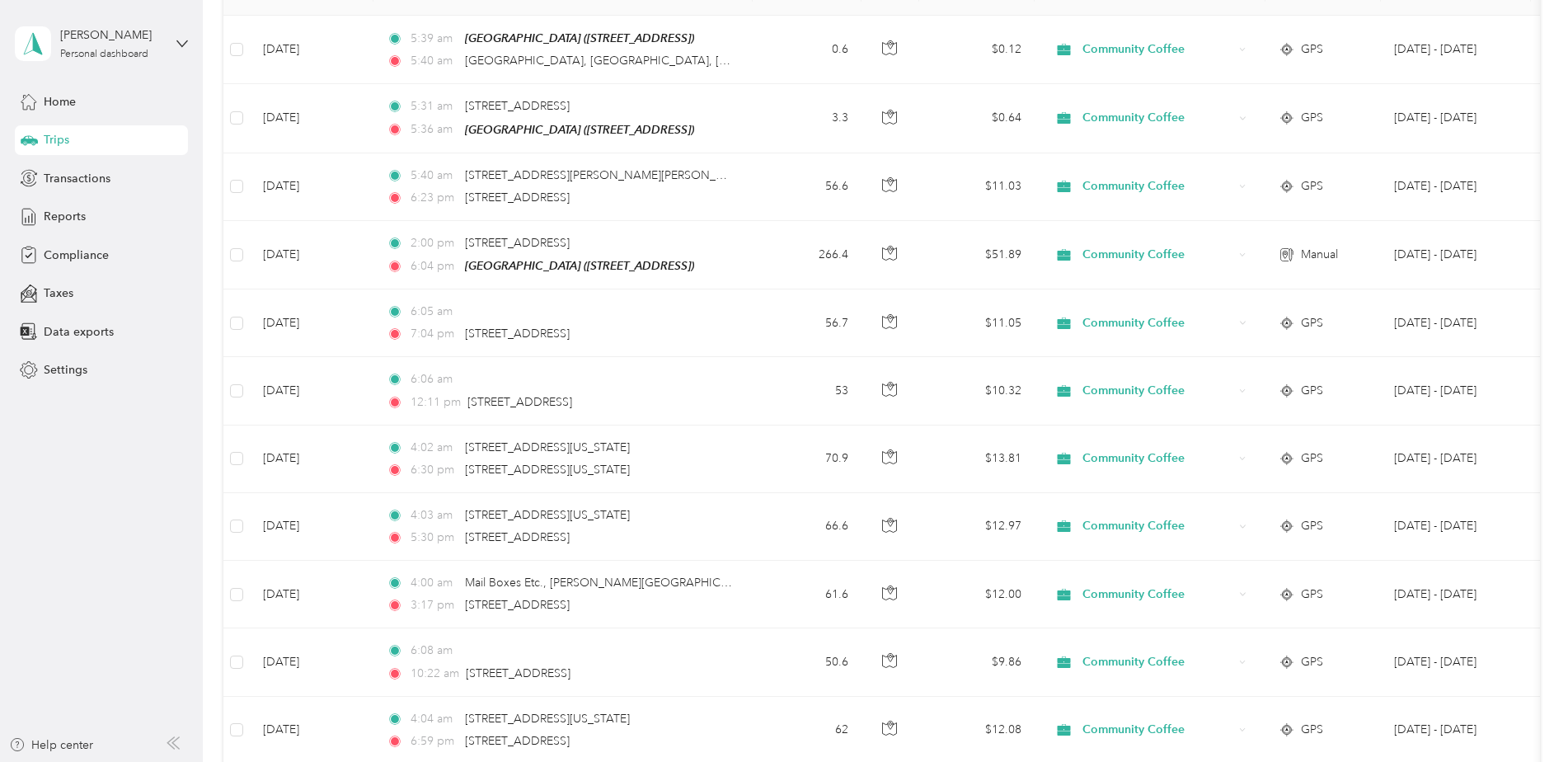
scroll to position [0, 0]
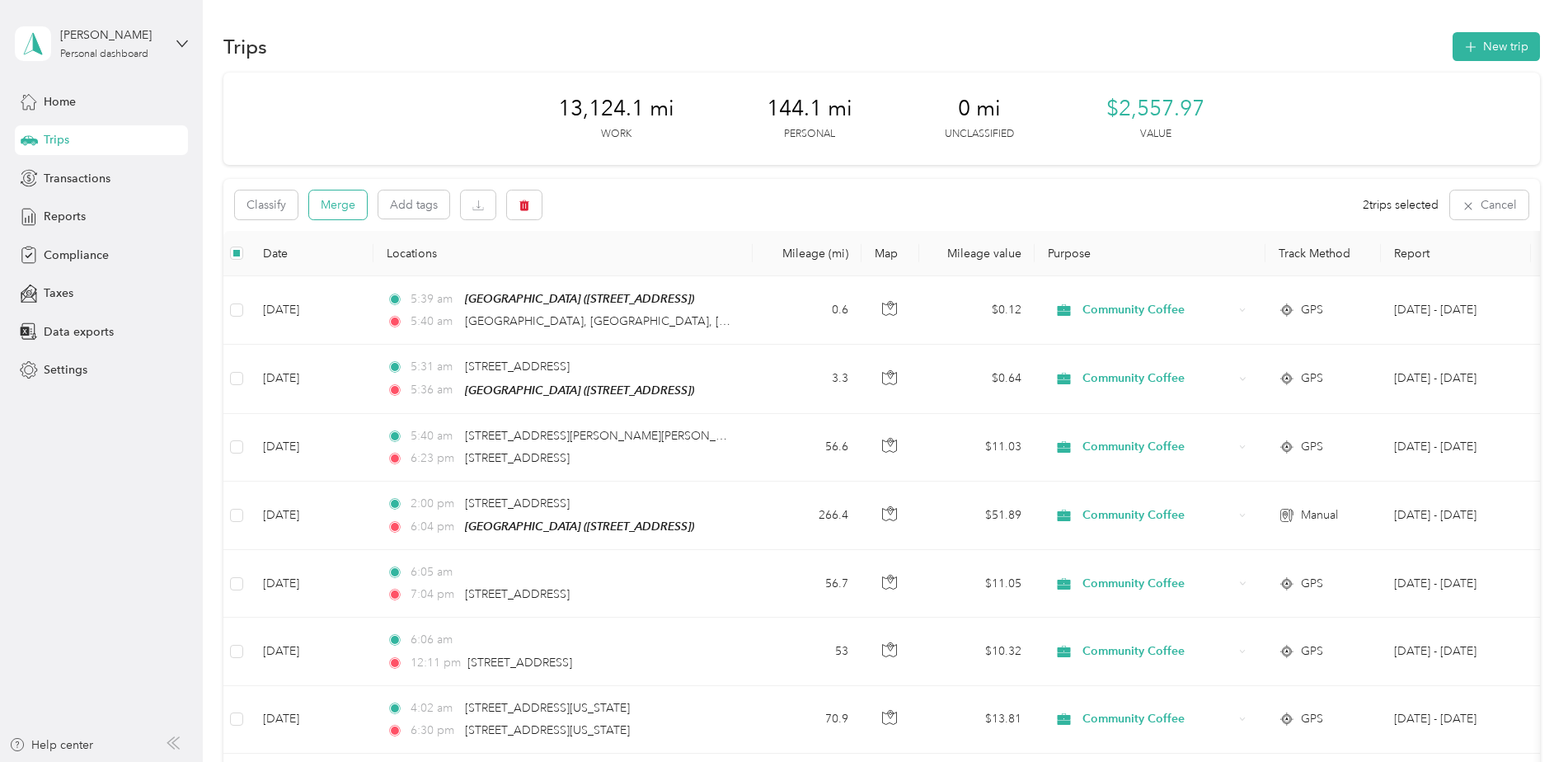
click at [335, 196] on button "Merge" at bounding box center [338, 205] width 58 height 29
click at [1480, 38] on button "New trip" at bounding box center [1497, 46] width 88 height 29
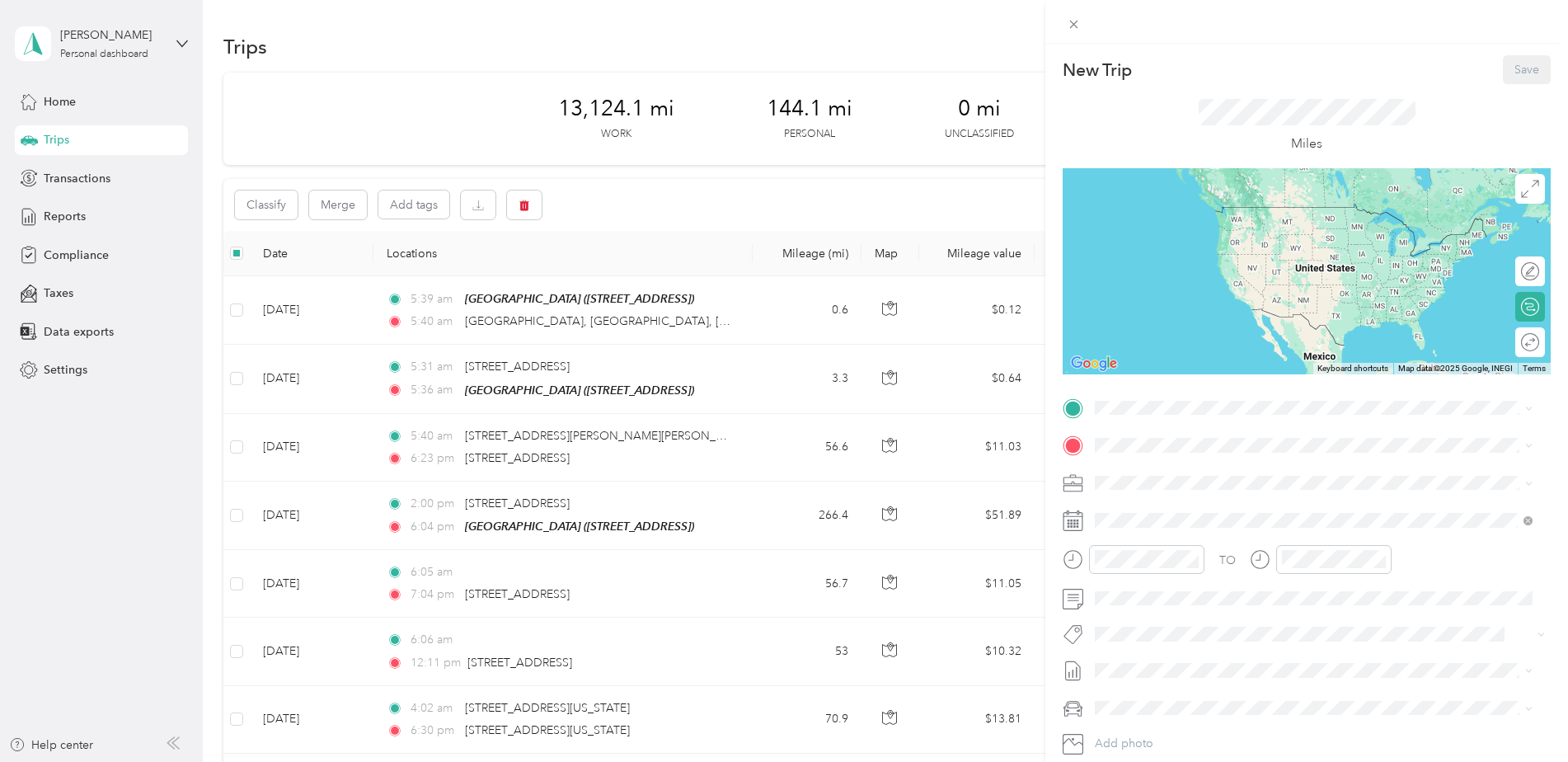
click at [1287, 129] on div "Miles" at bounding box center [1306, 127] width 217 height 55
click at [1145, 530] on span at bounding box center [1320, 521] width 462 height 27
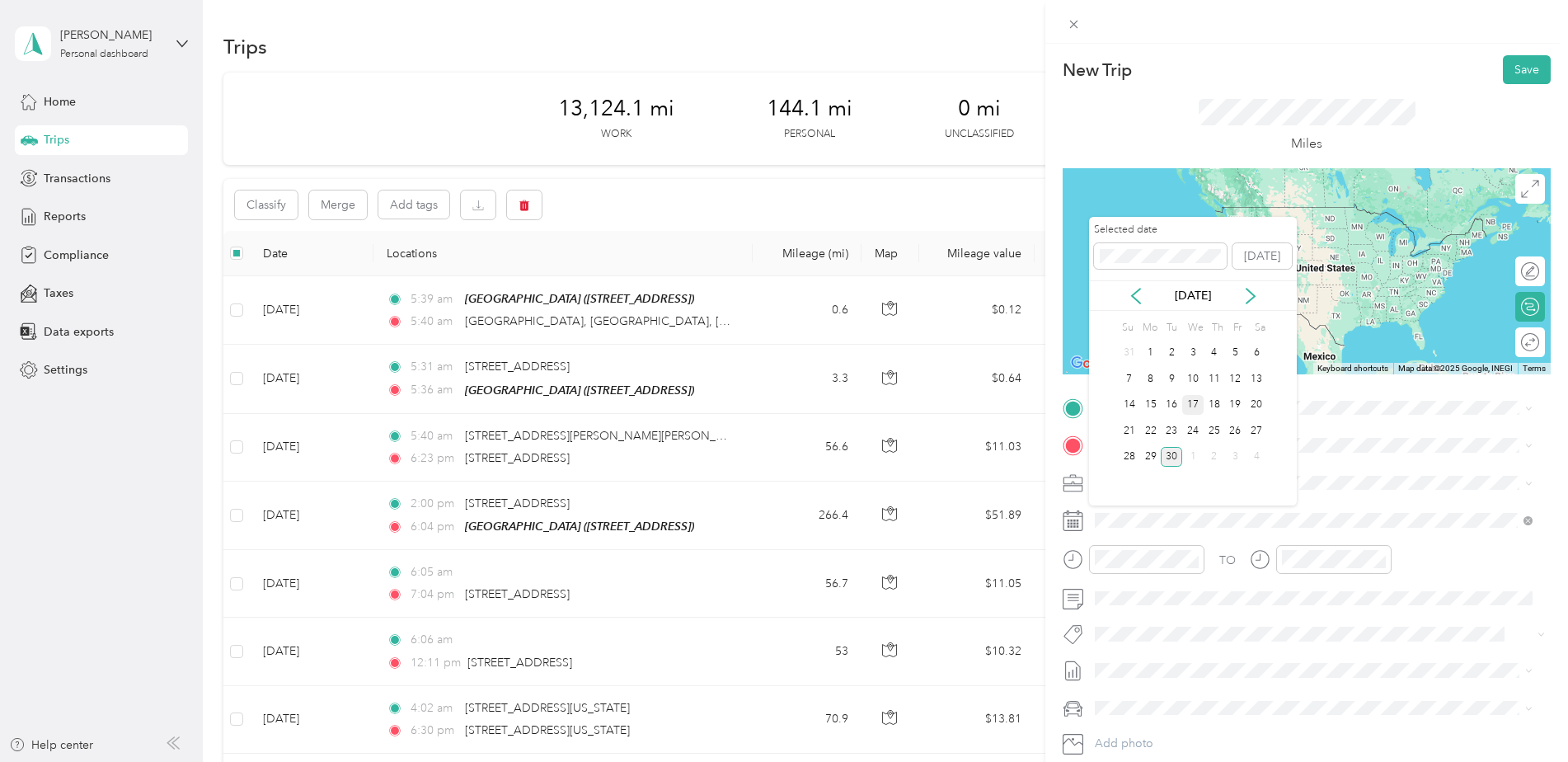
click at [1191, 407] on div "17" at bounding box center [1193, 405] width 21 height 21
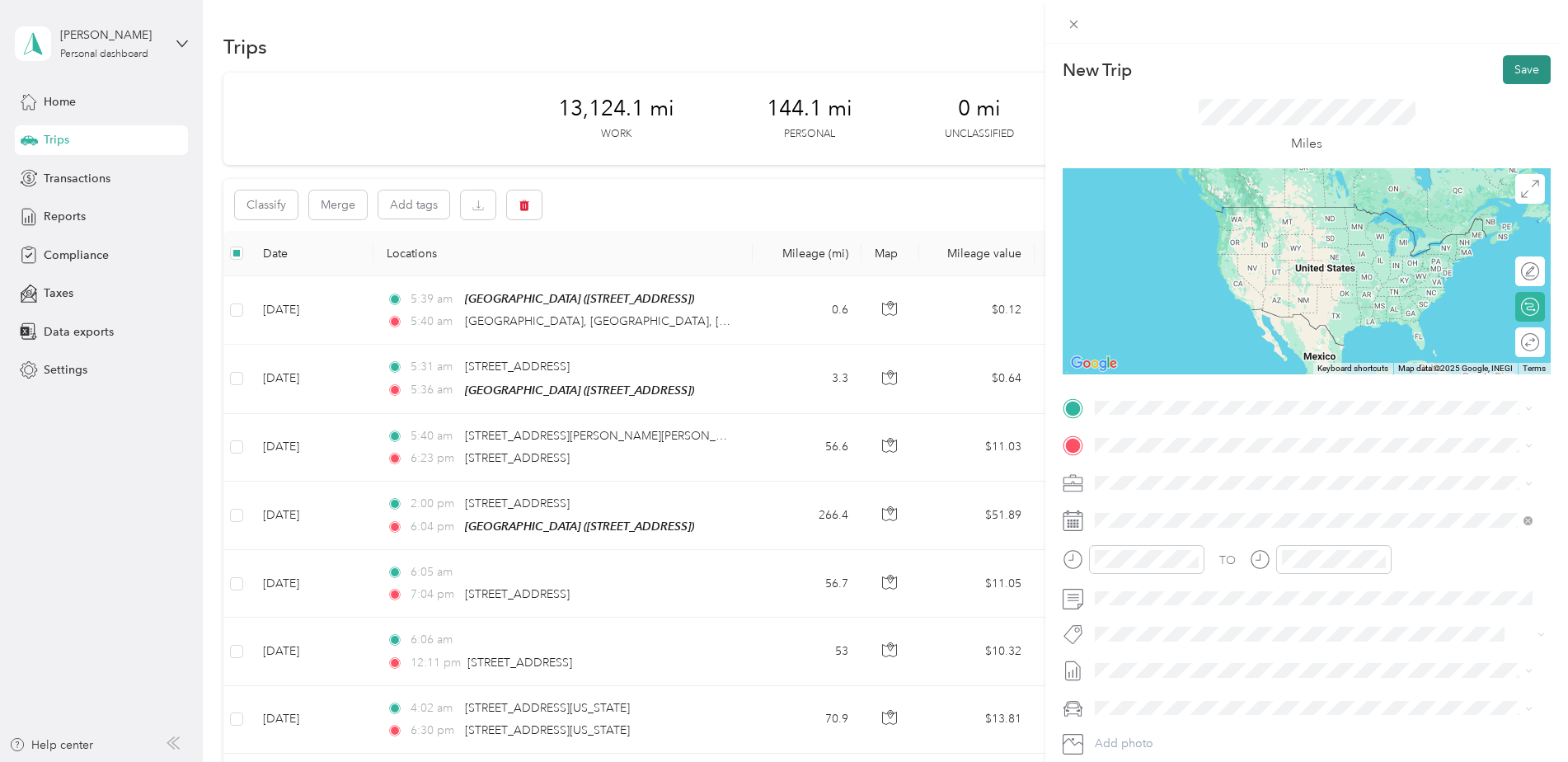
click at [1524, 67] on button "Save" at bounding box center [1527, 70] width 48 height 29
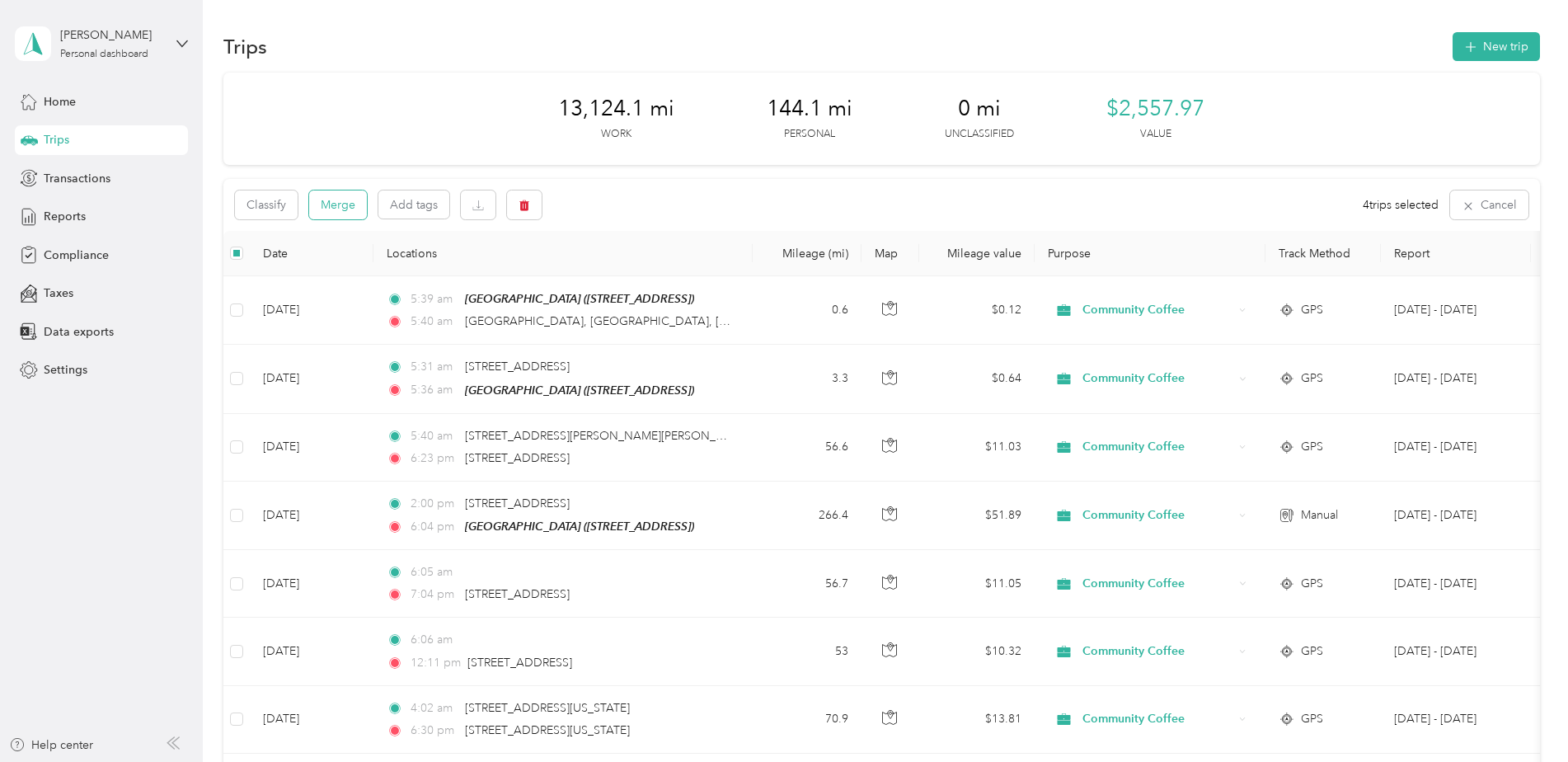
click at [343, 197] on button "Merge" at bounding box center [338, 205] width 58 height 29
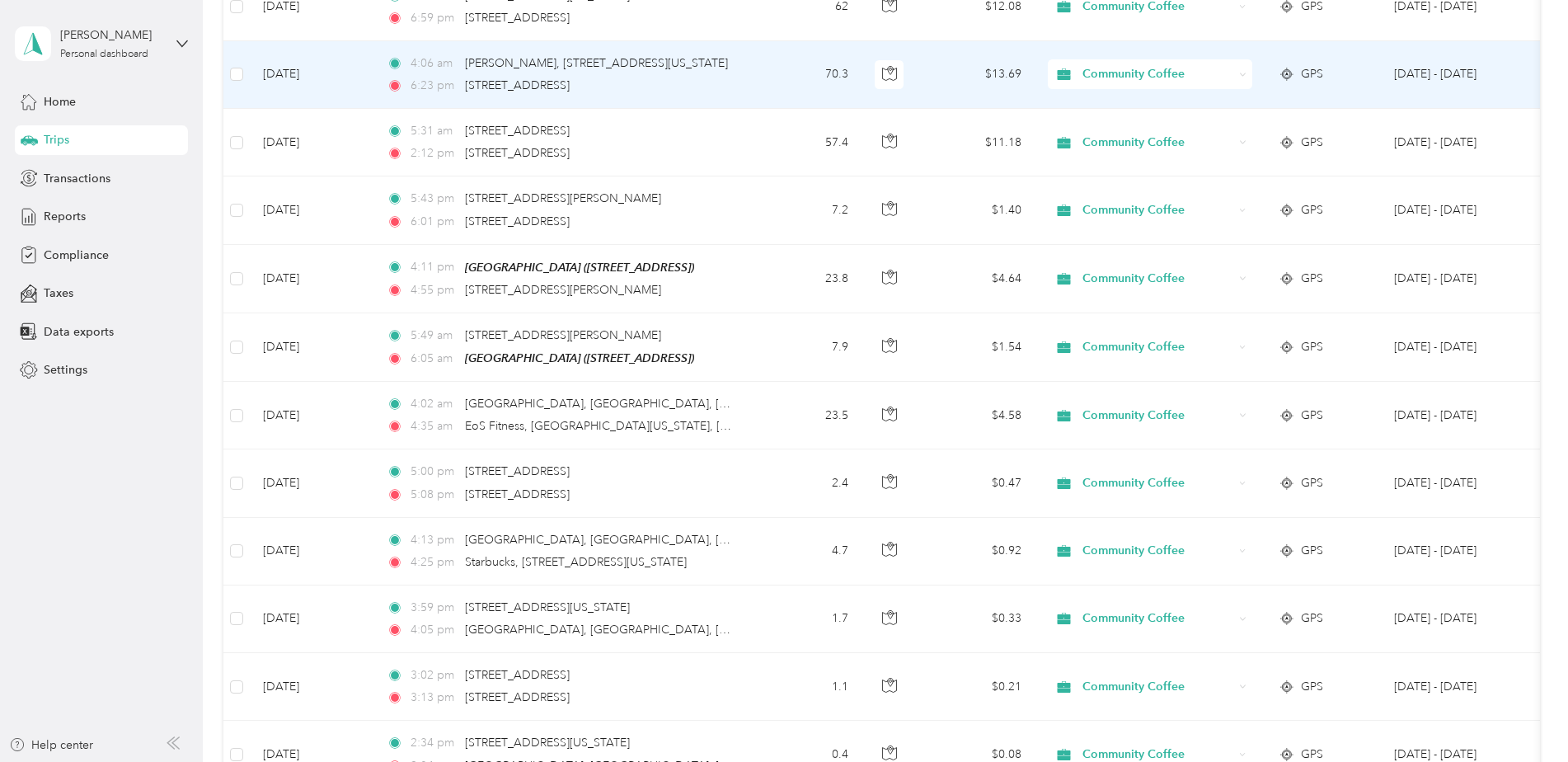
scroll to position [990, 0]
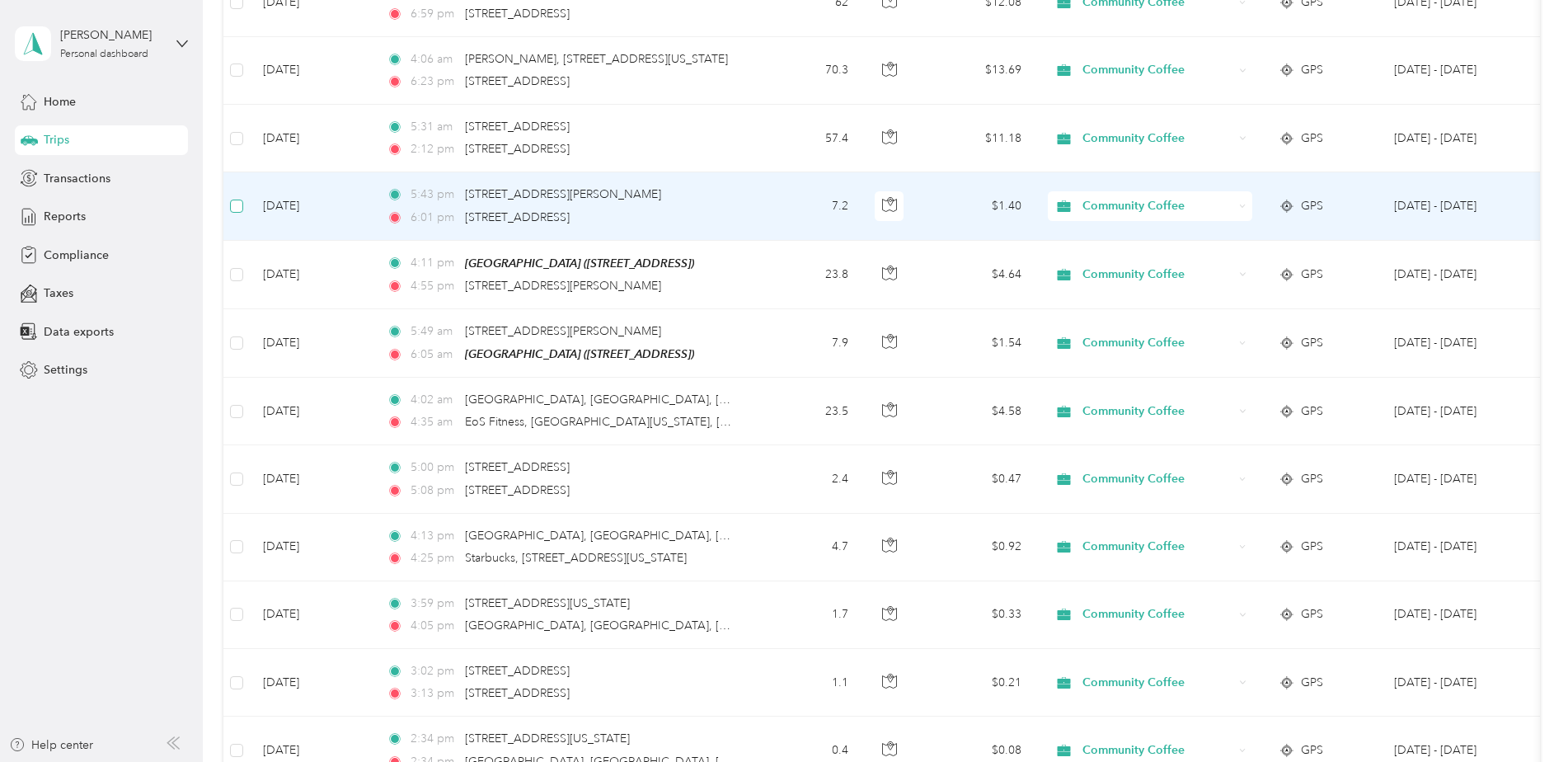
click at [235, 210] on label at bounding box center [237, 206] width 13 height 18
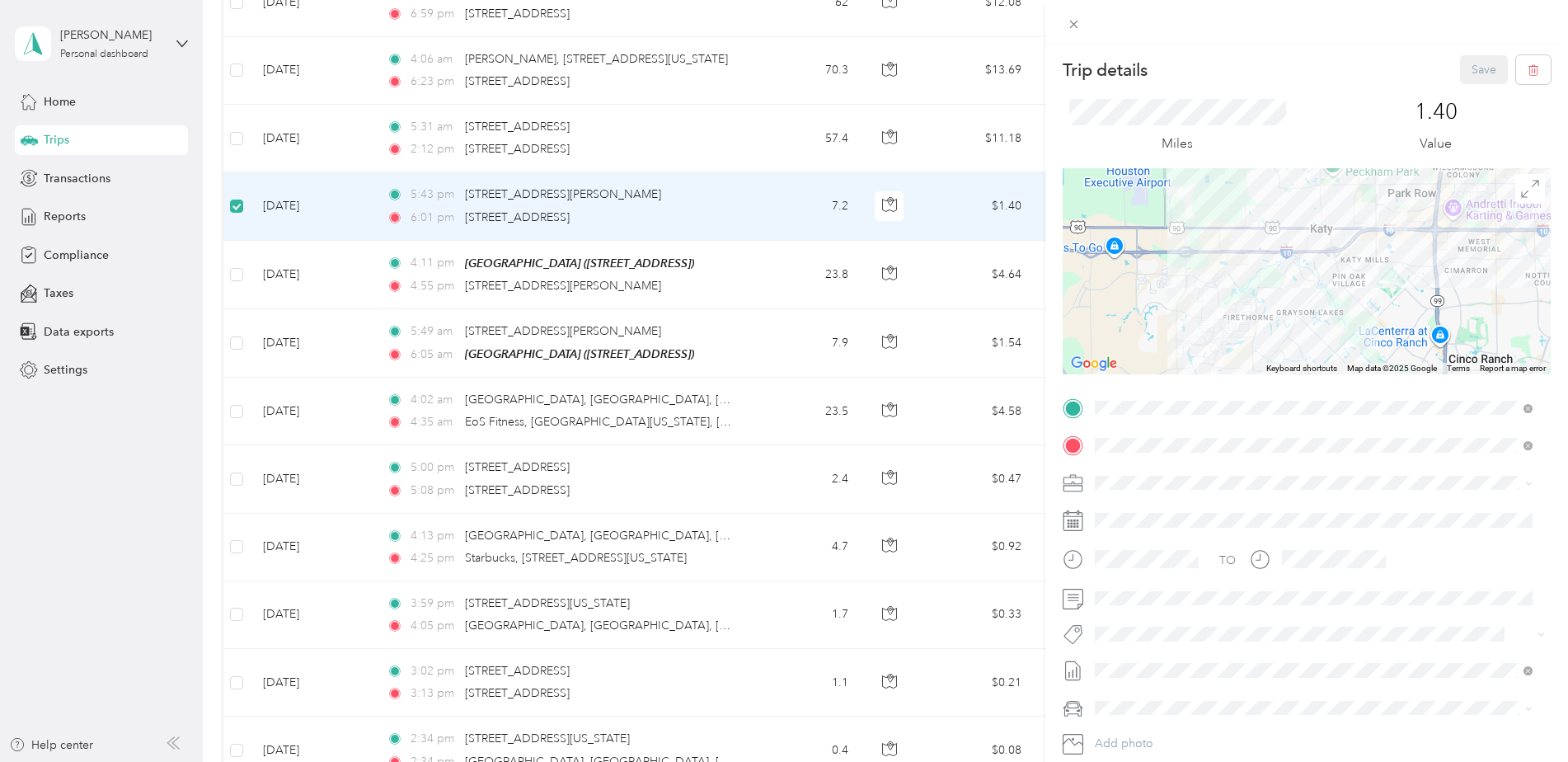
click at [234, 270] on div "Trip details Save This trip cannot be edited because it is either under review,…" at bounding box center [784, 381] width 1568 height 762
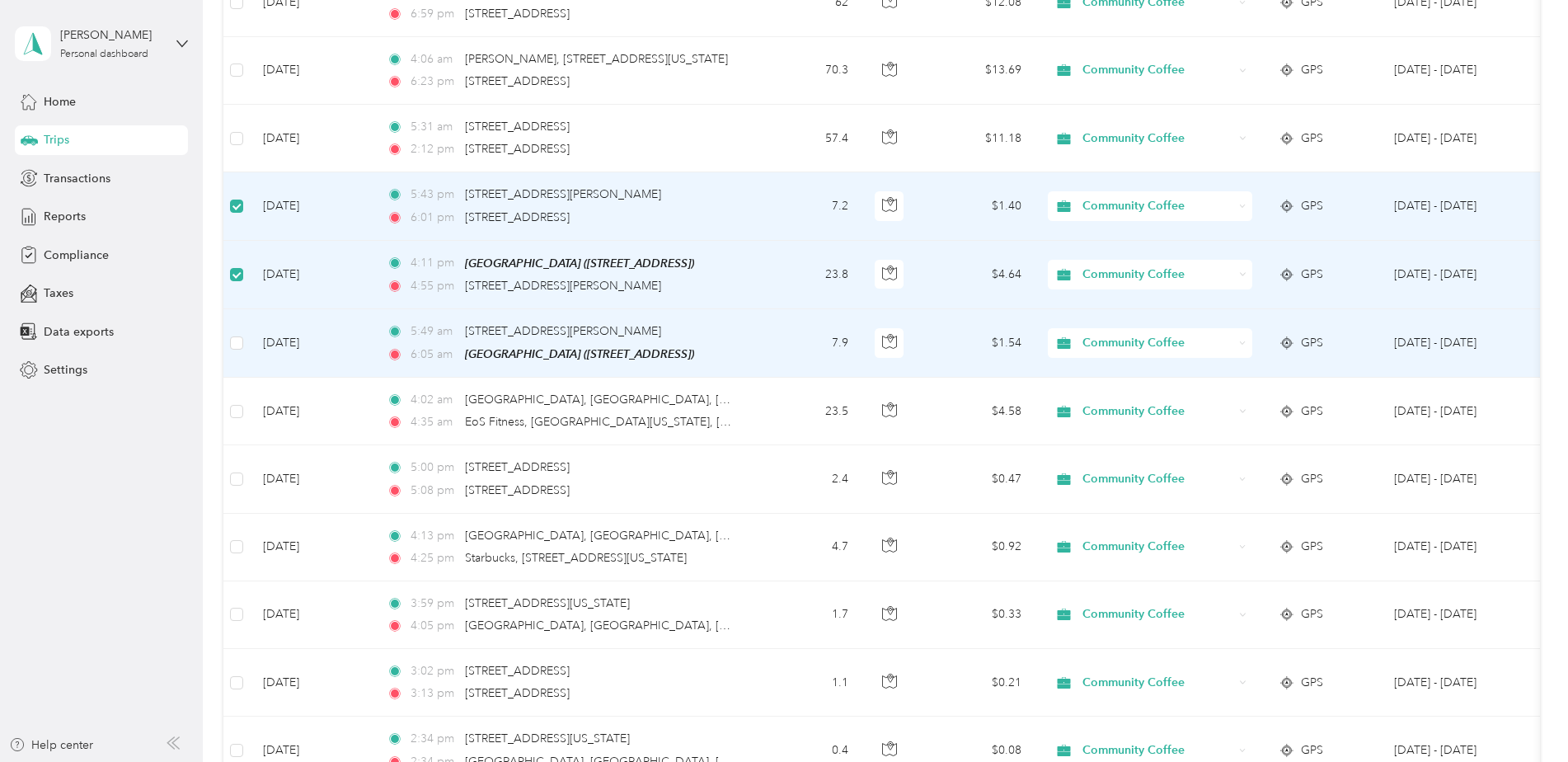
click at [246, 343] on td at bounding box center [237, 343] width 27 height 69
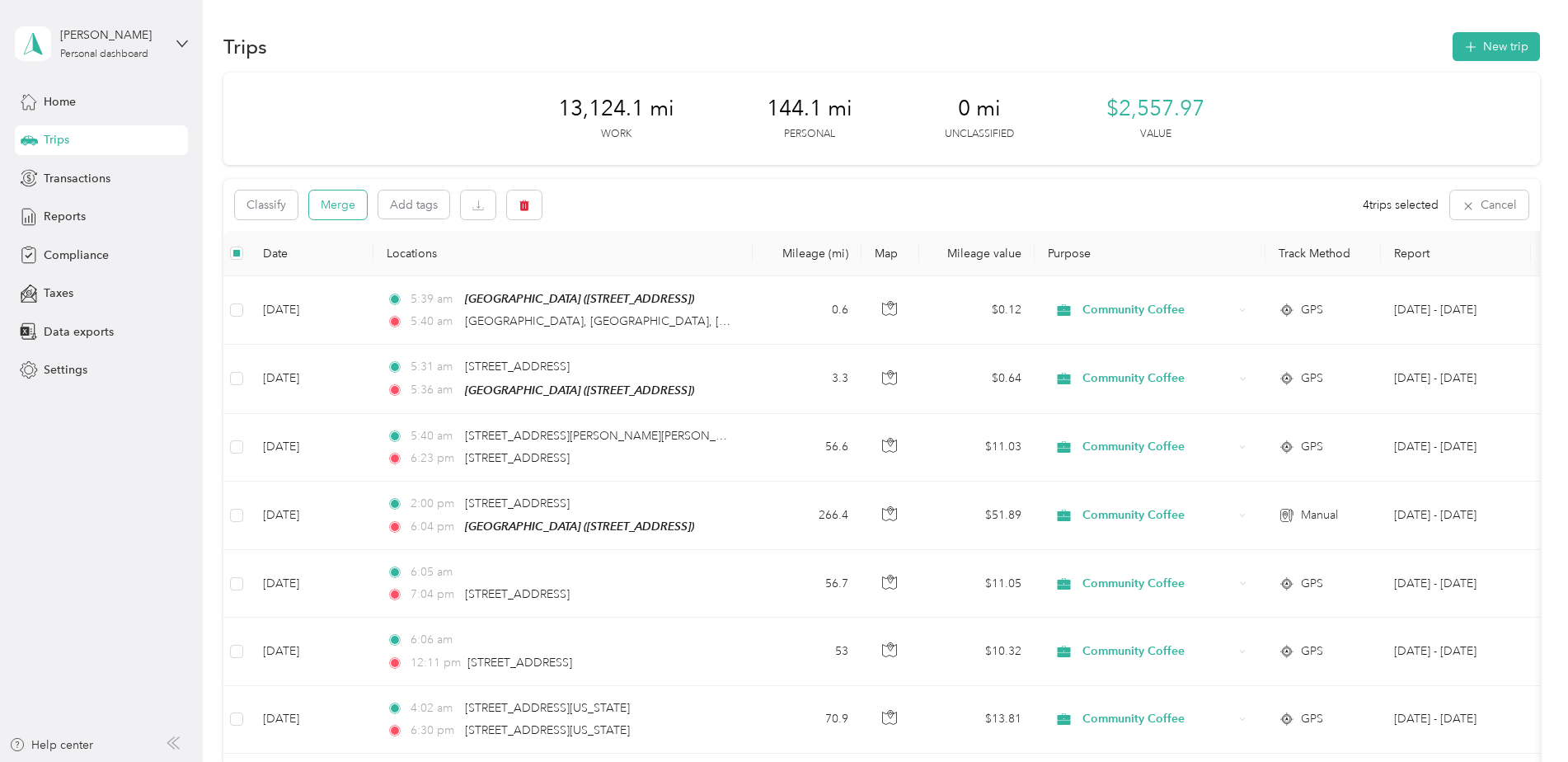
click at [338, 211] on button "Merge" at bounding box center [338, 205] width 58 height 29
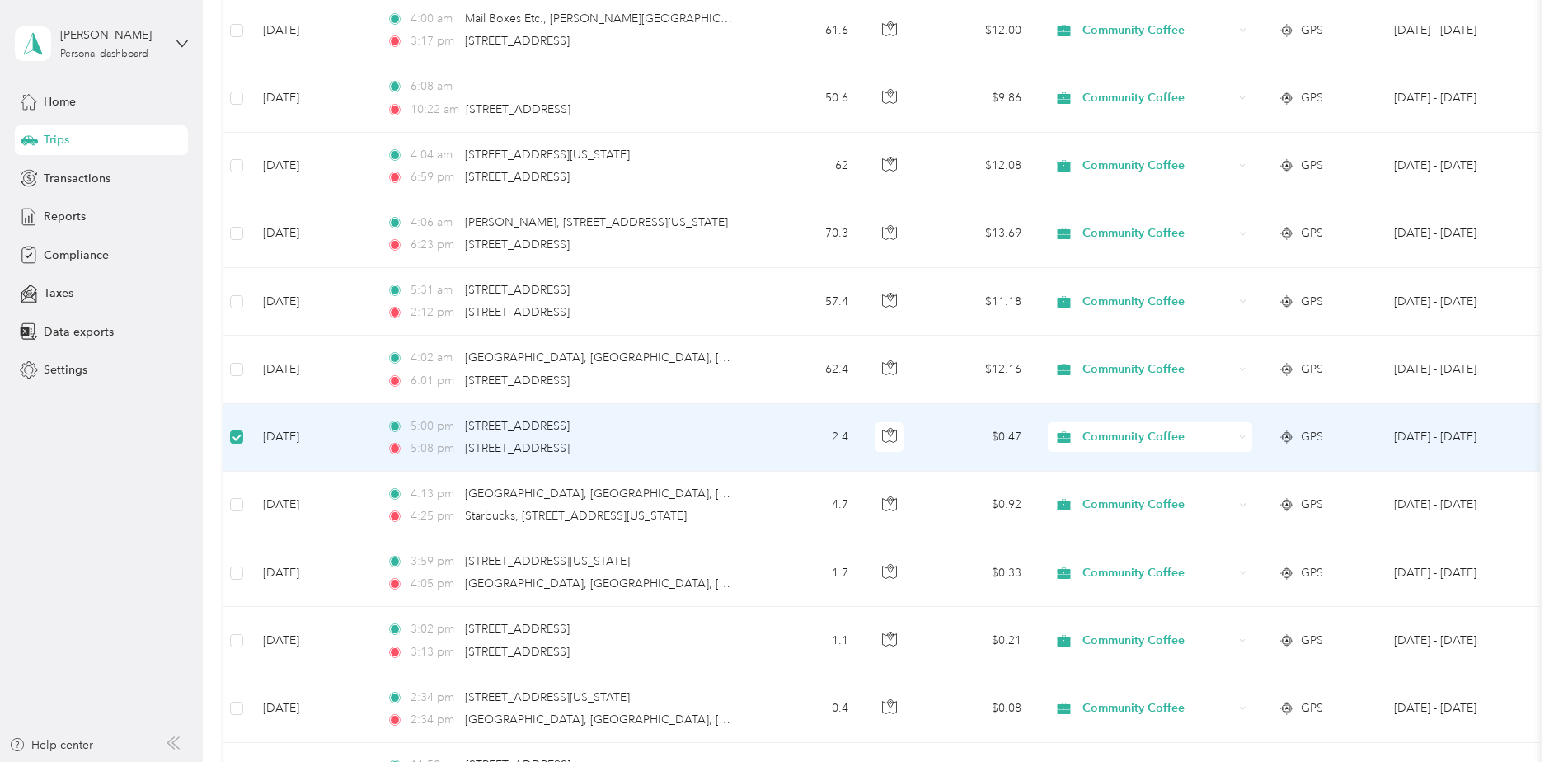
scroll to position [823, 0]
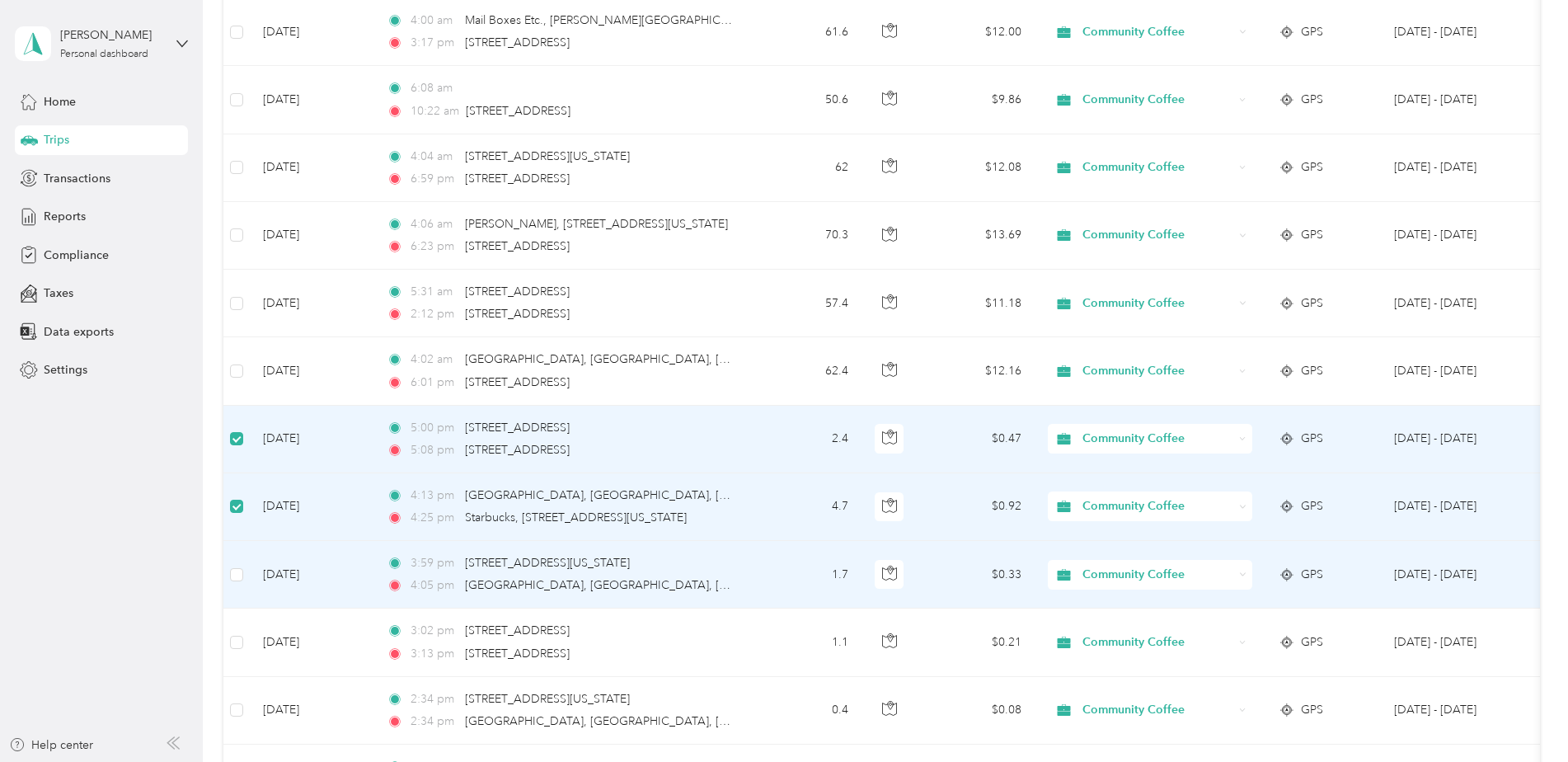
click at [245, 582] on td at bounding box center [237, 575] width 27 height 68
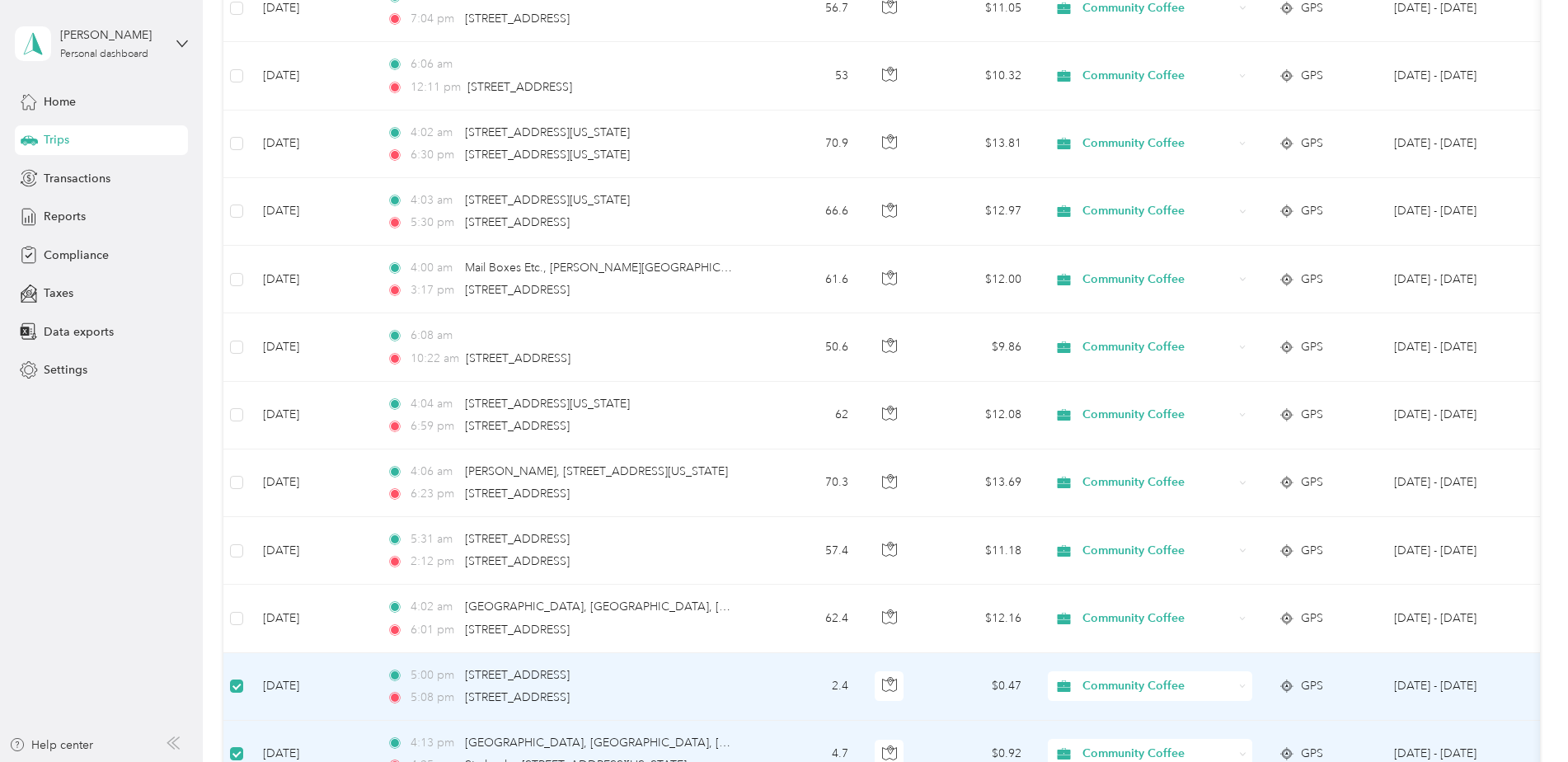
scroll to position [0, 0]
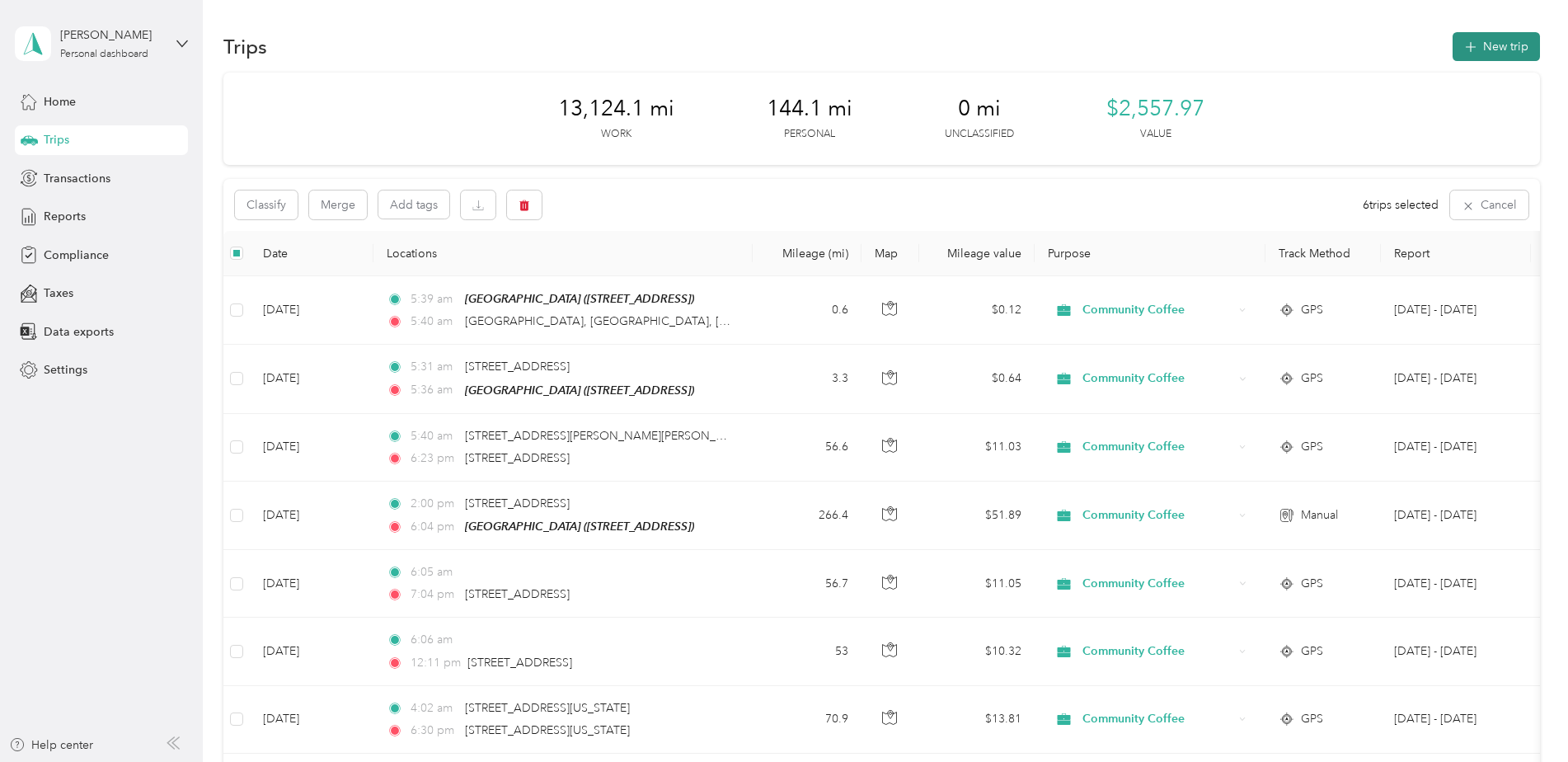
click at [1519, 41] on button "New trip" at bounding box center [1497, 46] width 88 height 29
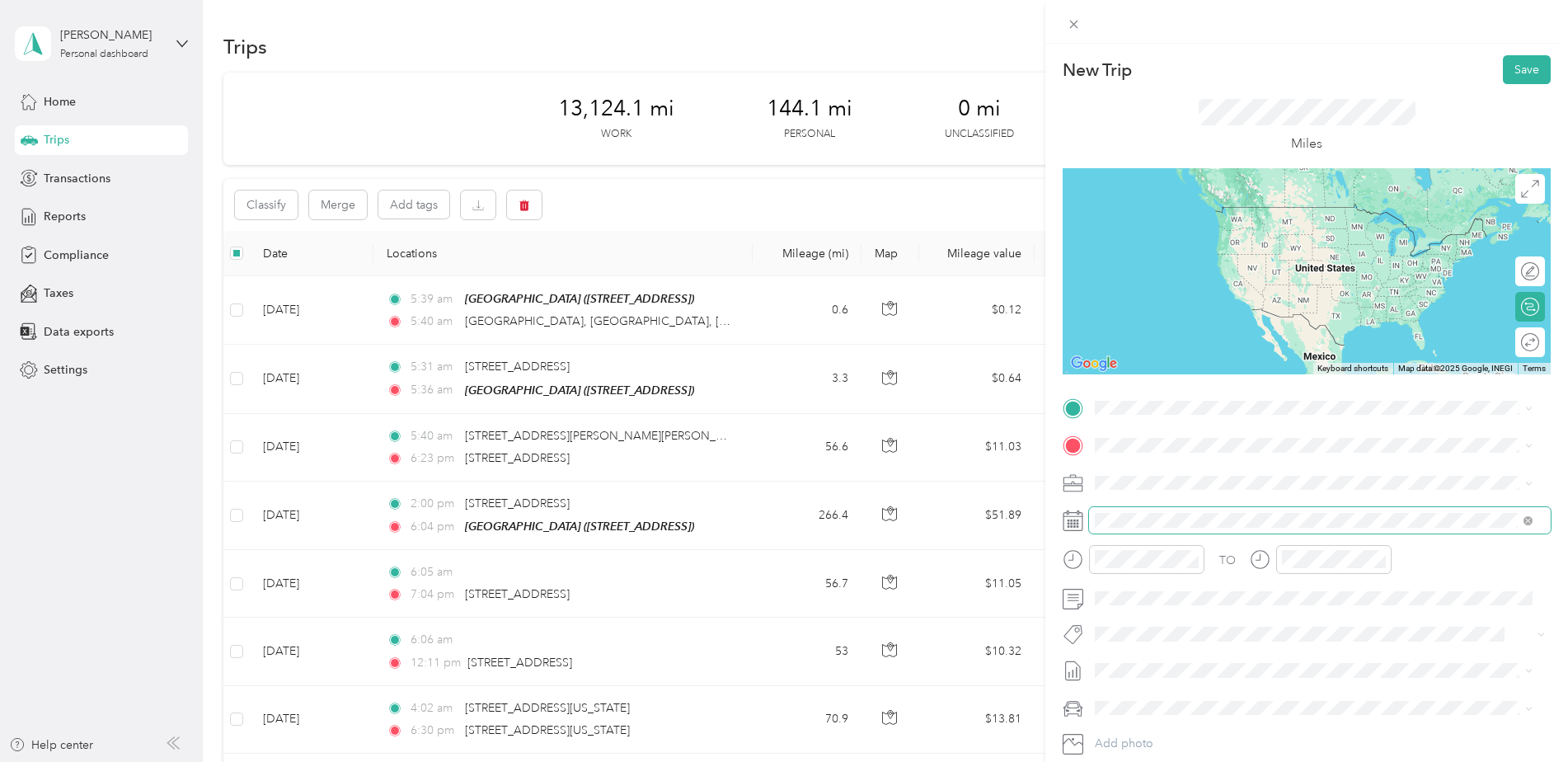
click at [1201, 508] on span at bounding box center [1320, 521] width 462 height 27
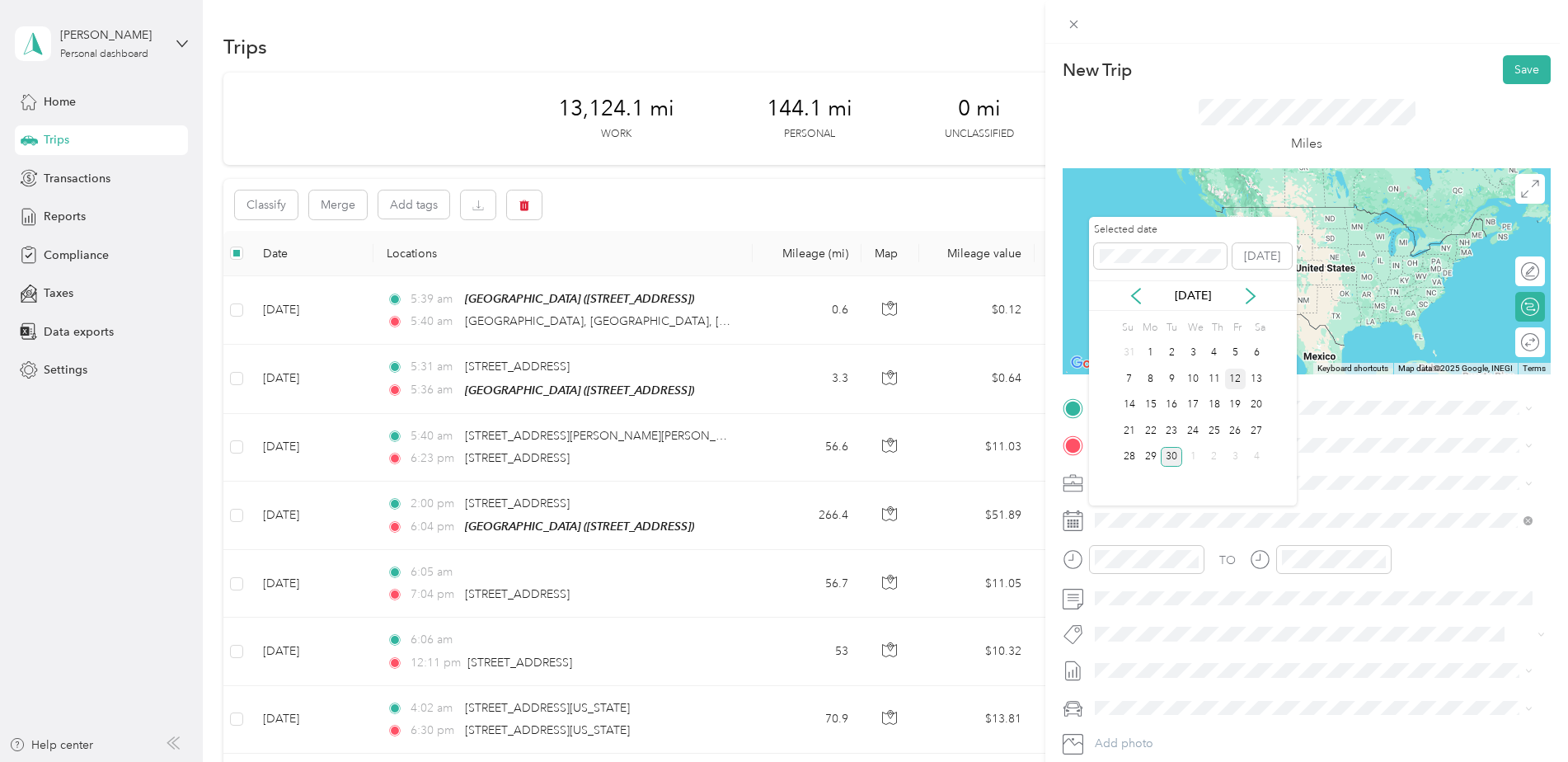
click at [1236, 382] on div "12" at bounding box center [1236, 379] width 21 height 21
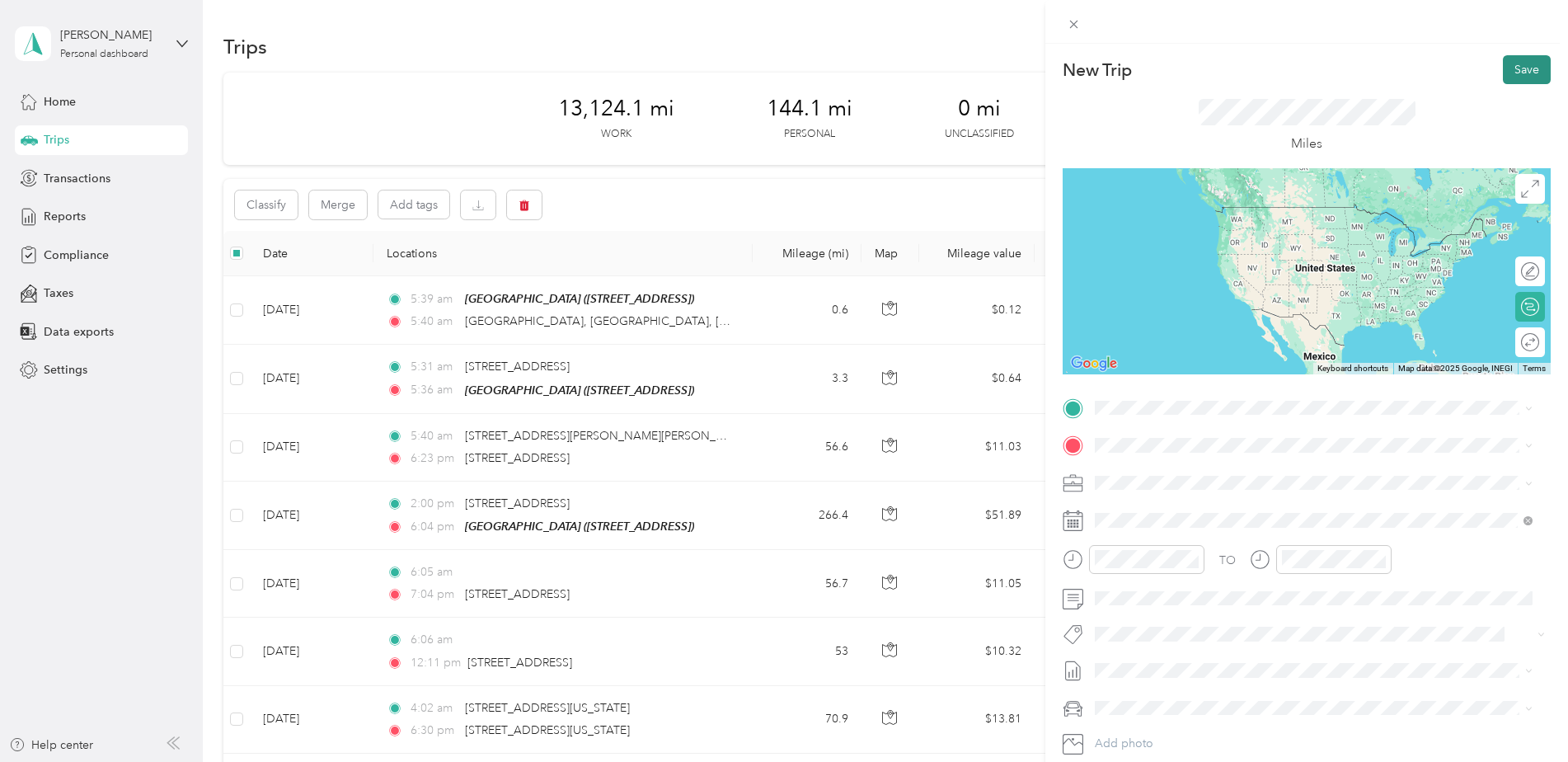
click at [1513, 60] on button "Save" at bounding box center [1527, 70] width 48 height 29
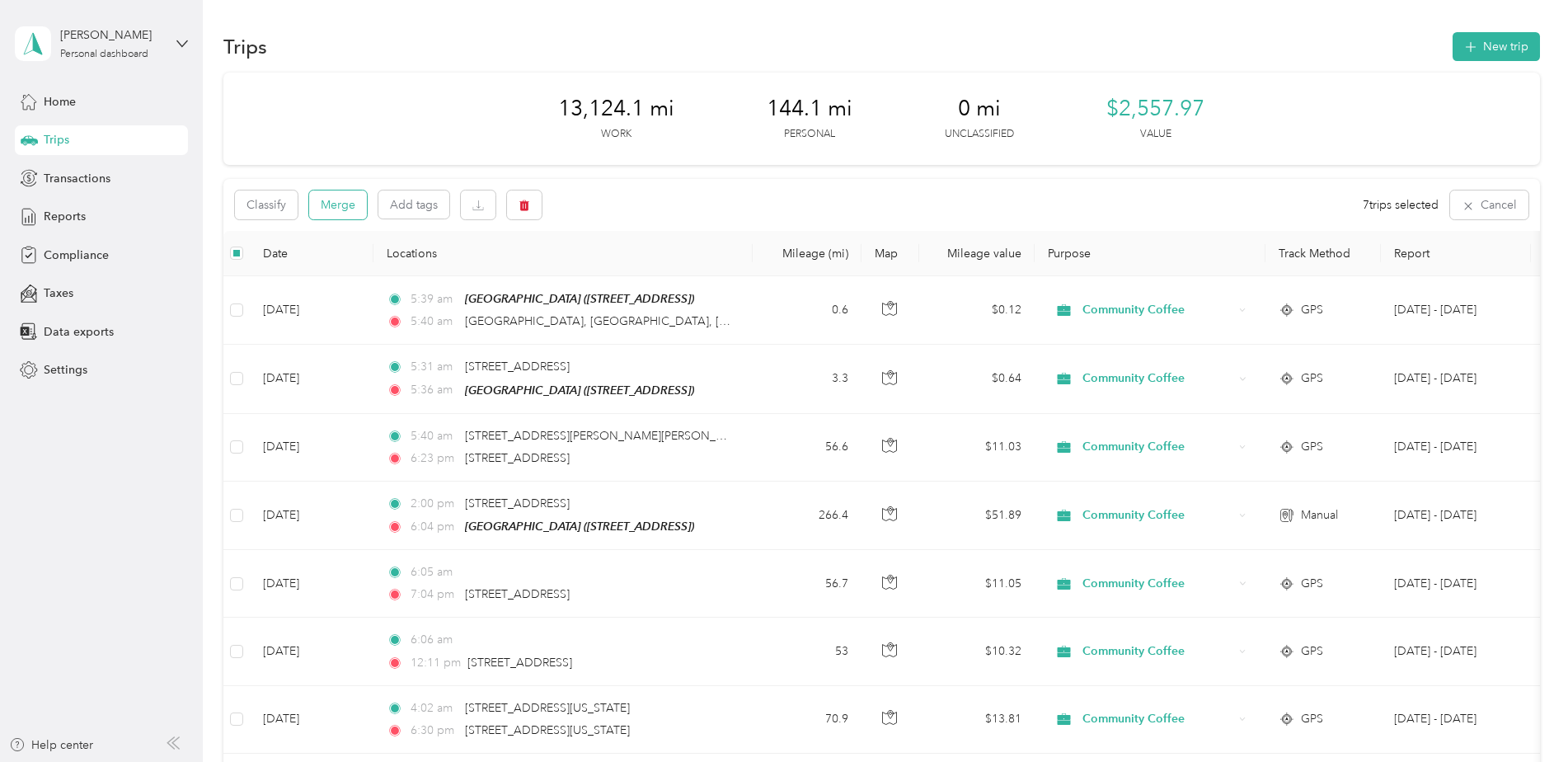
click at [325, 205] on button "Merge" at bounding box center [338, 205] width 58 height 29
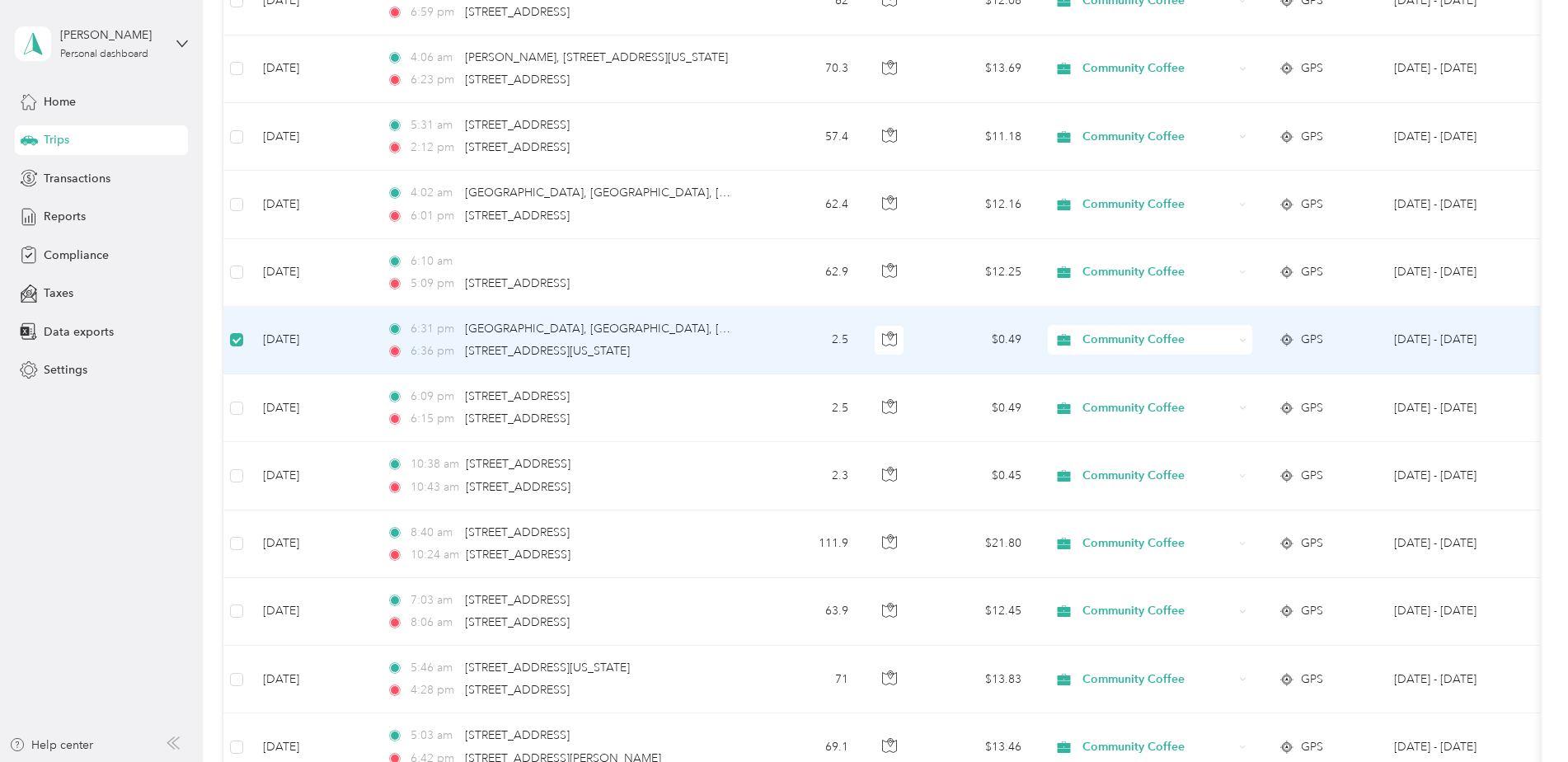
scroll to position [988, 0]
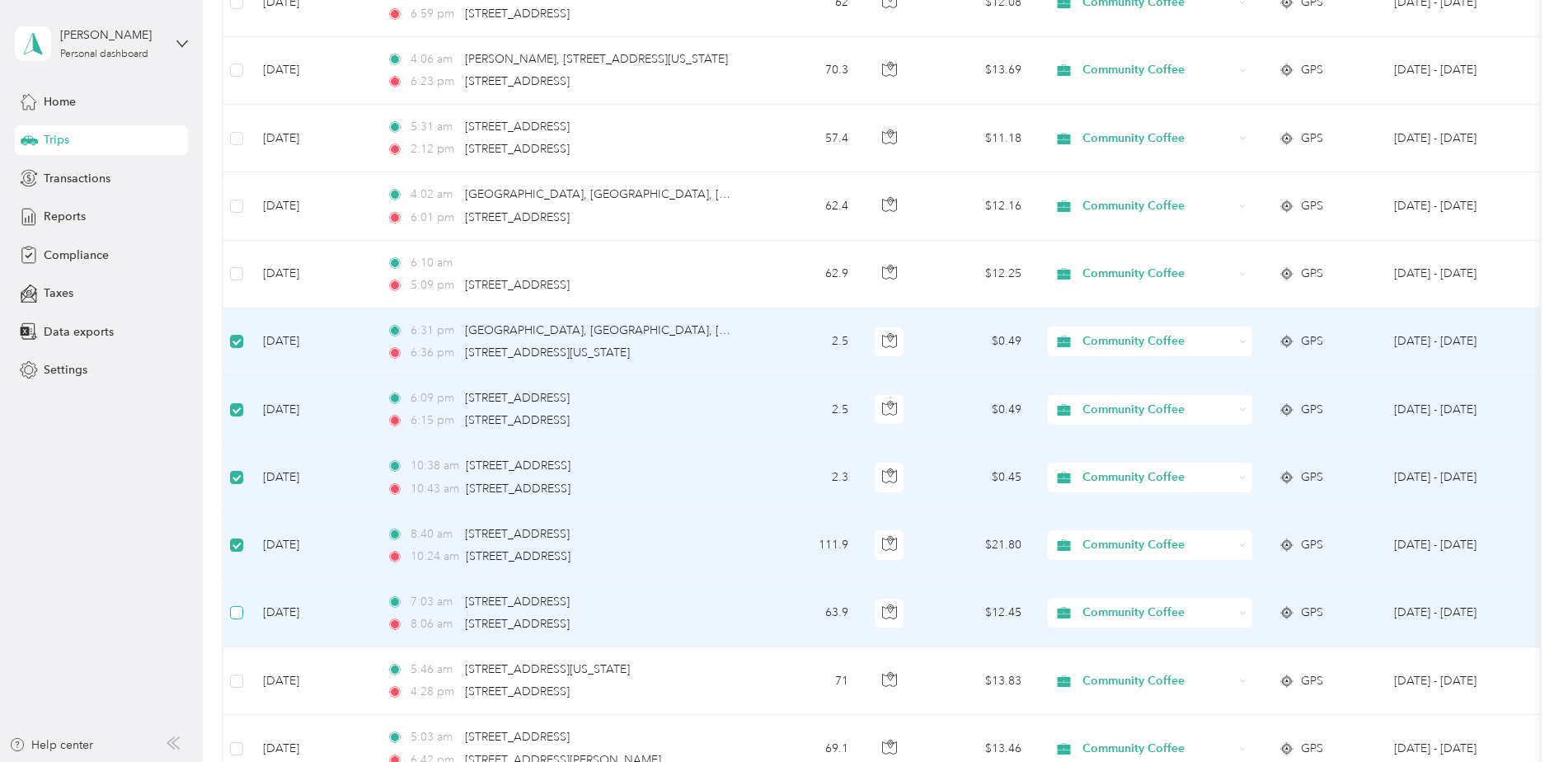
click at [240, 619] on label at bounding box center [237, 613] width 13 height 18
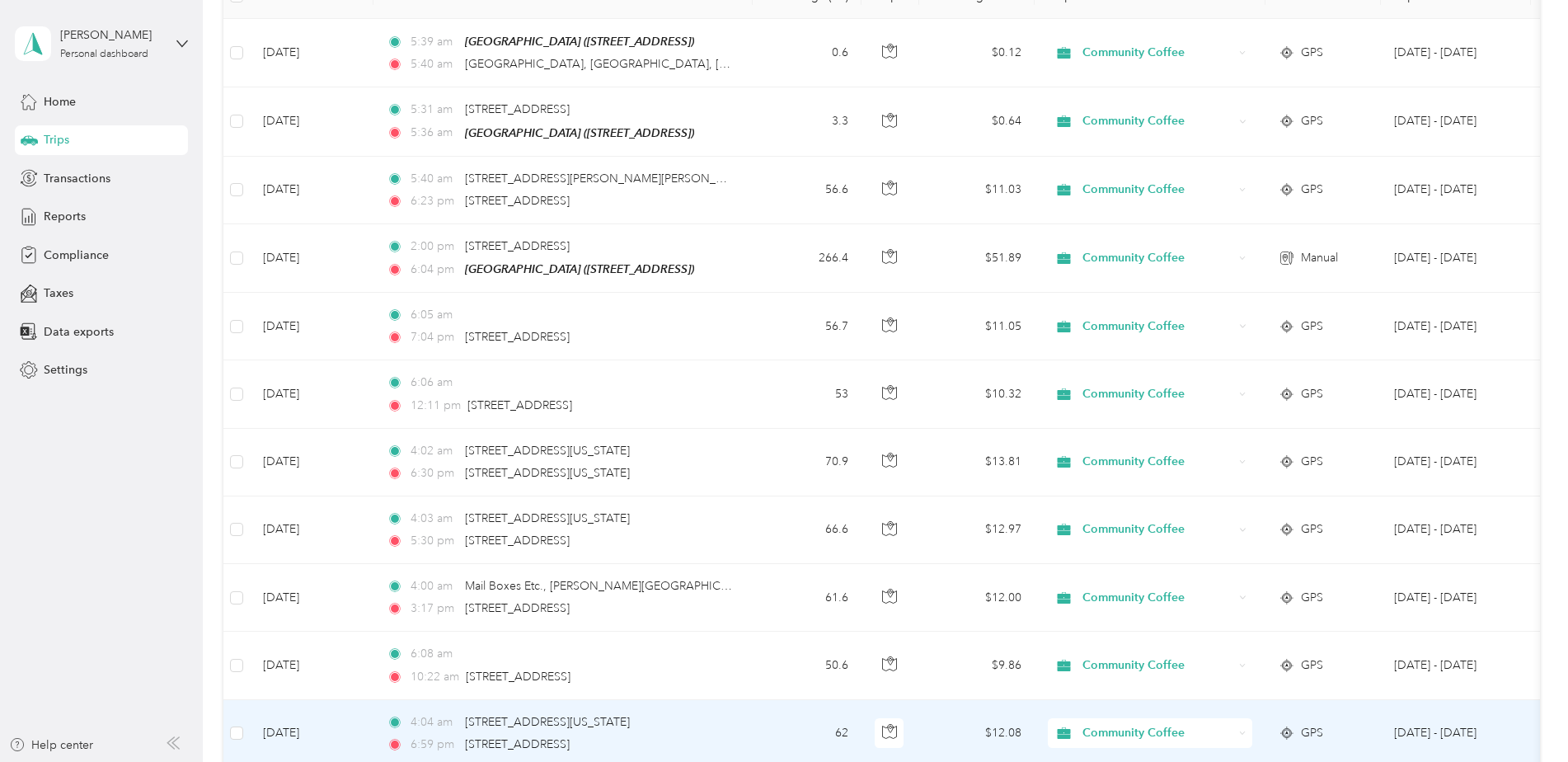
scroll to position [0, 0]
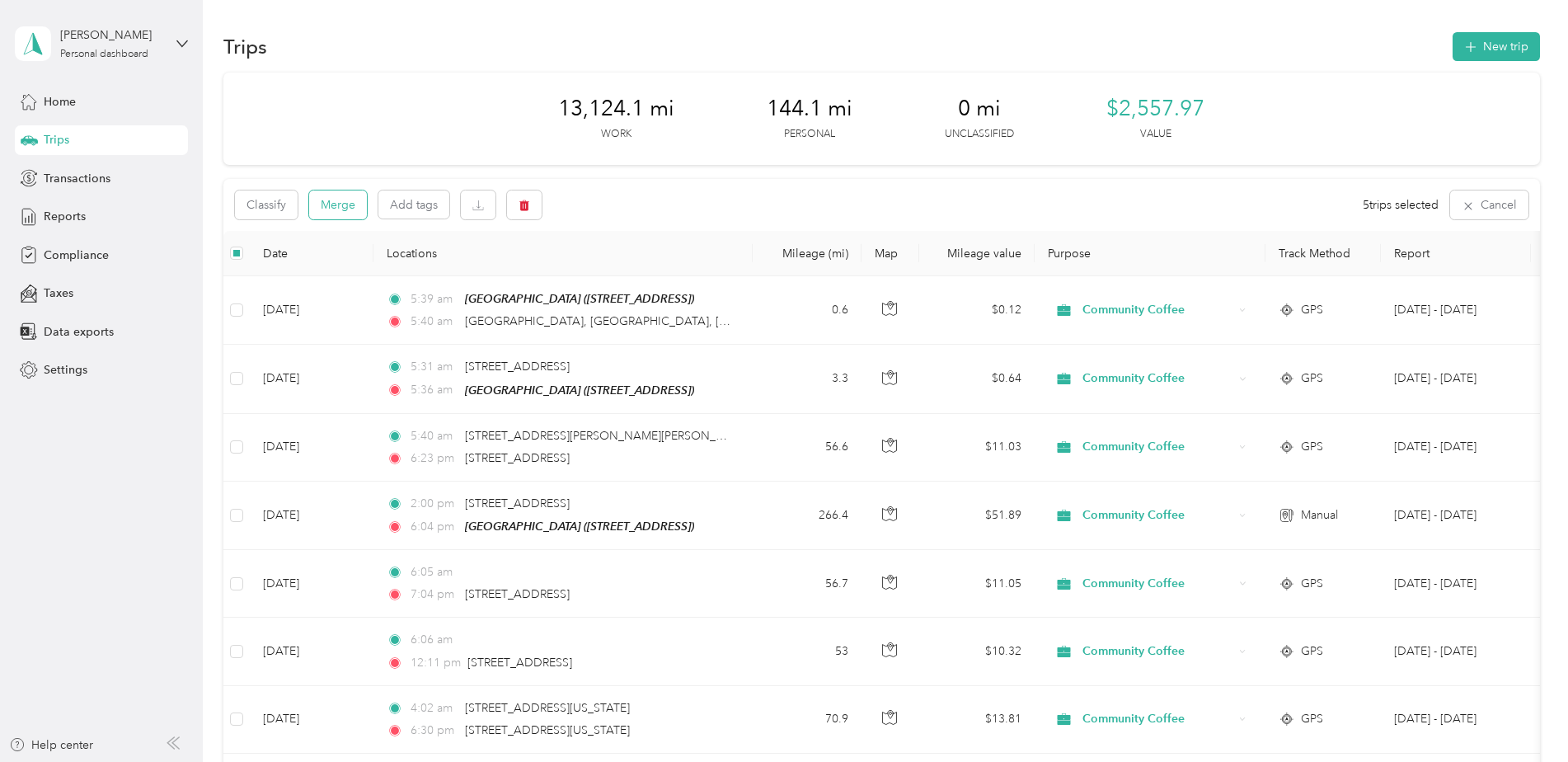
click at [348, 214] on button "Merge" at bounding box center [338, 205] width 58 height 29
click at [77, 180] on span "Transactions" at bounding box center [77, 178] width 67 height 17
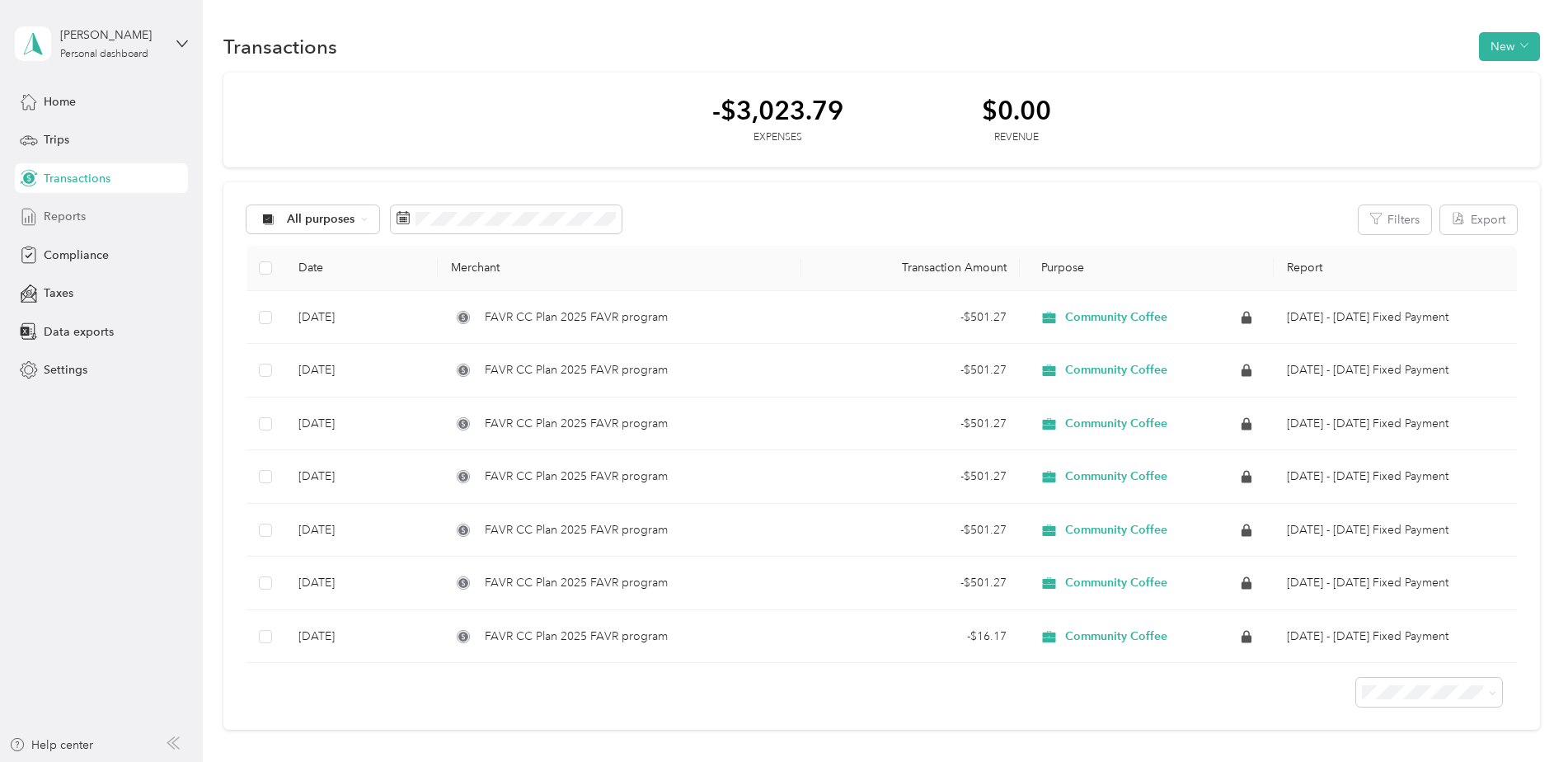
click at [77, 221] on span "Reports" at bounding box center [64, 216] width 42 height 17
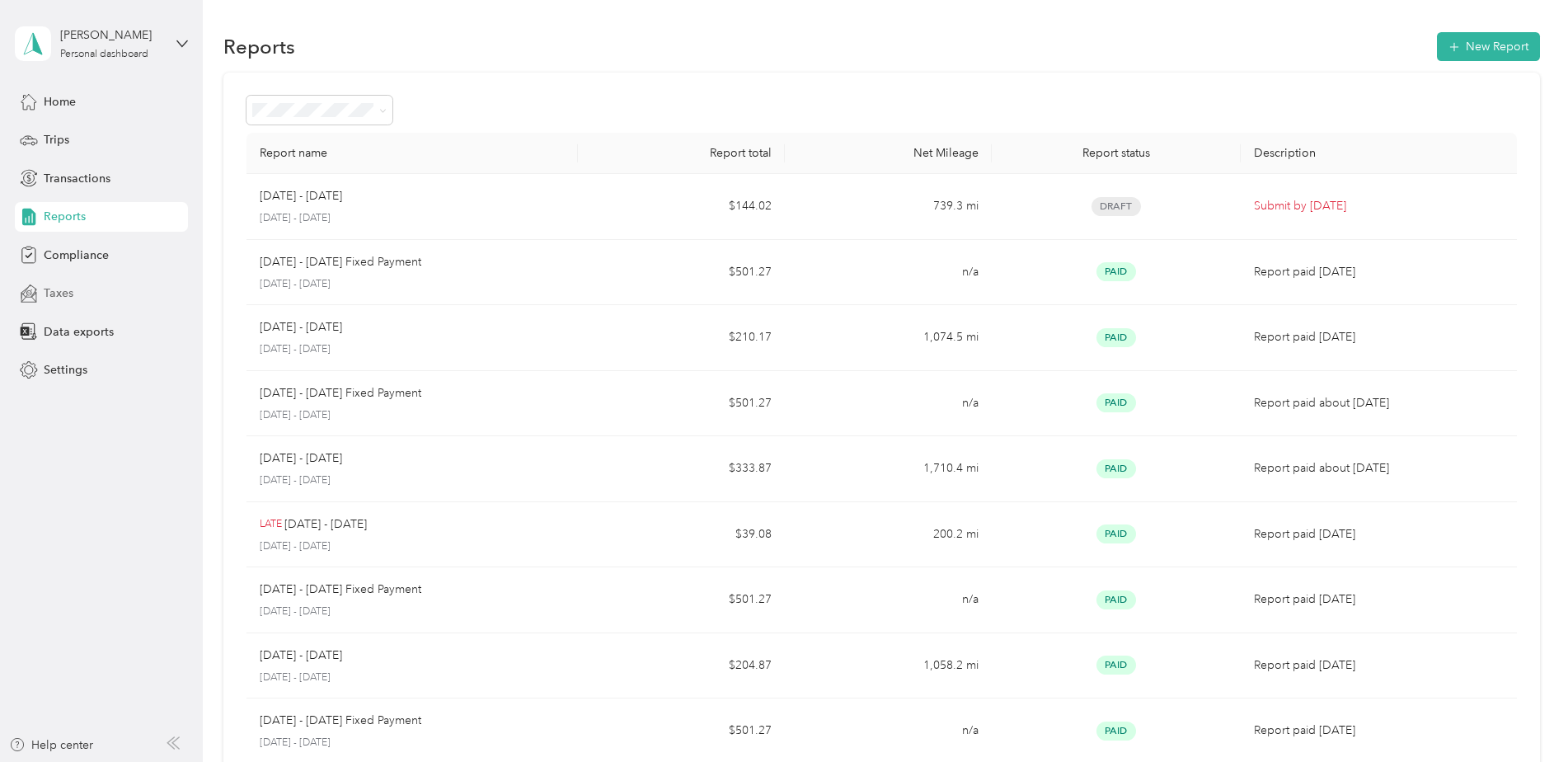
click at [65, 299] on span "Taxes" at bounding box center [58, 293] width 29 height 17
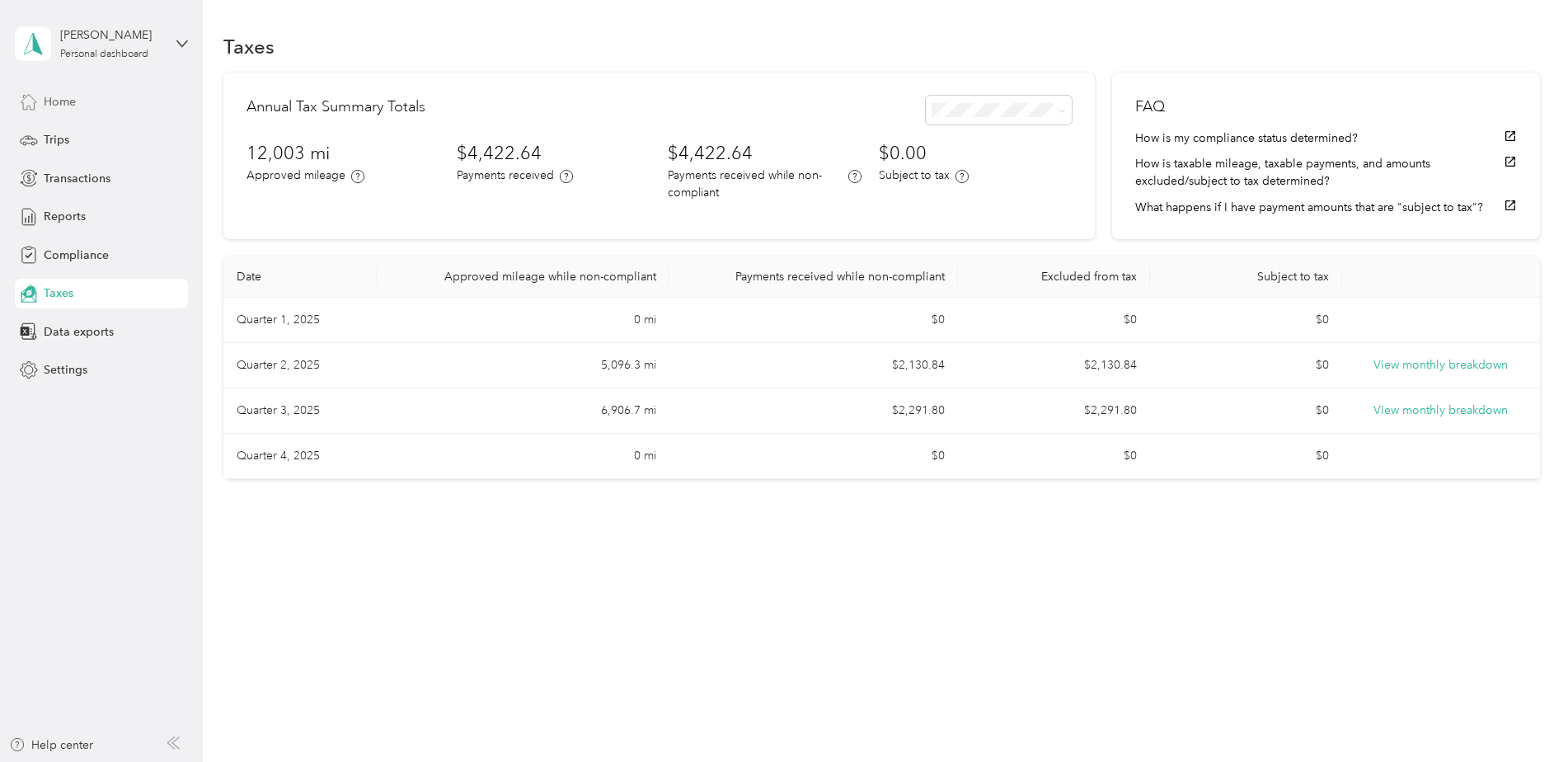
click at [67, 113] on div "Home" at bounding box center [102, 101] width 173 height 29
